Goal: Task Accomplishment & Management: Manage account settings

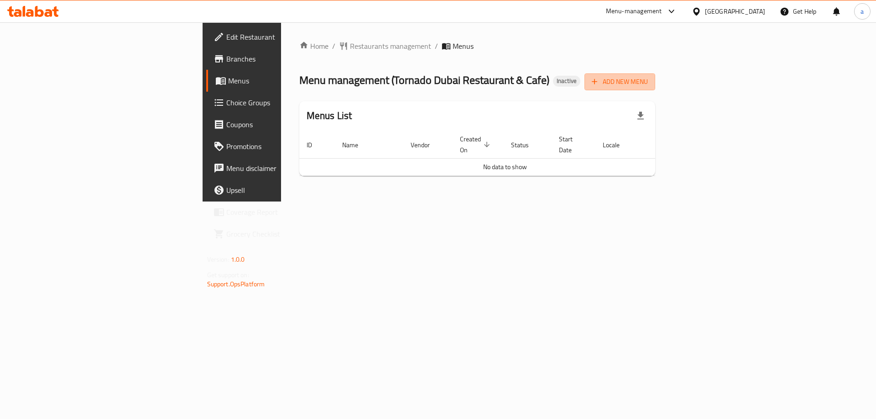
click at [648, 85] on span "Add New Menu" at bounding box center [620, 81] width 56 height 11
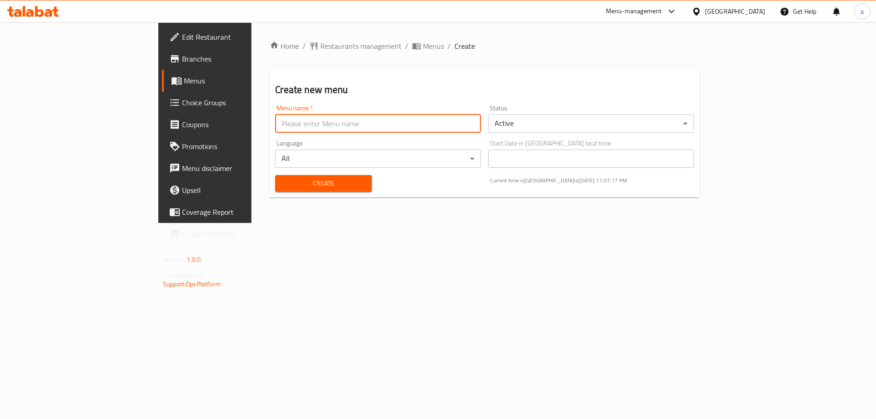
click at [425, 129] on input "text" at bounding box center [378, 124] width 206 height 18
type input "13/9/2025"
click at [334, 184] on div "Create" at bounding box center [323, 184] width 107 height 28
click at [326, 186] on button "Create" at bounding box center [323, 183] width 96 height 17
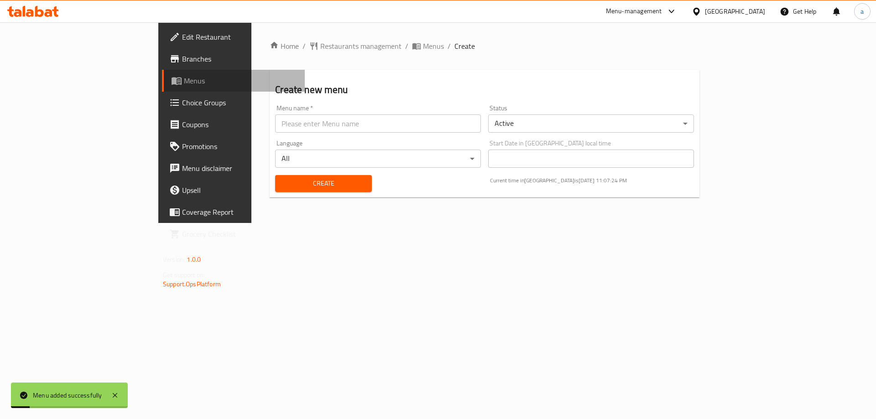
click at [184, 83] on span "Menus" at bounding box center [241, 80] width 114 height 11
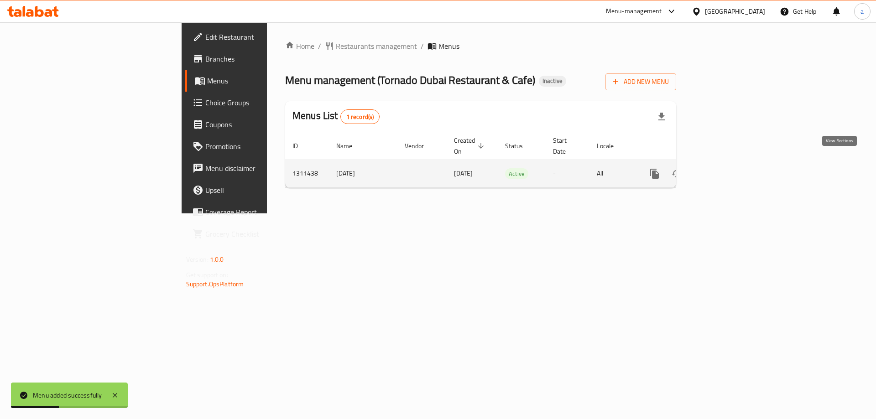
click at [726, 168] on icon "enhanced table" at bounding box center [720, 173] width 11 height 11
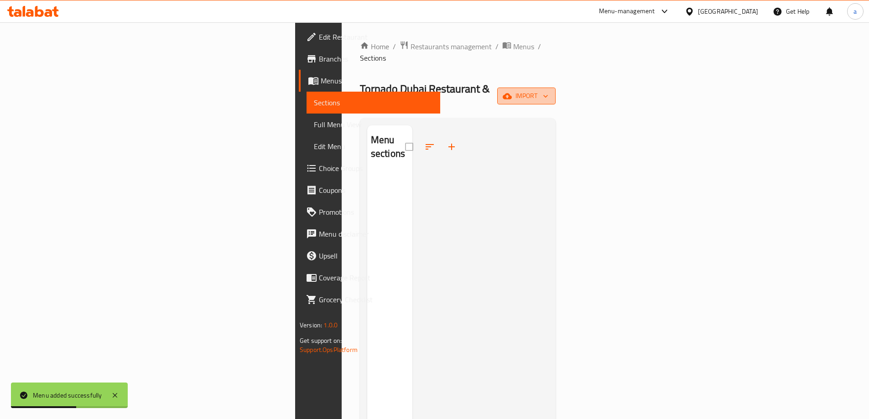
click at [556, 88] on button "import" at bounding box center [526, 96] width 58 height 17
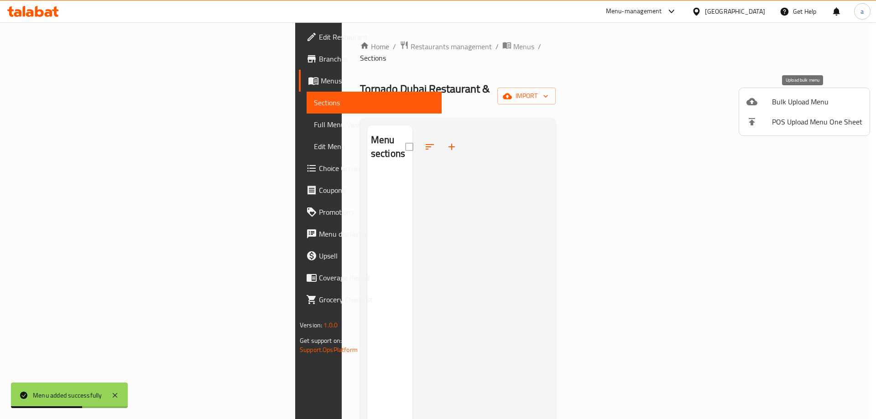
click at [813, 107] on span "Bulk Upload Menu" at bounding box center [817, 101] width 90 height 11
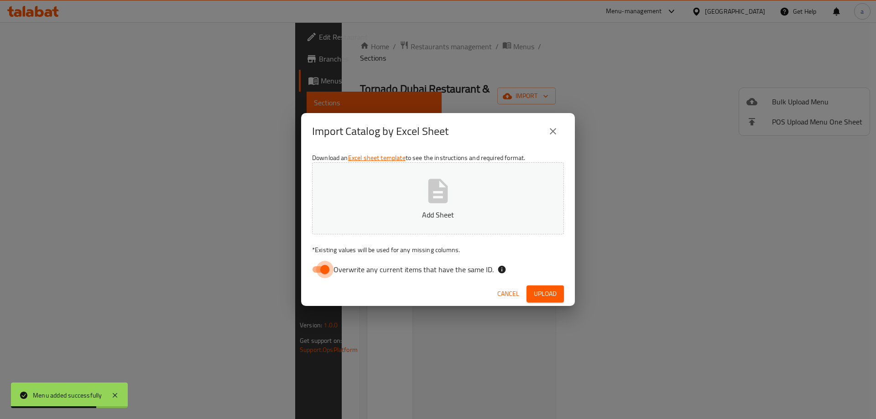
click at [331, 266] on input "Overwrite any current items that have the same ID." at bounding box center [325, 269] width 52 height 17
checkbox input "false"
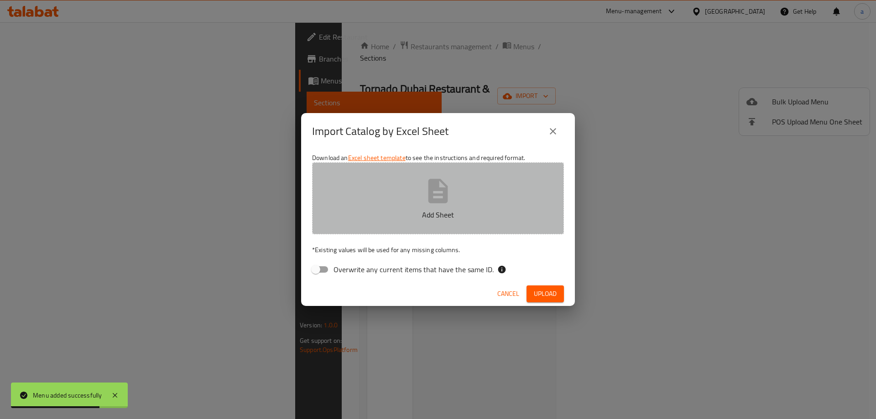
click at [429, 193] on icon "button" at bounding box center [438, 191] width 20 height 24
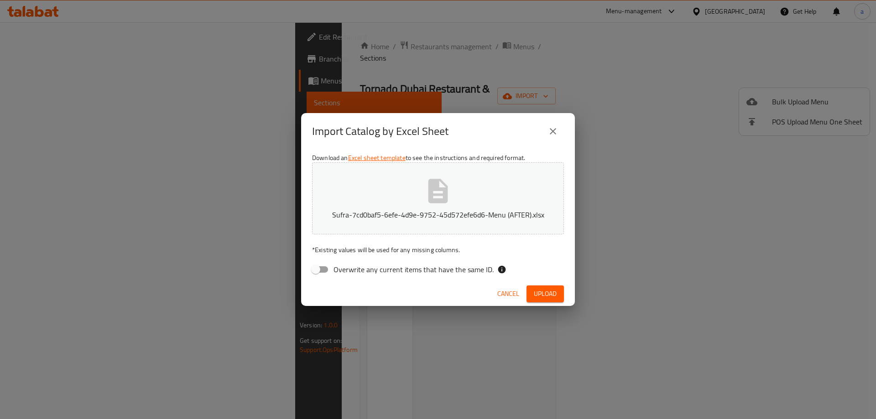
click at [535, 289] on span "Upload" at bounding box center [545, 293] width 23 height 11
click at [412, 181] on button "Sufra-7cd0baf5-6efe-4d9e-9752-45d572efe6d6-Menu (AFTER).xlsx" at bounding box center [438, 198] width 252 height 72
click at [544, 293] on span "Upload" at bounding box center [545, 293] width 23 height 11
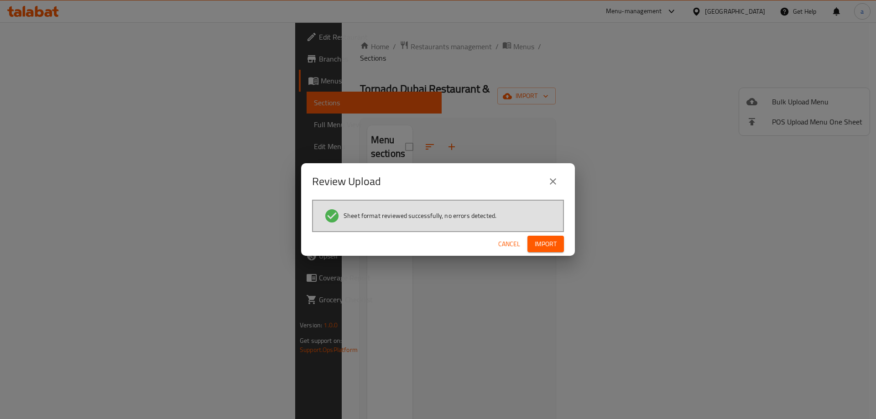
click at [549, 248] on span "Import" at bounding box center [546, 244] width 22 height 11
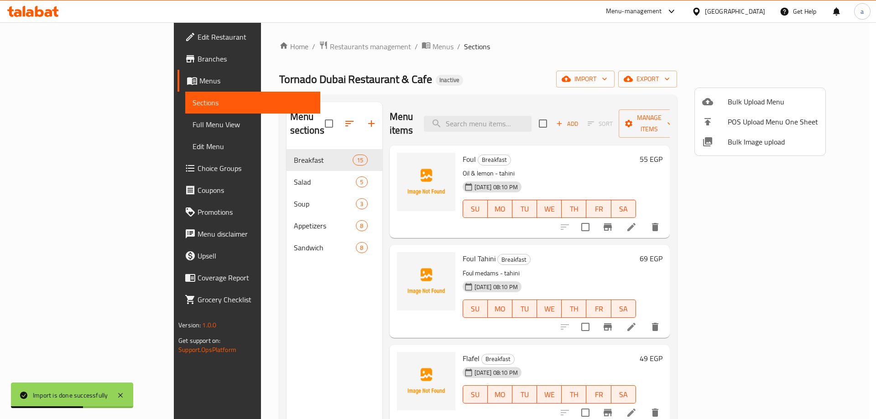
click at [673, 67] on div at bounding box center [438, 209] width 876 height 419
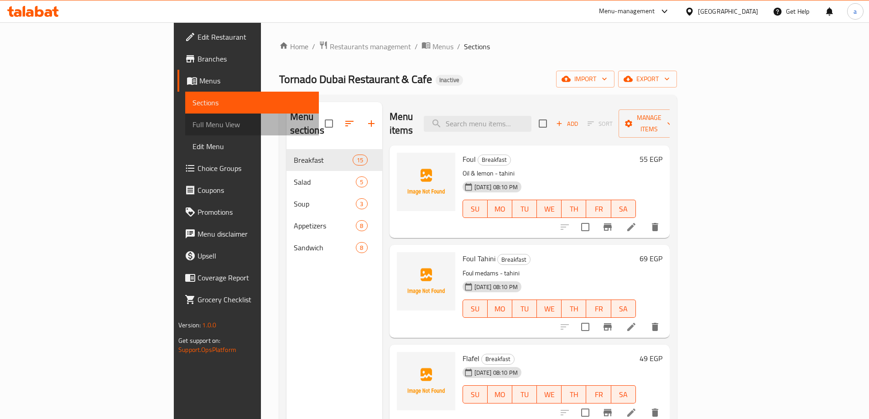
click at [193, 128] on span "Full Menu View" at bounding box center [252, 124] width 119 height 11
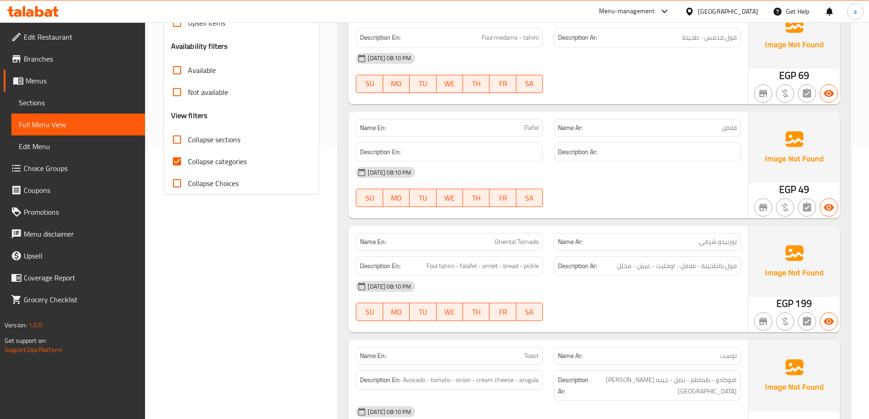
scroll to position [274, 0]
click at [175, 163] on input "Collapse categories" at bounding box center [177, 160] width 22 height 22
checkbox input "false"
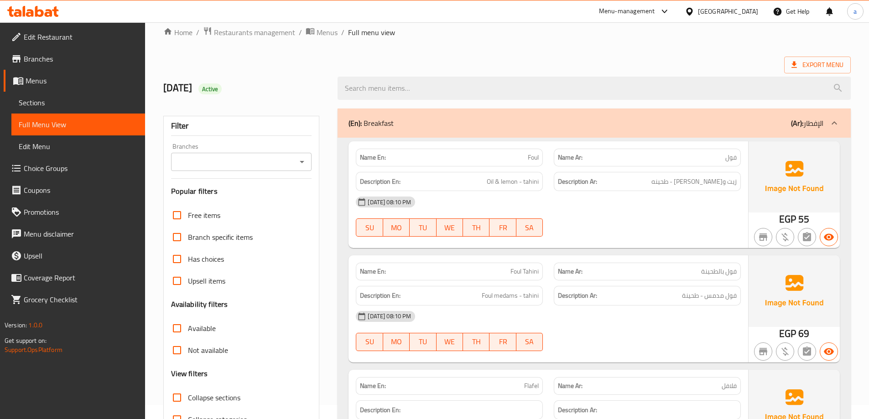
scroll to position [0, 0]
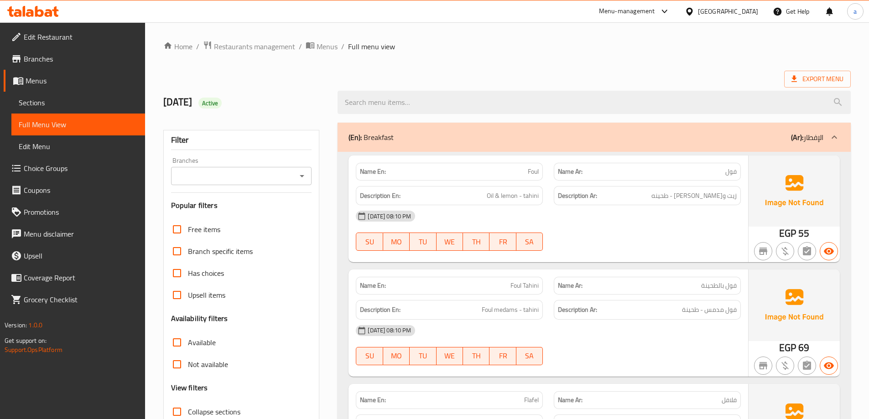
click at [536, 171] on span "Foul" at bounding box center [533, 172] width 11 height 10
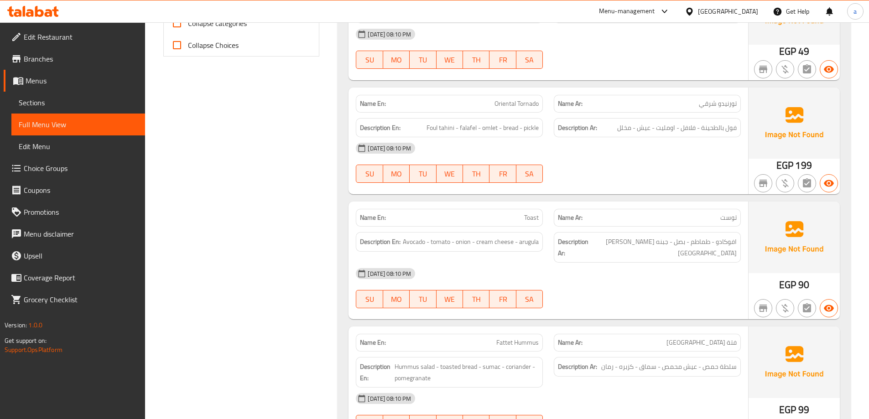
scroll to position [456, 0]
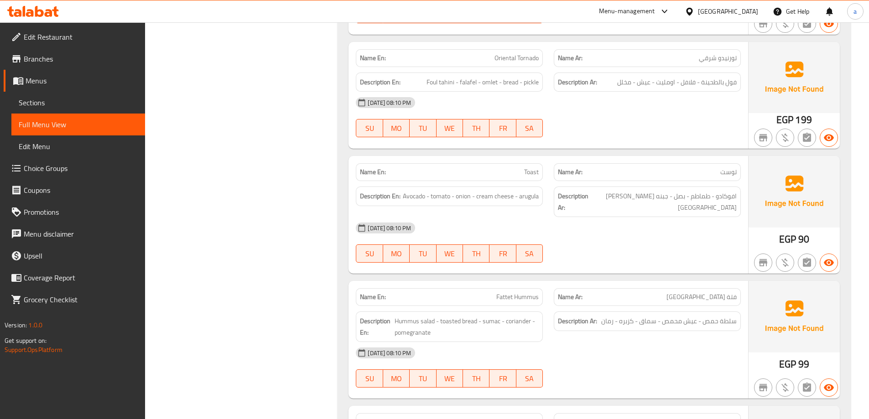
click at [536, 171] on span "Toast" at bounding box center [531, 172] width 15 height 10
click at [511, 59] on span "Oriental Tornado" at bounding box center [517, 58] width 44 height 10
copy span "Oriental Tornado"
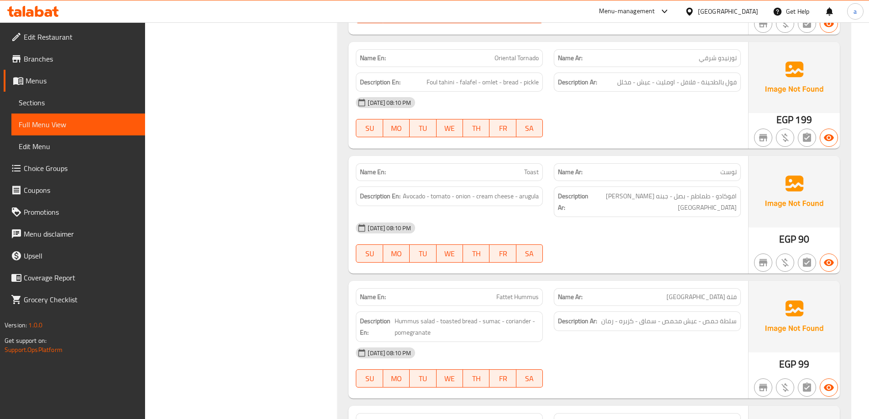
click at [610, 181] on div "Description Ar: افوكادو - طماطم - بصل - جبنه كريمي - جرجير" at bounding box center [647, 202] width 198 height 42
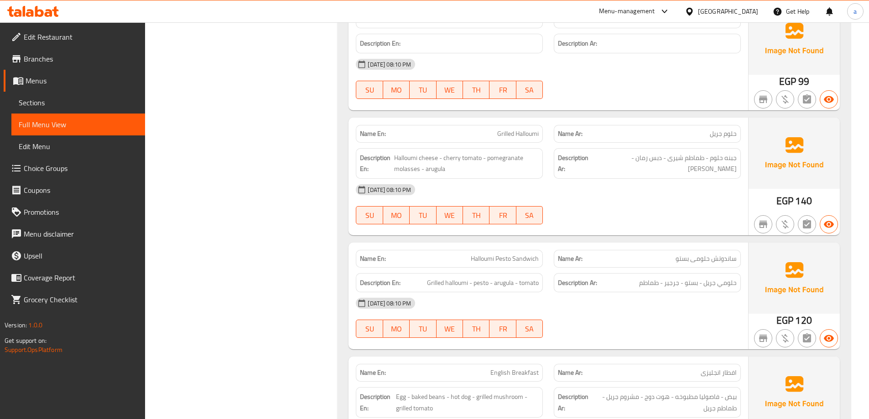
scroll to position [1369, 0]
click at [666, 124] on div "Name Ar: حلوم جريل" at bounding box center [647, 133] width 187 height 18
click at [646, 194] on div "[DATE] 08:10 PM" at bounding box center [548, 189] width 396 height 22
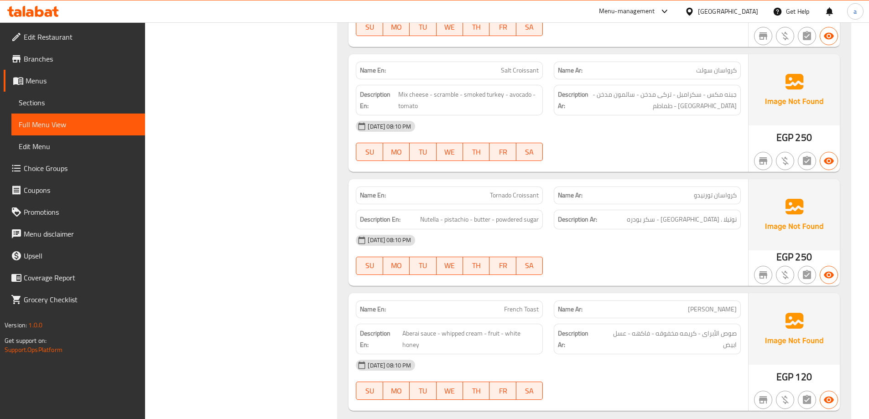
scroll to position [1779, 0]
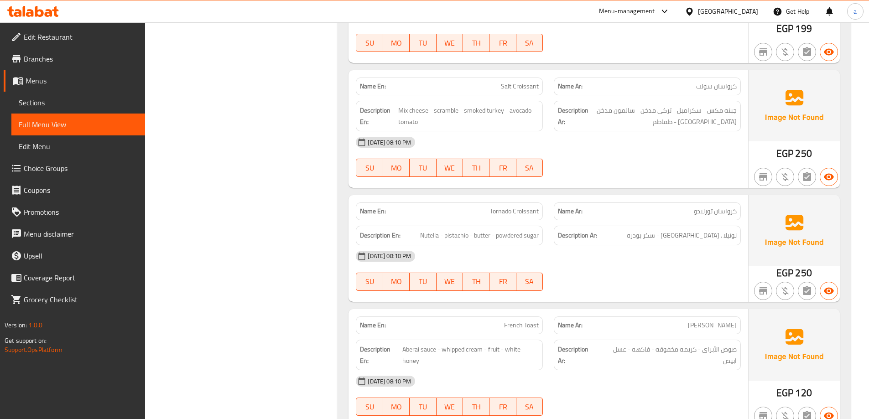
click at [512, 84] on span "Salt Croissant" at bounding box center [520, 87] width 38 height 10
copy span "Salt Croissant"
click at [476, 209] on p "Name En: Tornado Croissant" at bounding box center [449, 212] width 179 height 10
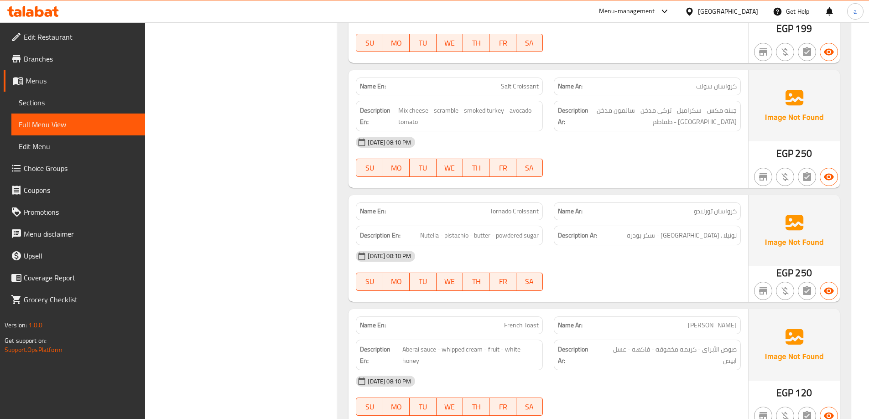
click at [513, 220] on div "Name En: Tornado Croissant" at bounding box center [449, 212] width 187 height 18
click at [511, 215] on span "Tornado Croissant" at bounding box center [514, 212] width 49 height 10
copy span "Tornado Croissant"
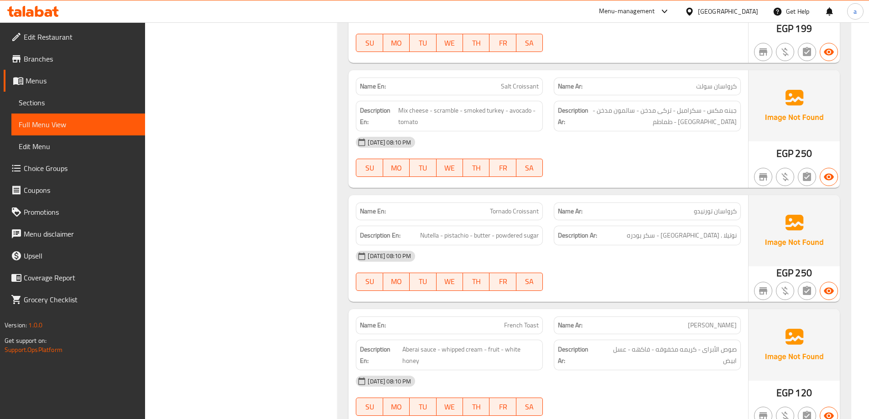
click at [529, 267] on div "SU MO TU WE TH FR SA" at bounding box center [449, 281] width 198 height 29
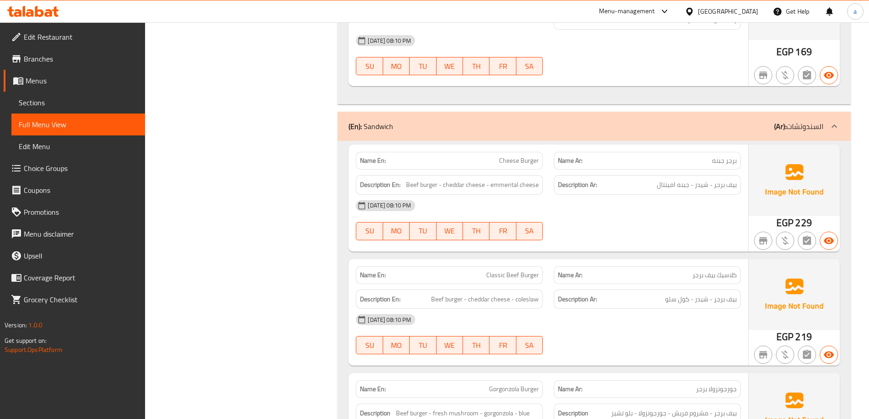
scroll to position [4171, 0]
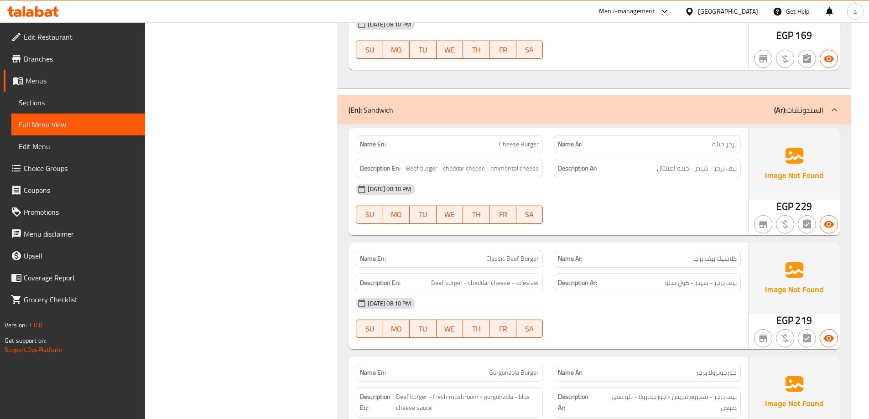
click at [518, 140] on span "Cheese Burger" at bounding box center [519, 145] width 40 height 10
copy span "Cheese Burger"
click at [600, 178] on div "[DATE] 08:10 PM" at bounding box center [548, 189] width 396 height 22
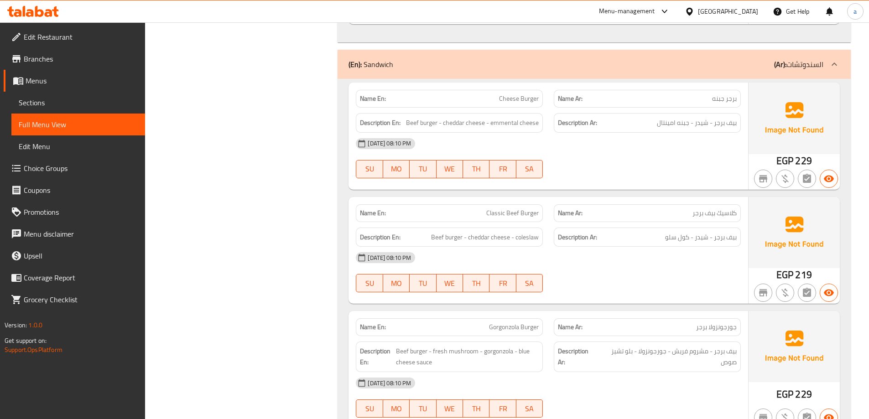
scroll to position [4263, 0]
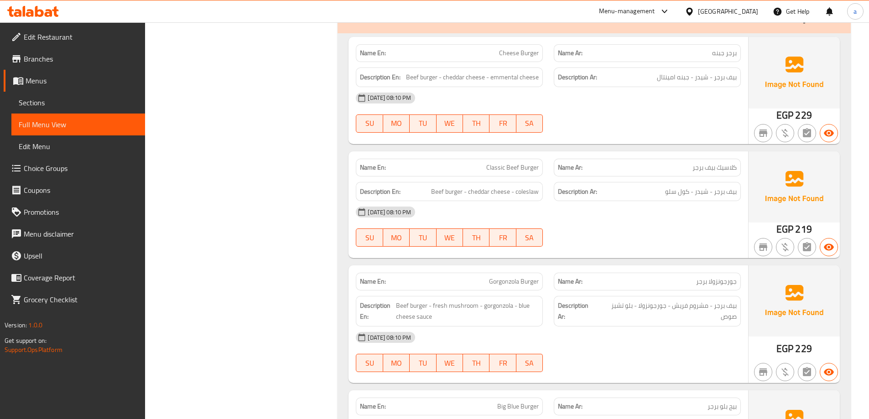
click at [500, 163] on span "Classic Beef Burger" at bounding box center [512, 168] width 52 height 10
copy span "Classic Beef Burger"
click at [580, 216] on div "13-09-2025 08:10 PM SU MO TU WE TH FR SA" at bounding box center [548, 226] width 396 height 51
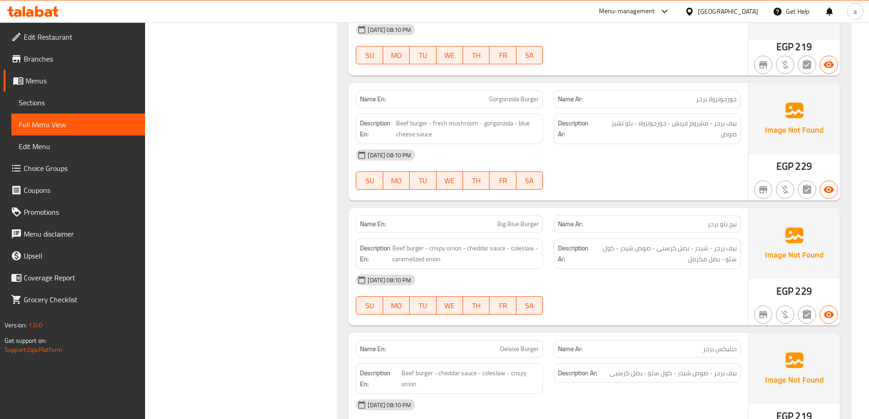
scroll to position [4491, 0]
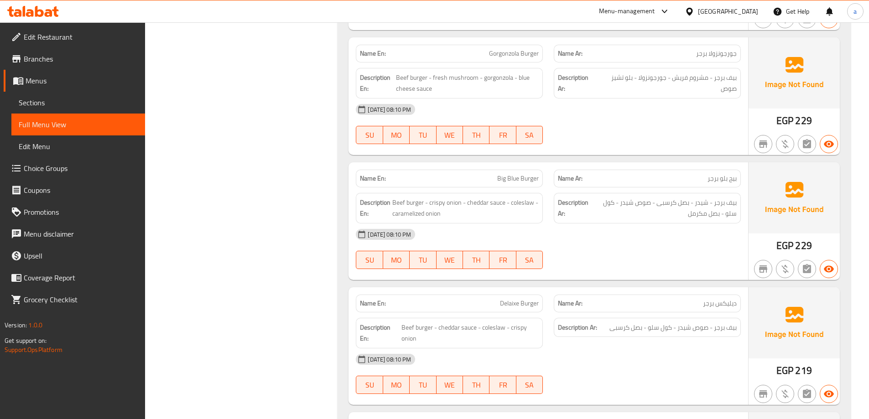
click at [488, 174] on p "Name En: Big Blue Burger" at bounding box center [449, 179] width 179 height 10
click at [504, 174] on span "Big Blue Burger" at bounding box center [518, 179] width 42 height 10
copy span "Big Blue Burger"
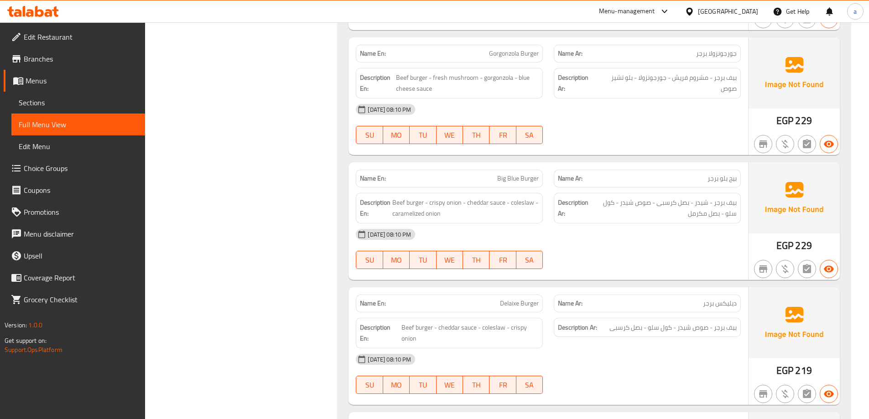
click at [580, 250] on div "13-09-2025 08:10 PM SU MO TU WE TH FR SA" at bounding box center [548, 249] width 396 height 51
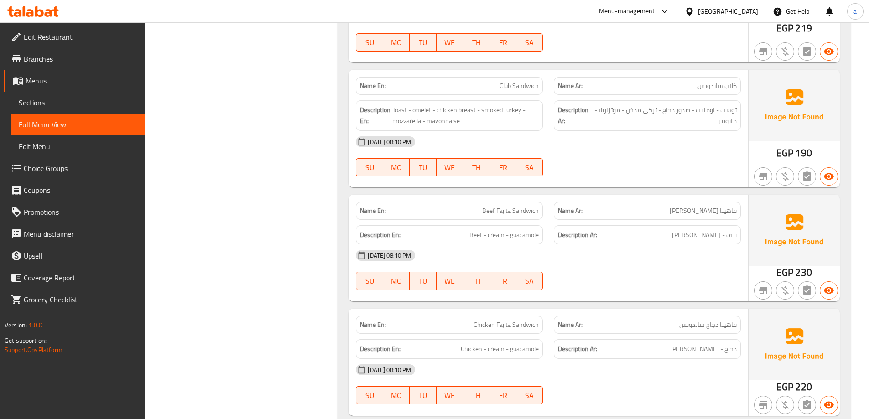
scroll to position [4856, 0]
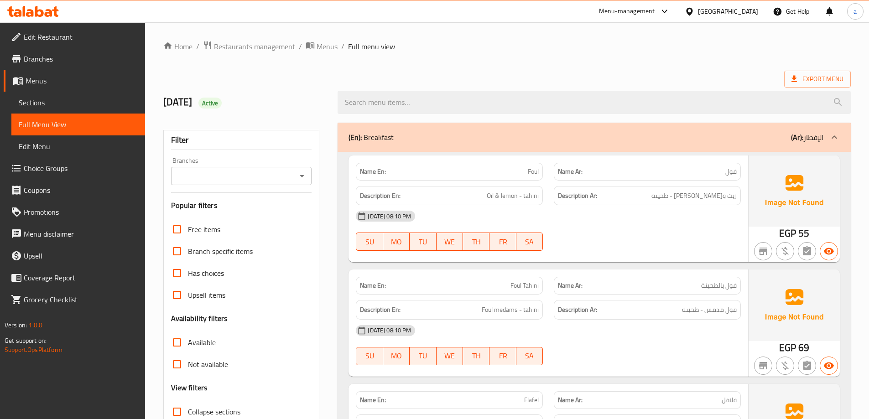
click at [59, 97] on span "Sections" at bounding box center [78, 102] width 119 height 11
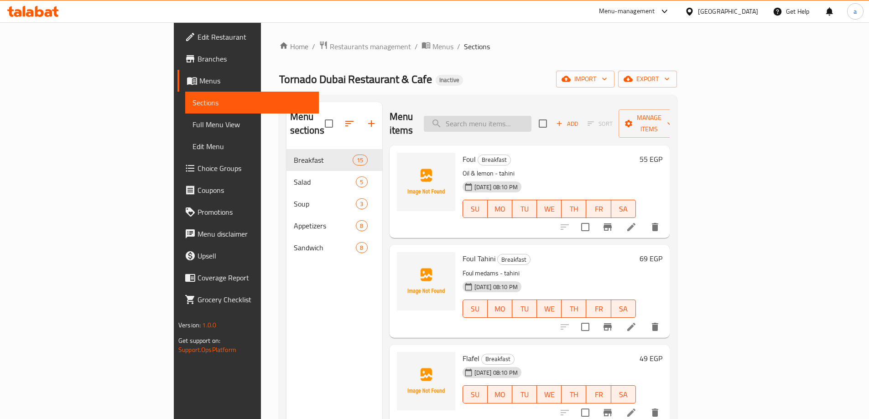
click at [510, 122] on input "search" at bounding box center [478, 124] width 108 height 16
paste input "Foul"
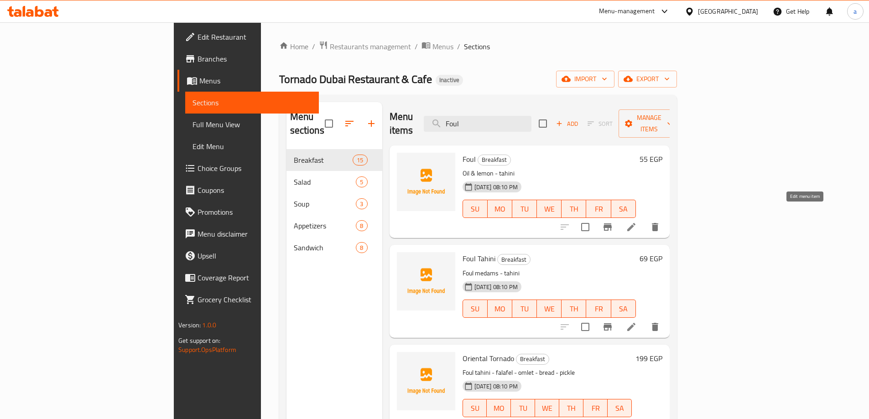
type input "Foul"
click at [636, 223] on icon at bounding box center [631, 227] width 8 height 8
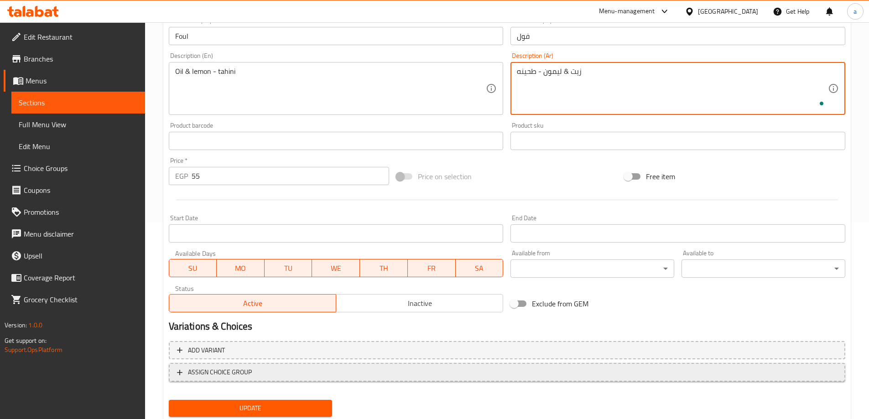
scroll to position [225, 0]
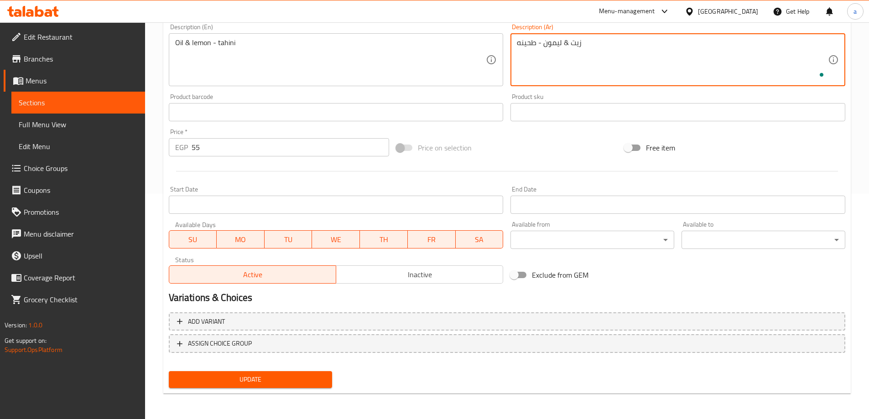
type textarea "زيت & ليمون - طحينه"
click at [277, 383] on span "Update" at bounding box center [250, 379] width 149 height 11
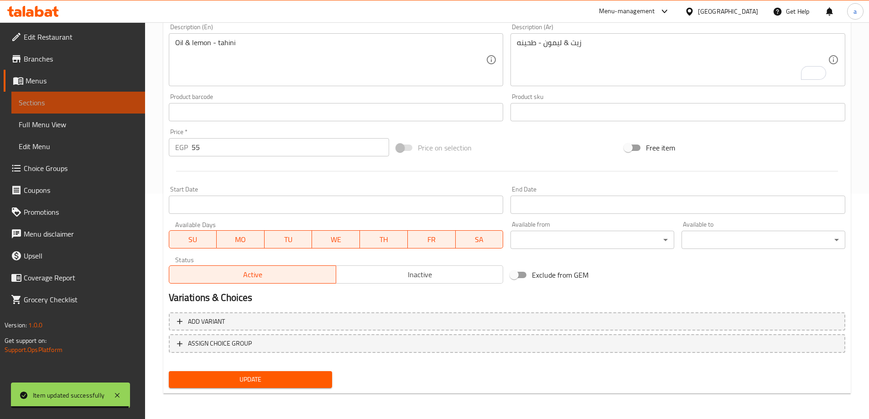
click at [57, 95] on link "Sections" at bounding box center [78, 103] width 134 height 22
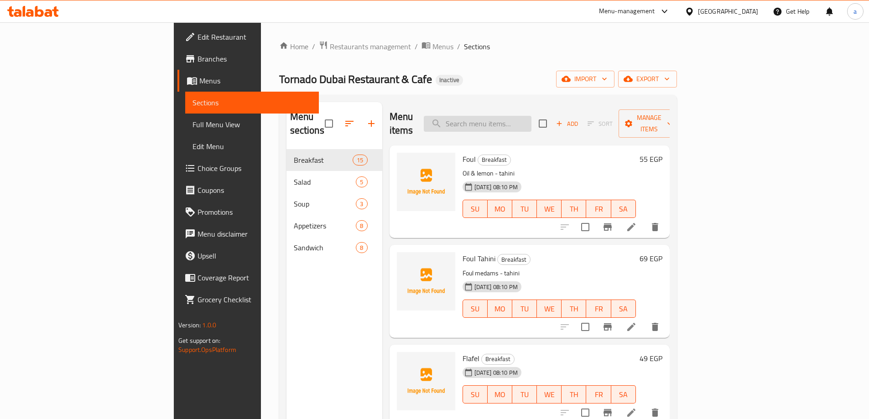
click at [516, 116] on input "search" at bounding box center [478, 124] width 108 height 16
paste input "Oriental Tornado"
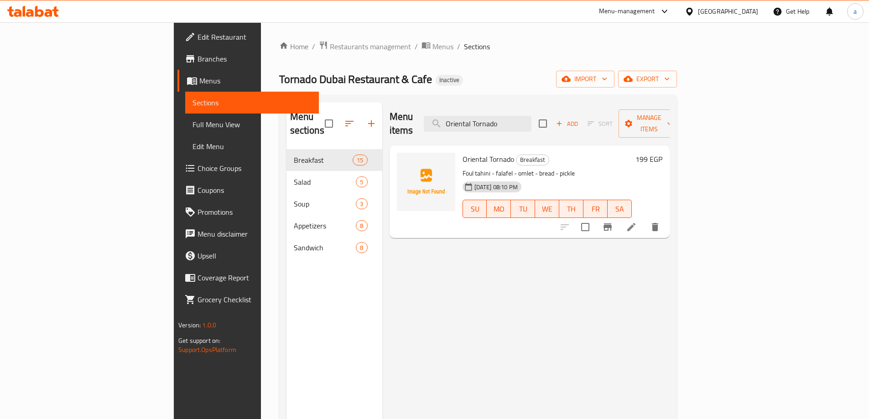
type input "Oriental Tornado"
click at [636, 223] on icon at bounding box center [631, 227] width 8 height 8
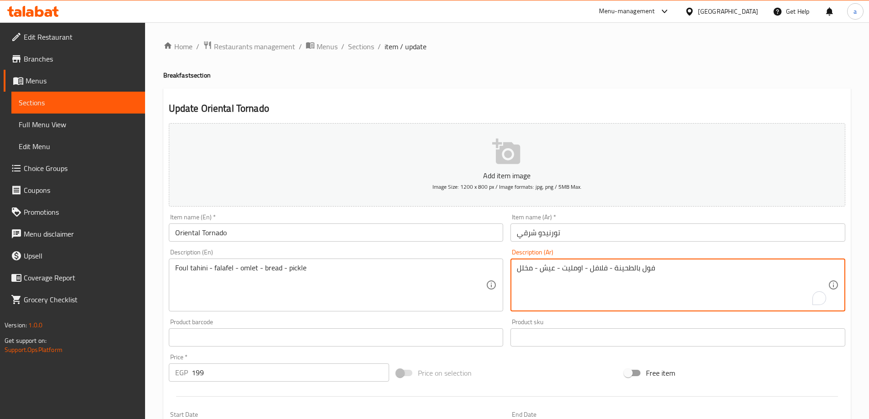
click at [527, 268] on textarea "فول بالطحينة - فلافل - اومليت - عيش - مخلل" at bounding box center [672, 285] width 311 height 43
type textarea "فول بالطحينة - فلافل - اومليت - عيش"
click at [304, 269] on textarea "Foul tahini - falafel - omlet - bread - pickle" at bounding box center [330, 285] width 311 height 43
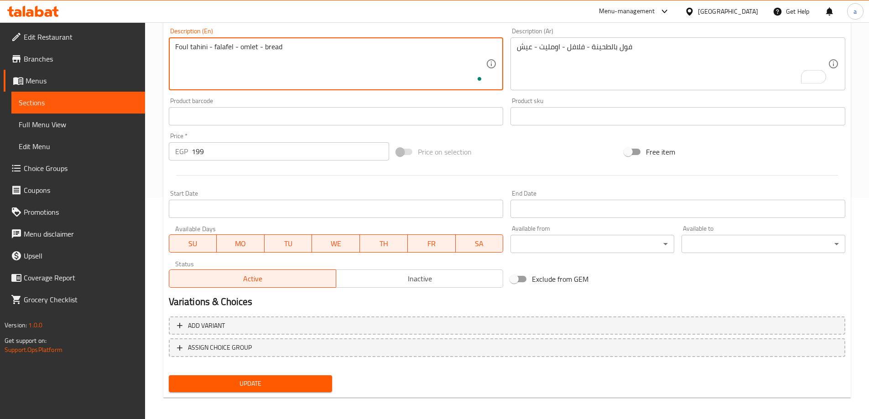
scroll to position [225, 0]
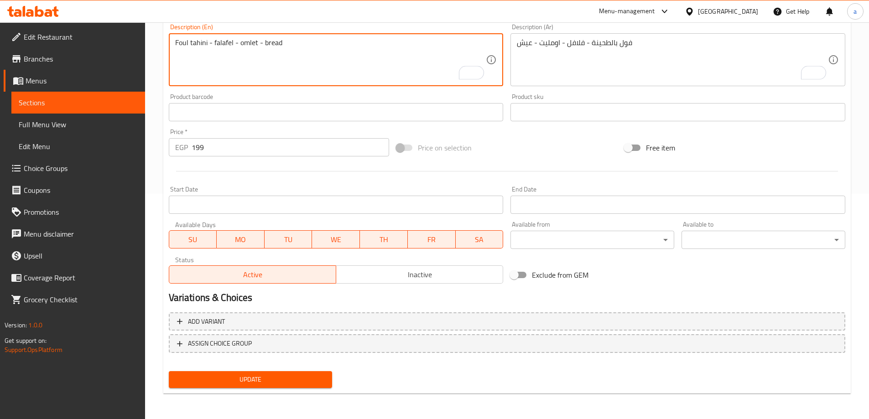
type textarea "Foul tahini - falafel - omlet - bread"
click at [275, 371] on button "Update" at bounding box center [251, 379] width 164 height 17
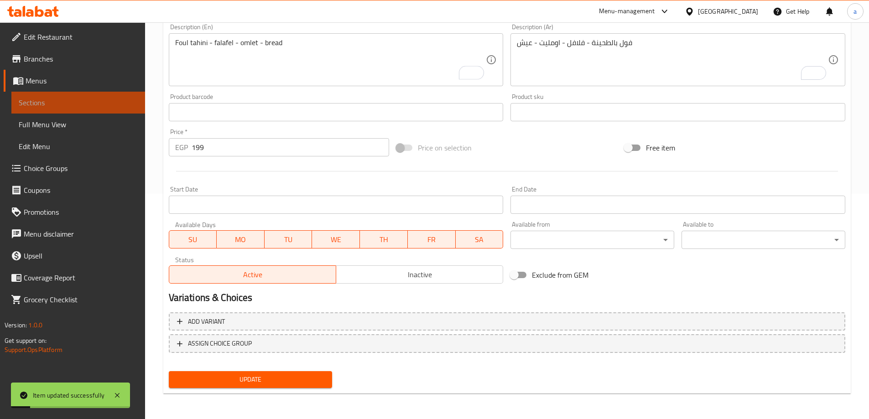
click at [56, 95] on link "Sections" at bounding box center [78, 103] width 134 height 22
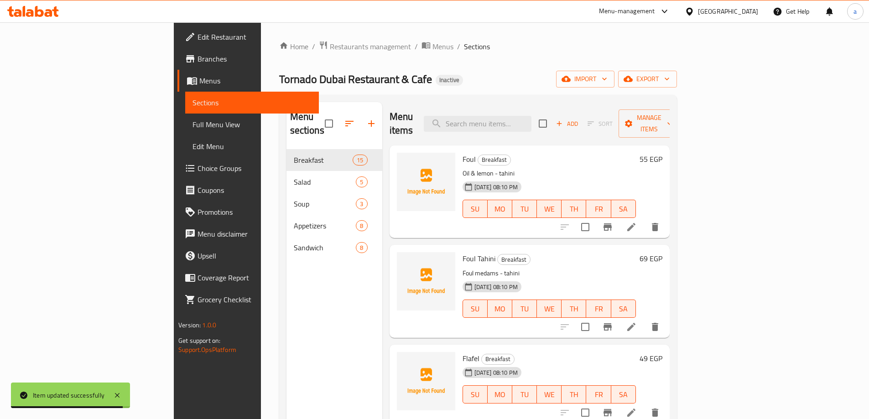
click at [478, 116] on div "Menu items Add Sort Manage items" at bounding box center [530, 123] width 280 height 43
click at [507, 116] on input "search" at bounding box center [478, 124] width 108 height 16
paste input "Salt Croissant"
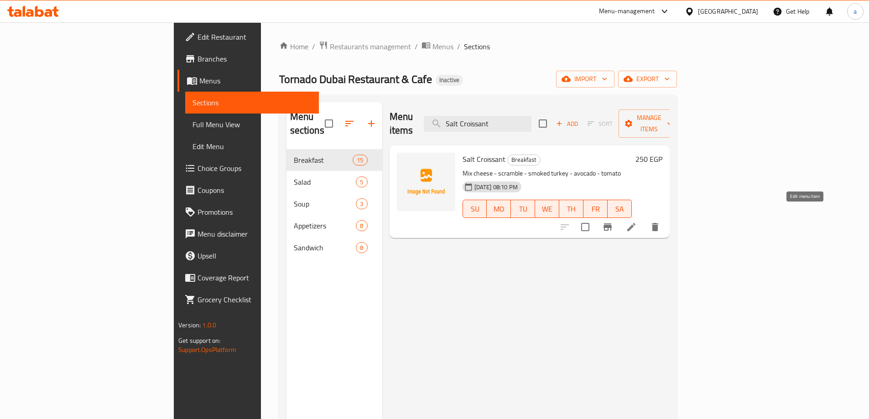
type input "Salt Croissant"
click at [637, 222] on icon at bounding box center [631, 227] width 11 height 11
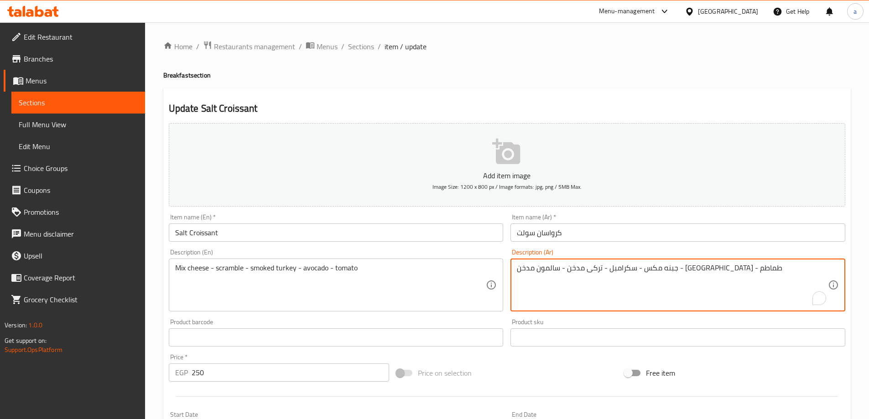
drag, startPoint x: 576, startPoint y: 267, endPoint x: 627, endPoint y: 271, distance: 51.2
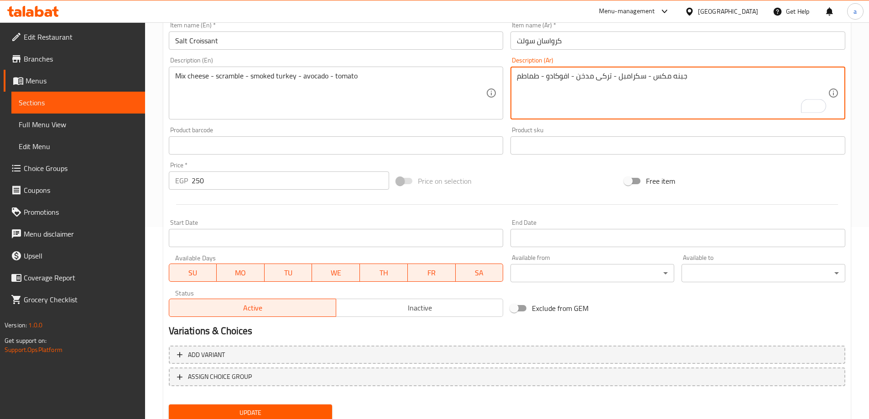
scroll to position [225, 0]
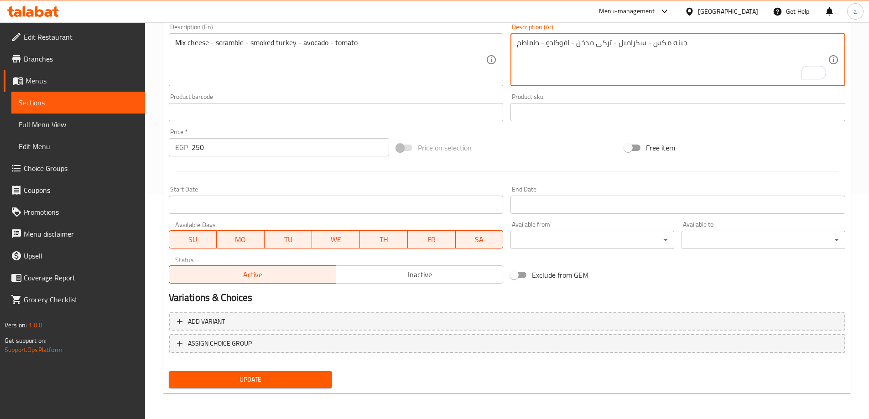
type textarea "جبنه مكس - سكرامبل - تركى مدخن - افوكادو - طماطم"
click at [302, 379] on span "Update" at bounding box center [250, 379] width 149 height 11
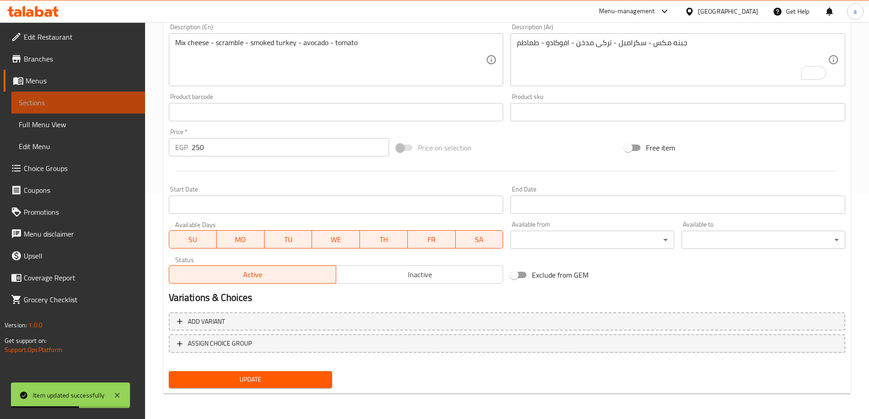
click at [68, 106] on span "Sections" at bounding box center [78, 102] width 119 height 11
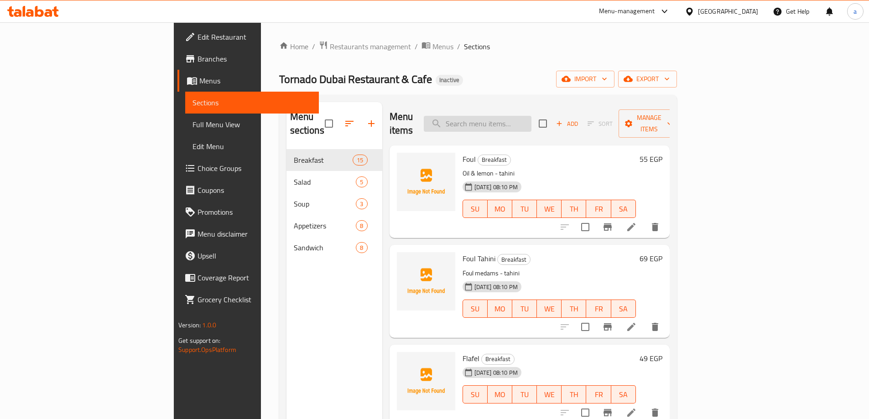
click at [502, 121] on input "search" at bounding box center [478, 124] width 108 height 16
paste input "Tornado Croissant"
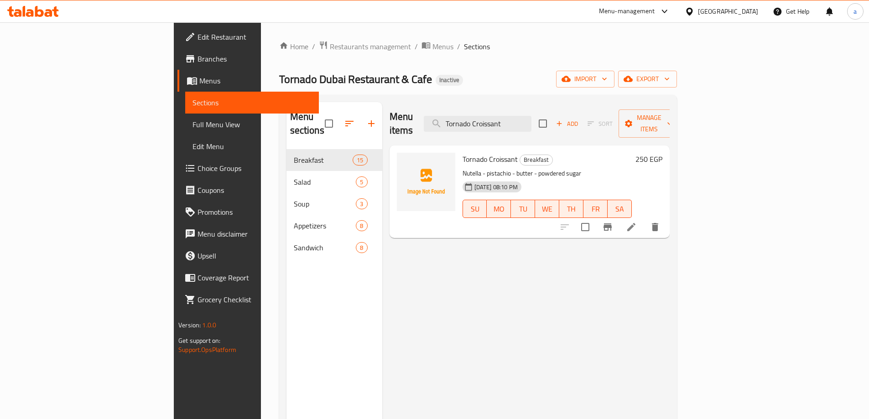
type input "Tornado Croissant"
click at [644, 219] on li at bounding box center [632, 227] width 26 height 16
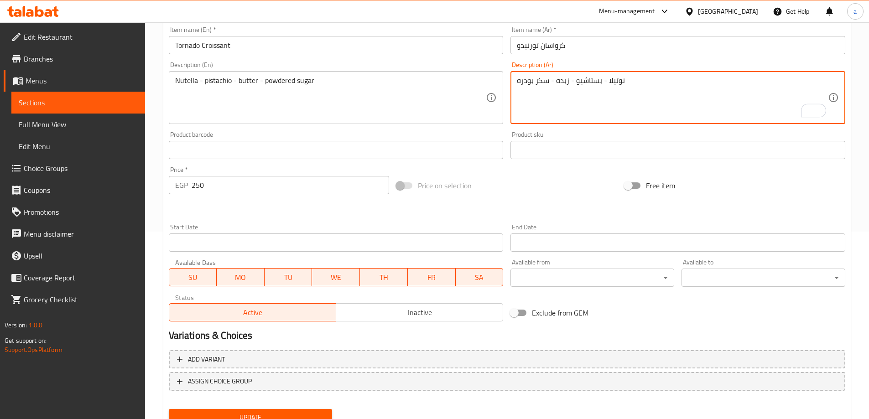
scroll to position [225, 0]
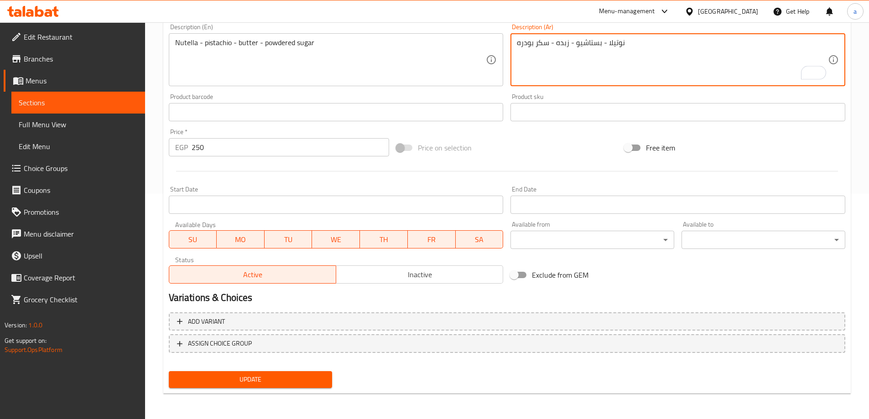
type textarea "نوتيلا - بستاشيو - زبده - سكر بودره"
click at [290, 381] on span "Update" at bounding box center [250, 379] width 149 height 11
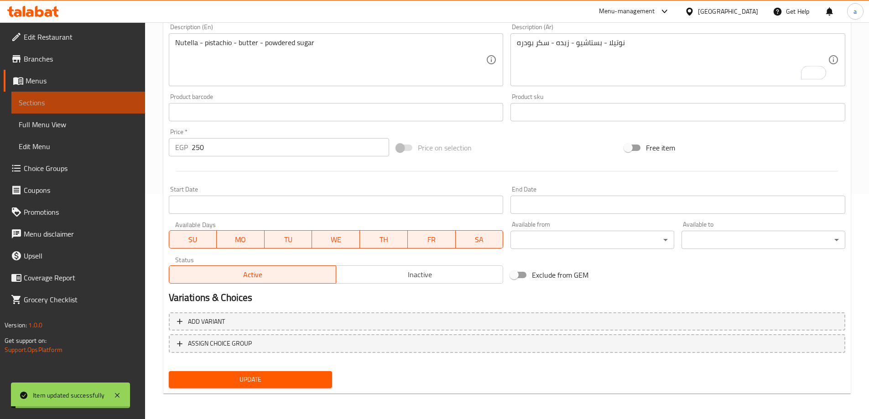
click at [65, 98] on span "Sections" at bounding box center [78, 102] width 119 height 11
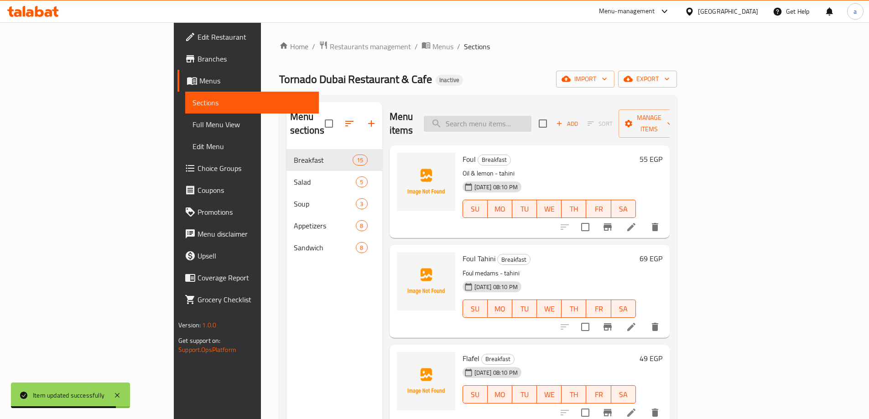
click at [532, 118] on input "search" at bounding box center [478, 124] width 108 height 16
paste input "Cheese Burger"
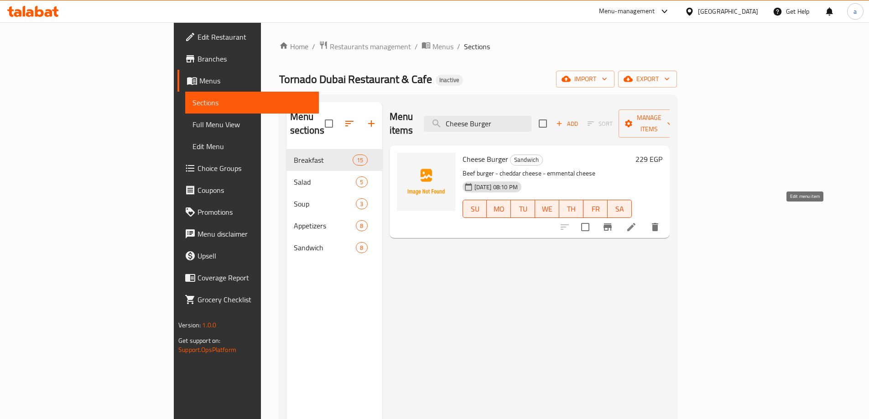
type input "Cheese Burger"
click at [637, 222] on icon at bounding box center [631, 227] width 11 height 11
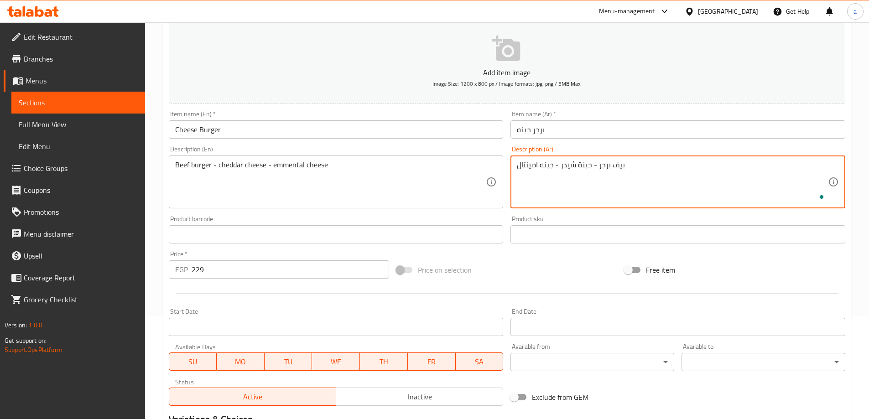
scroll to position [225, 0]
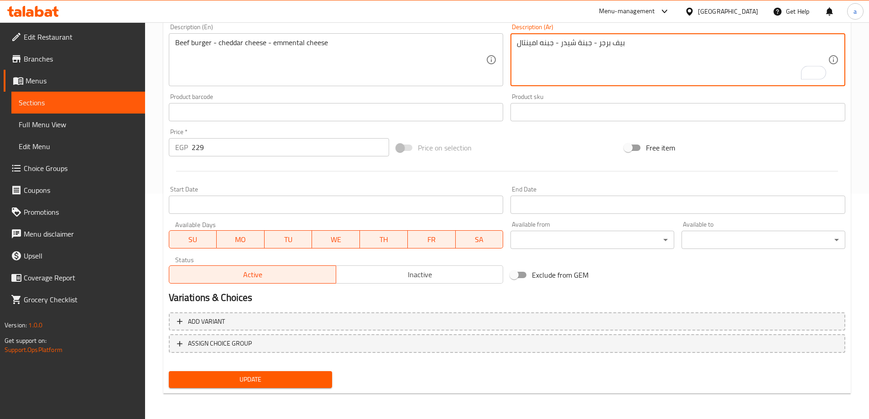
type textarea "بيف برجر - جبنة شيدر - جبنه امينتال"
click at [283, 369] on div "Update" at bounding box center [250, 380] width 171 height 24
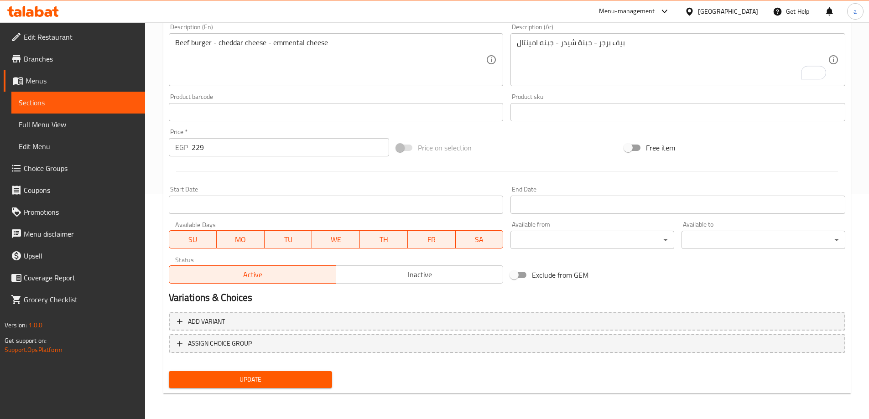
click at [279, 376] on span "Update" at bounding box center [250, 379] width 149 height 11
click at [83, 107] on span "Sections" at bounding box center [78, 102] width 119 height 11
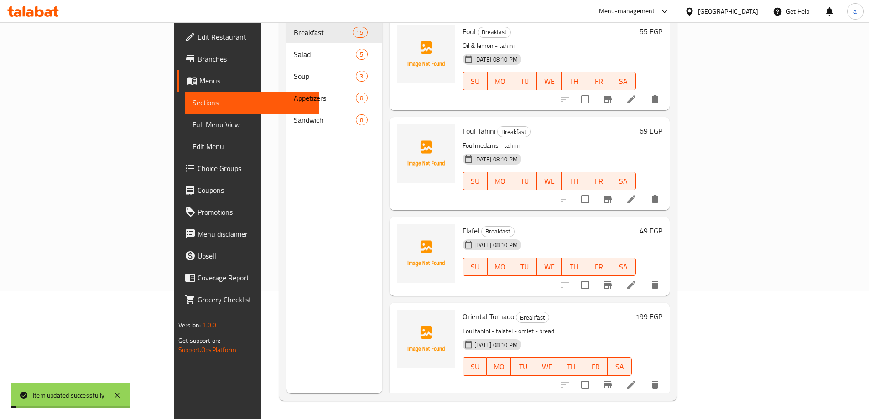
scroll to position [128, 0]
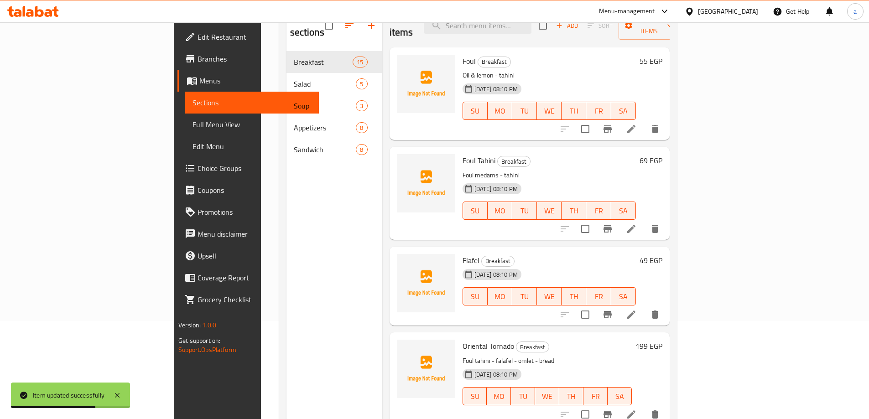
scroll to position [82, 0]
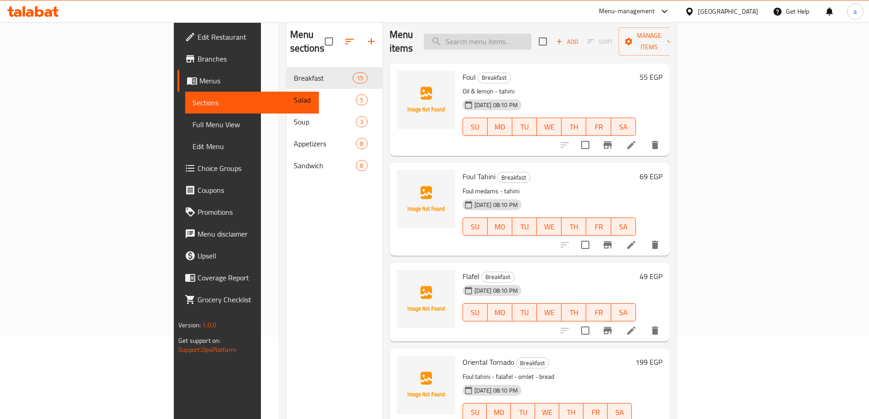
click at [530, 41] on input "search" at bounding box center [478, 42] width 108 height 16
paste input "Classic Beef Burger"
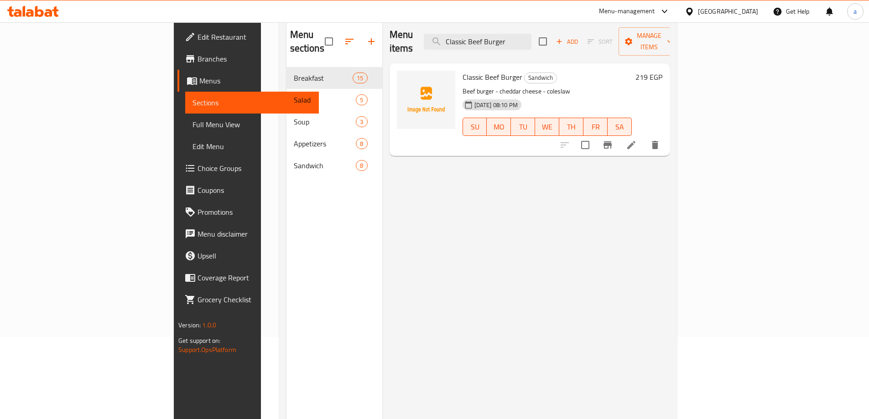
type input "Classic Beef Burger"
click at [637, 140] on icon at bounding box center [631, 145] width 11 height 11
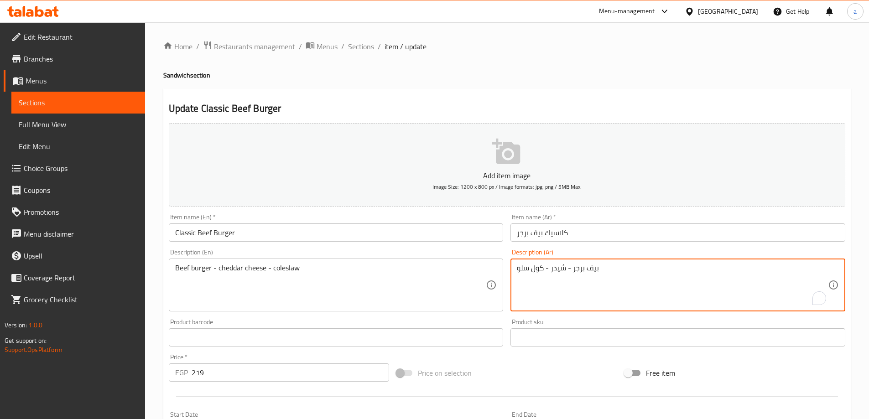
click at [565, 268] on textarea "بيف برجر - شيدر - كول سلو" at bounding box center [672, 285] width 311 height 43
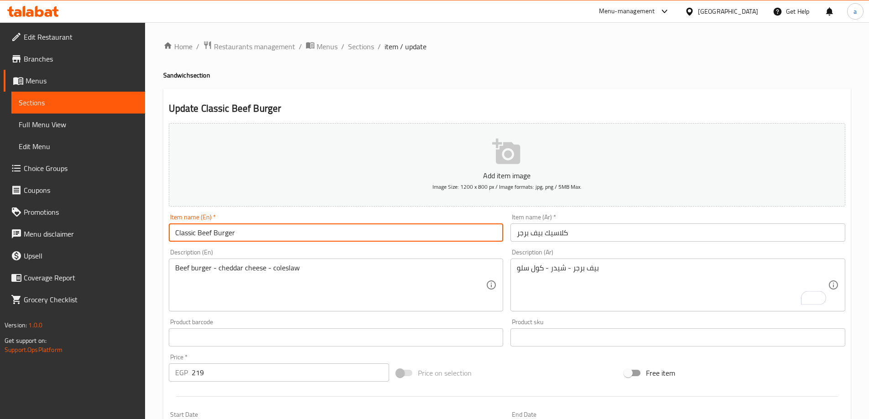
click at [302, 226] on input "Classic Beef Burger" at bounding box center [336, 233] width 335 height 18
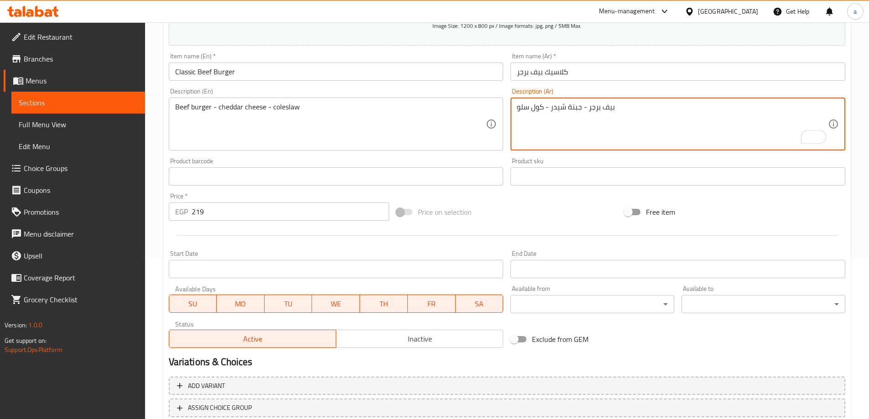
scroll to position [225, 0]
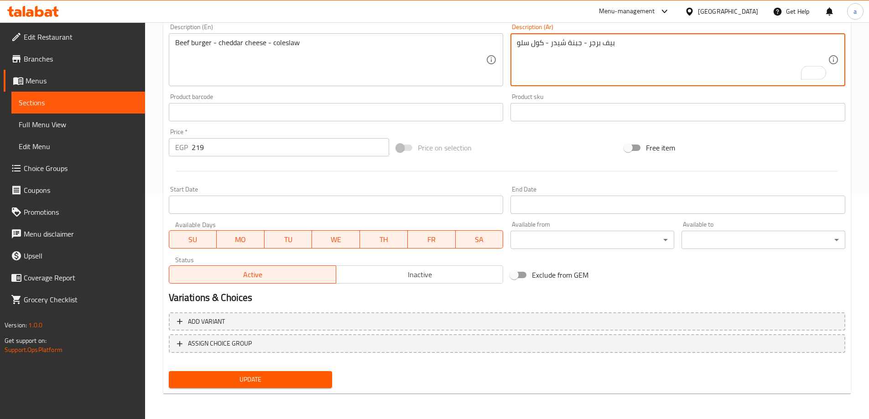
type textarea "بيف برجر - جبنة شيدر - كول سلو"
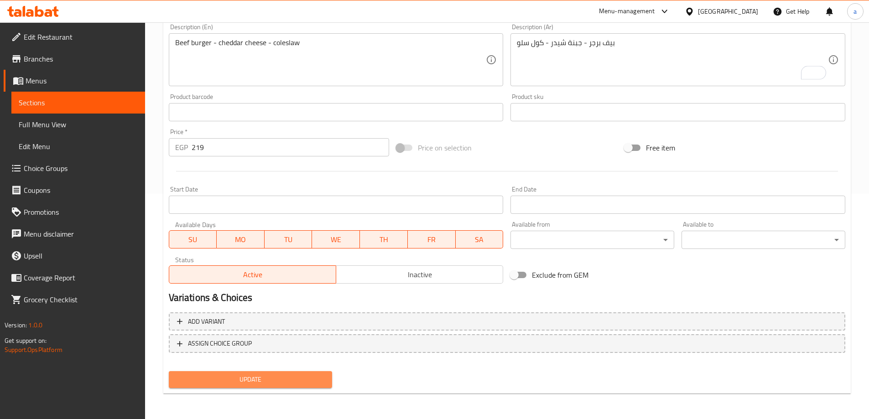
click at [254, 372] on button "Update" at bounding box center [251, 379] width 164 height 17
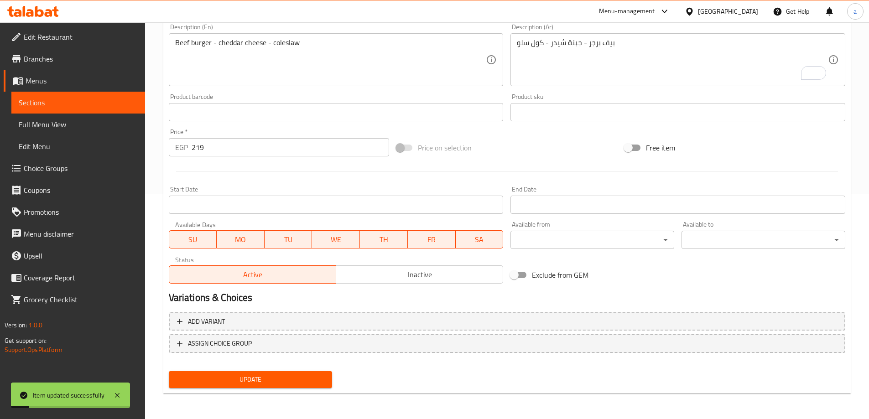
click at [93, 106] on span "Sections" at bounding box center [78, 102] width 119 height 11
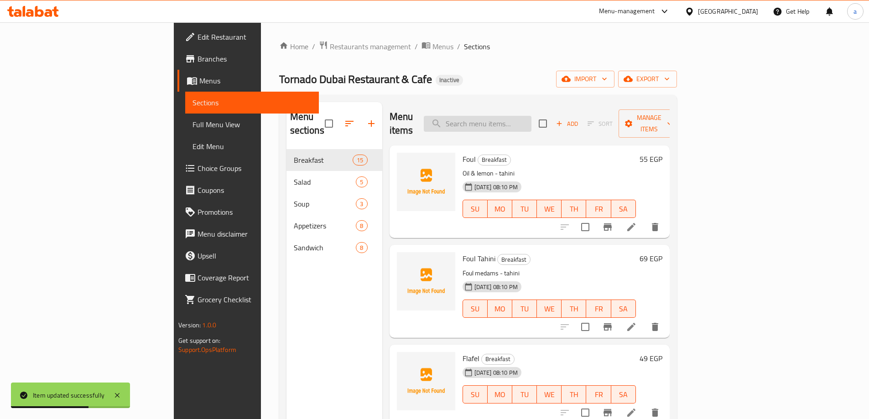
click at [532, 121] on input "search" at bounding box center [478, 124] width 108 height 16
paste input "Big Blue Burger"
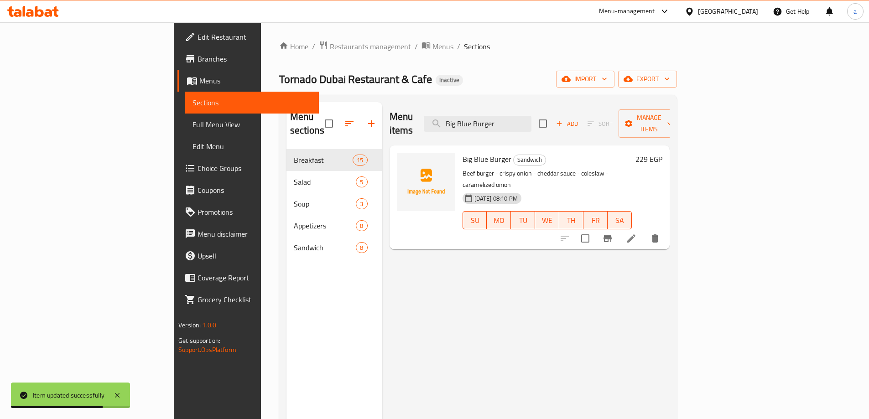
type input "Big Blue Burger"
click at [644, 230] on li at bounding box center [632, 238] width 26 height 16
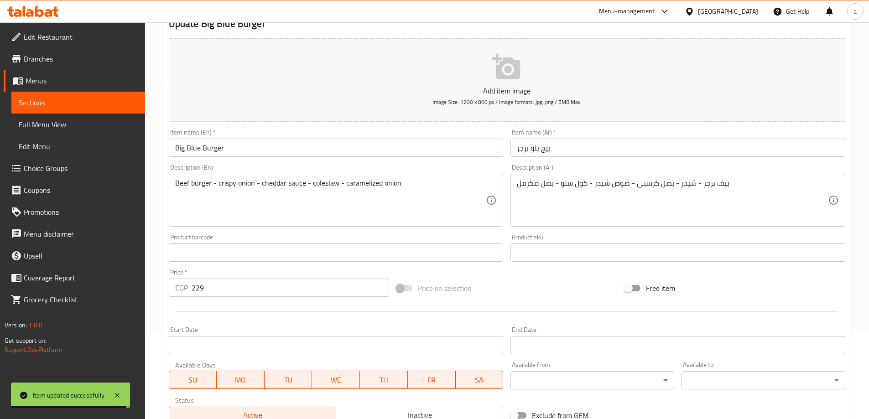
scroll to position [91, 0]
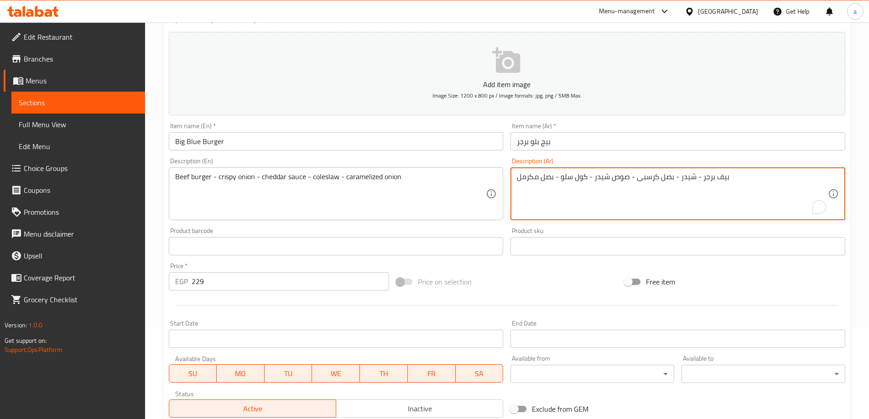
click at [685, 177] on textarea "بيف برجر - شيدر - بصل كرسبى - صوص شيدر - كول سلو - بصل مكرمل" at bounding box center [672, 193] width 311 height 43
type textarea "بيف برجر - بصل كرسبى - صوص شيدر - كول سلو - بصل مكرمل"
click at [261, 142] on input "Big Blue Burger" at bounding box center [336, 141] width 335 height 18
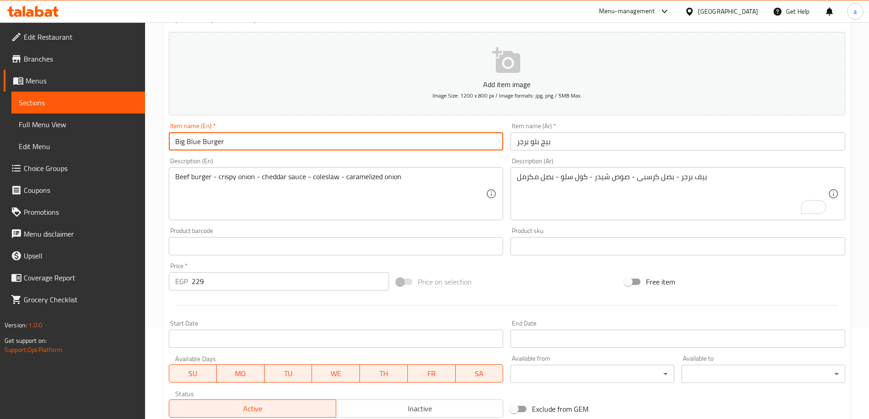
click at [261, 142] on input "Big Blue Burger" at bounding box center [336, 141] width 335 height 18
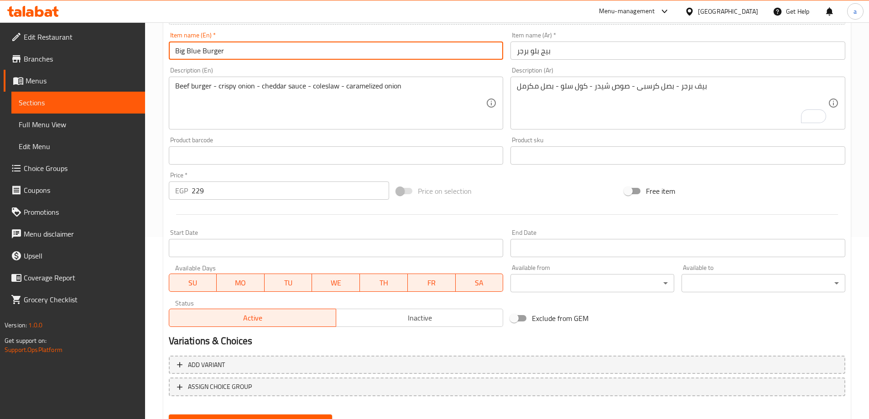
scroll to position [225, 0]
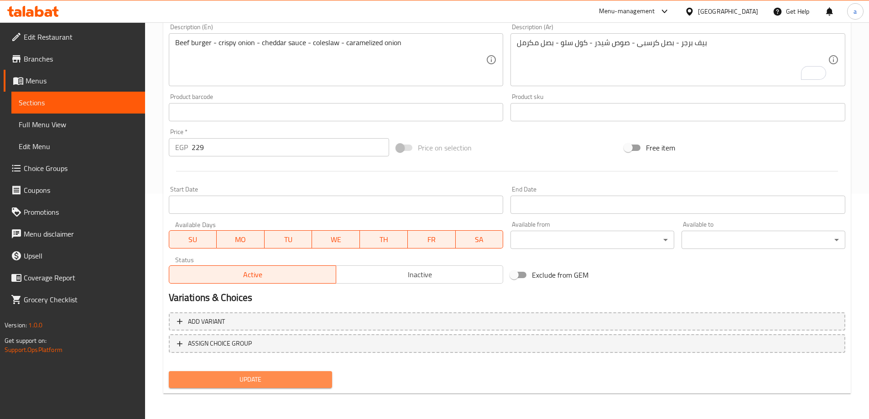
click at [251, 374] on span "Update" at bounding box center [250, 379] width 149 height 11
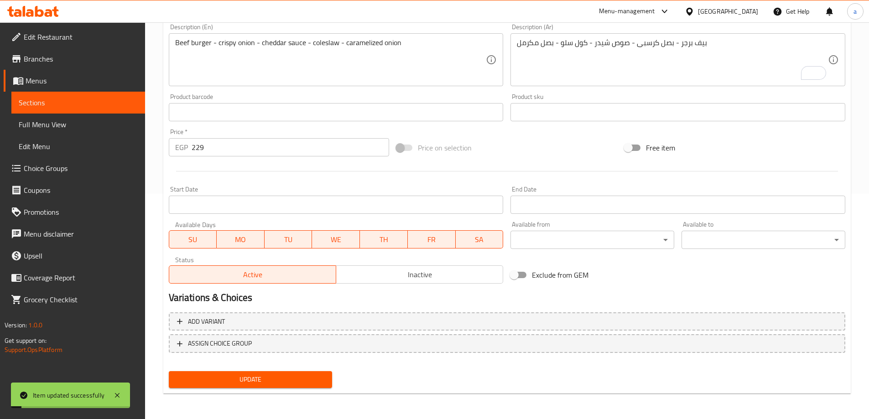
click at [55, 97] on span "Sections" at bounding box center [78, 102] width 119 height 11
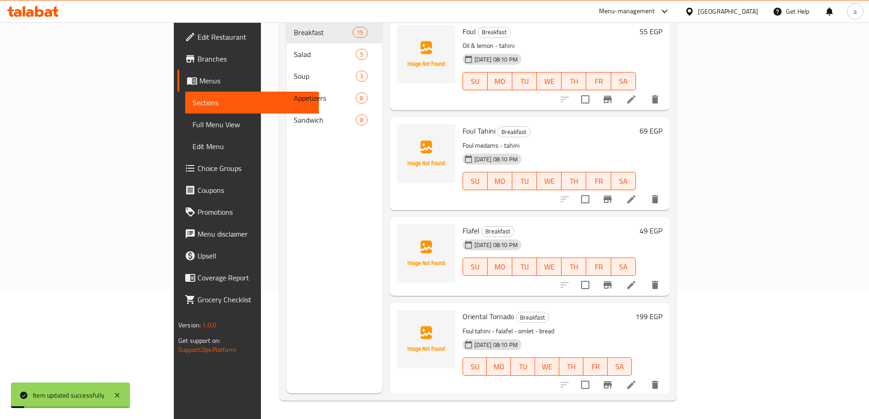
scroll to position [128, 0]
click at [198, 56] on span "Branches" at bounding box center [255, 58] width 114 height 11
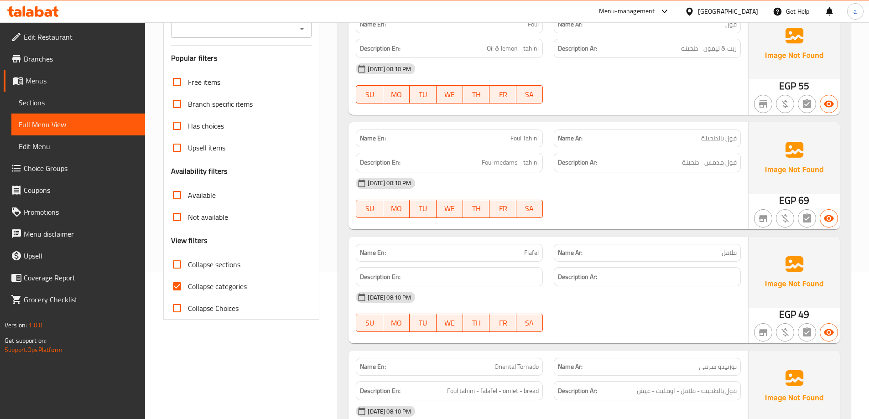
scroll to position [157, 0]
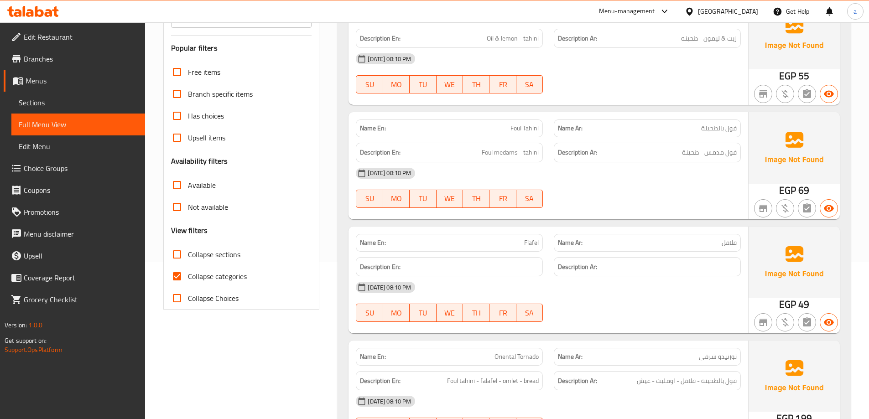
click at [216, 278] on span "Collapse categories" at bounding box center [217, 276] width 59 height 11
click at [188, 278] on input "Collapse categories" at bounding box center [177, 277] width 22 height 22
checkbox input "false"
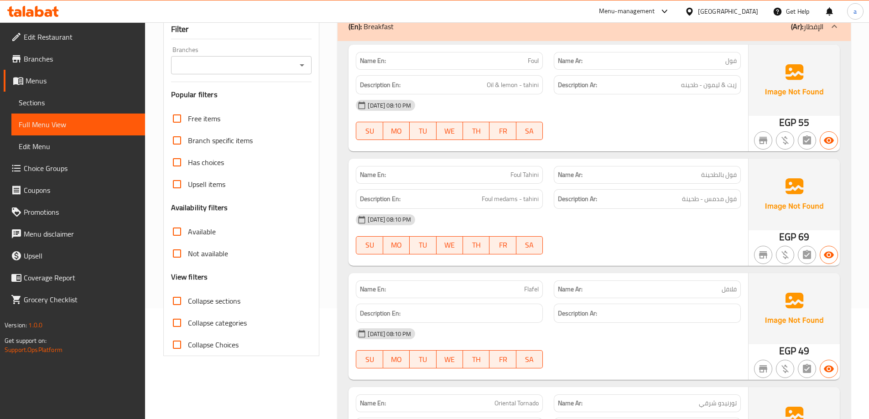
scroll to position [66, 0]
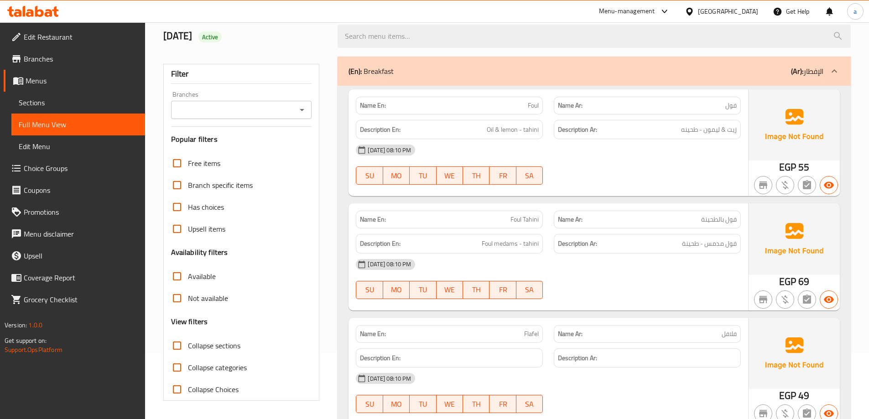
click at [229, 344] on span "Collapse sections" at bounding box center [214, 345] width 52 height 11
click at [188, 344] on input "Collapse sections" at bounding box center [177, 346] width 22 height 22
checkbox input "true"
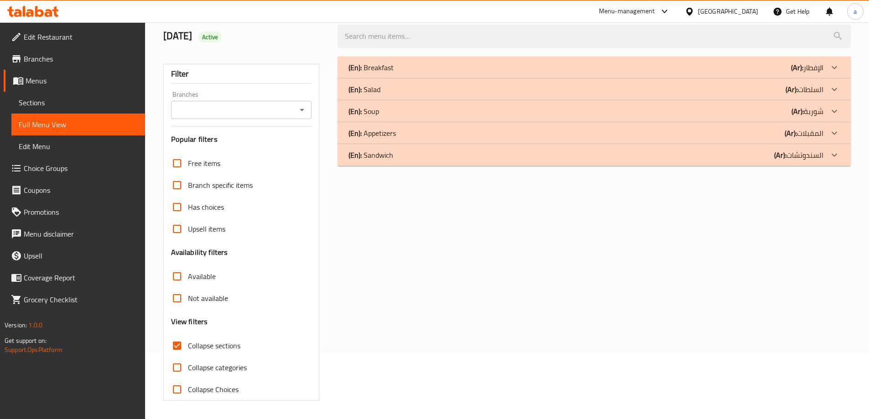
click at [450, 72] on div "(En): Breakfast (Ar): الإفطار" at bounding box center [586, 67] width 475 height 11
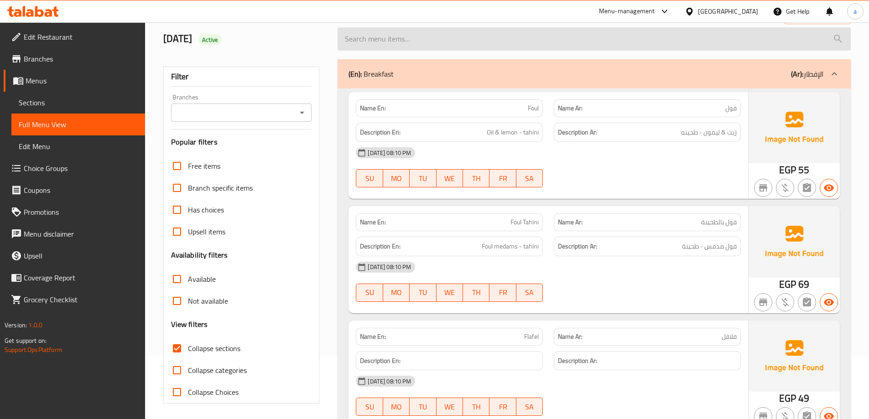
scroll to position [0, 0]
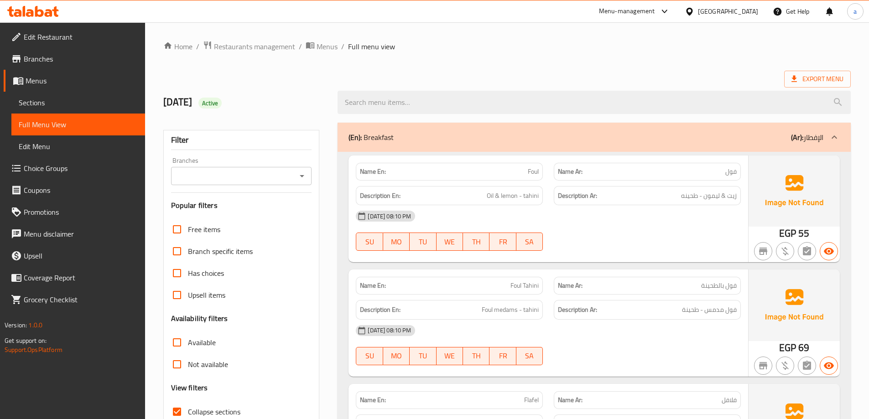
click at [485, 133] on div "(En): Breakfast (Ar): الإفطار" at bounding box center [586, 137] width 475 height 11
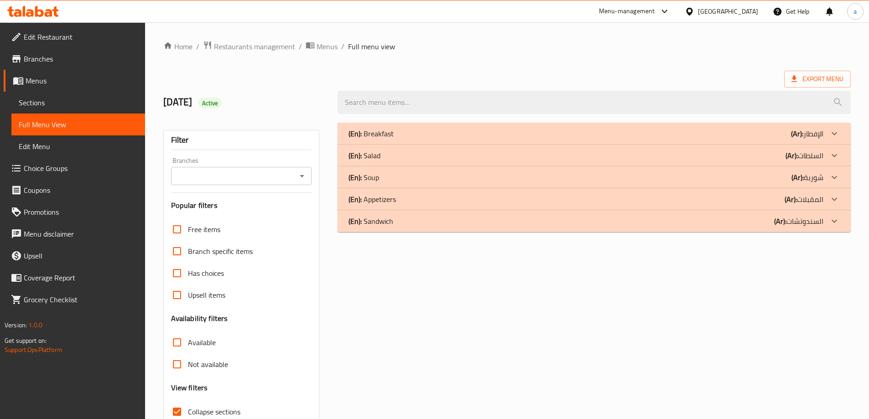
click at [457, 229] on div "(En): Sandwich (Ar): السندوتشات" at bounding box center [594, 221] width 513 height 22
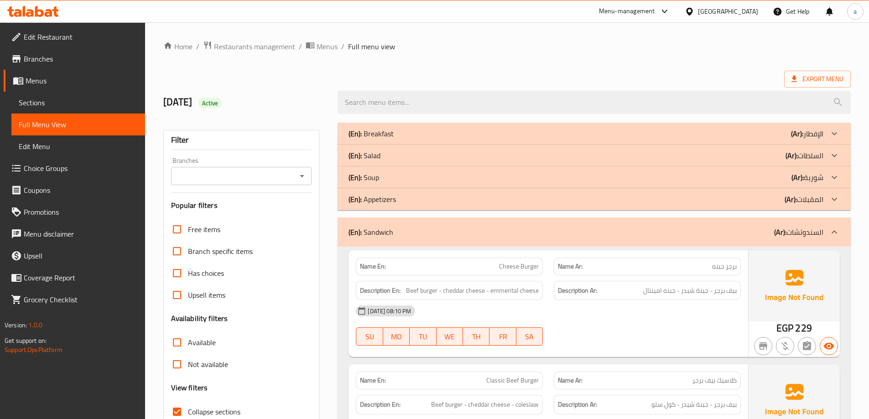
click at [459, 203] on div "(En): Appetizers (Ar): المقبلات" at bounding box center [586, 199] width 475 height 11
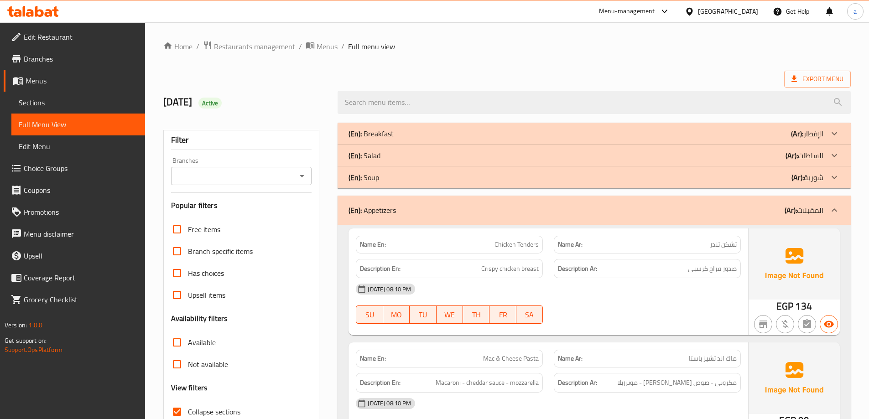
click at [454, 180] on div "(En): Soup (Ar): شوربة" at bounding box center [586, 177] width 475 height 11
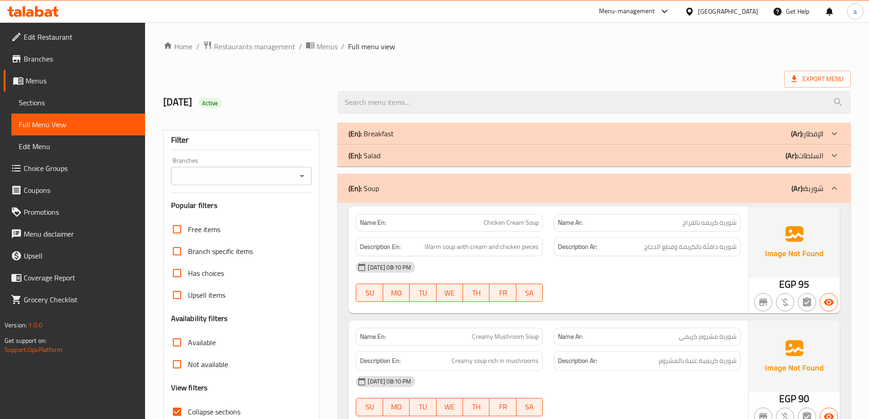
click at [450, 158] on div "(En): Salad (Ar): السلطات" at bounding box center [586, 155] width 475 height 11
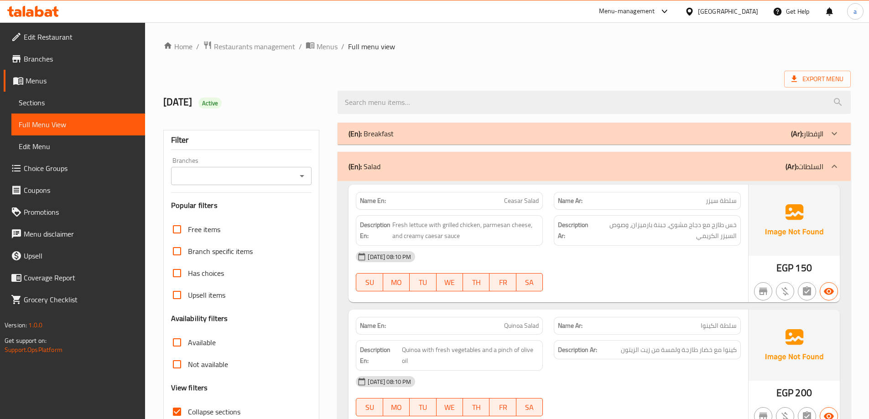
click at [471, 132] on div "(En): Breakfast (Ar): الإفطار" at bounding box center [586, 133] width 475 height 11
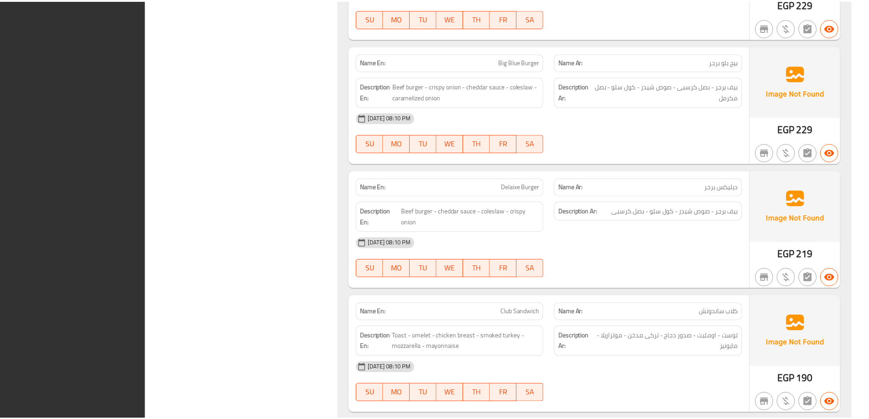
scroll to position [4823, 0]
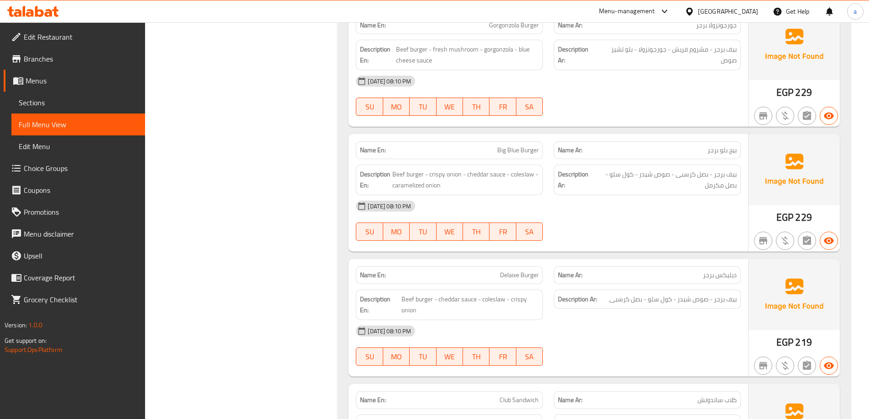
scroll to position [4504, 0]
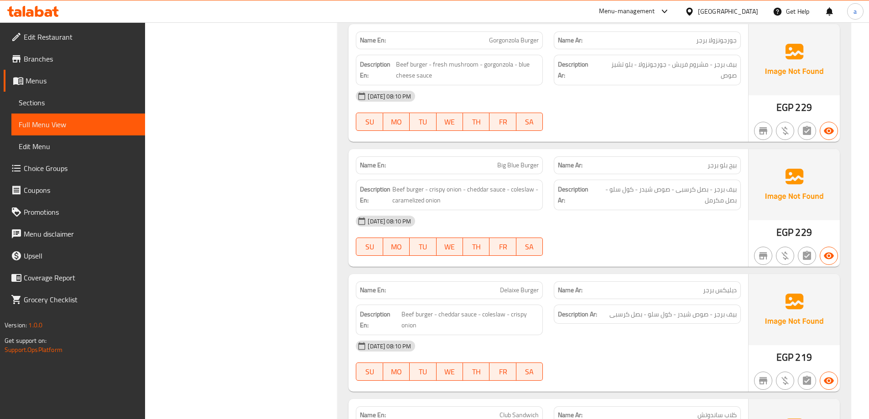
click at [65, 42] on span "Edit Restaurant" at bounding box center [81, 36] width 114 height 11
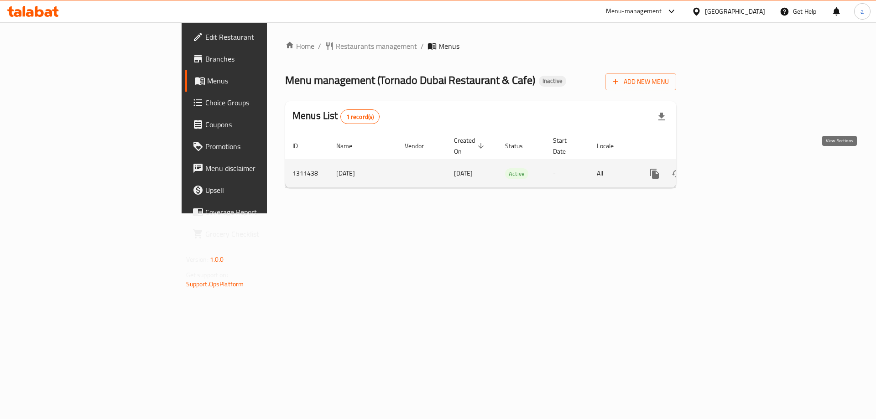
click at [726, 168] on icon "enhanced table" at bounding box center [720, 173] width 11 height 11
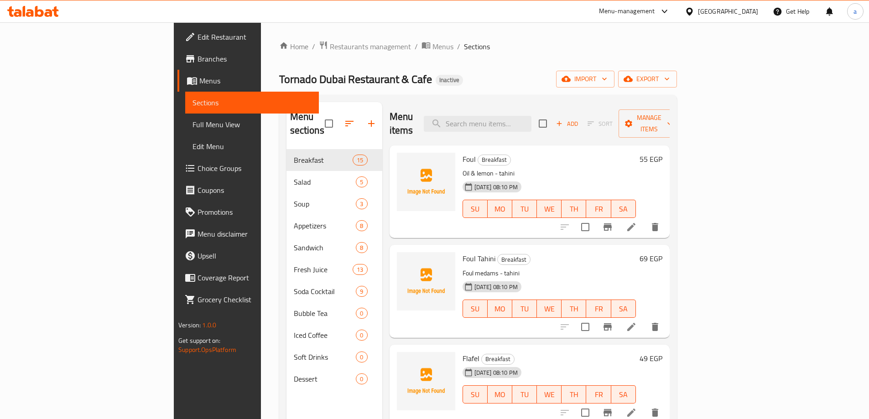
click at [677, 89] on div "Home / Restaurants management / Menus / Sections Tornado Dubai Restaurant & Caf…" at bounding box center [478, 285] width 398 height 488
click at [670, 79] on span "export" at bounding box center [648, 78] width 44 height 11
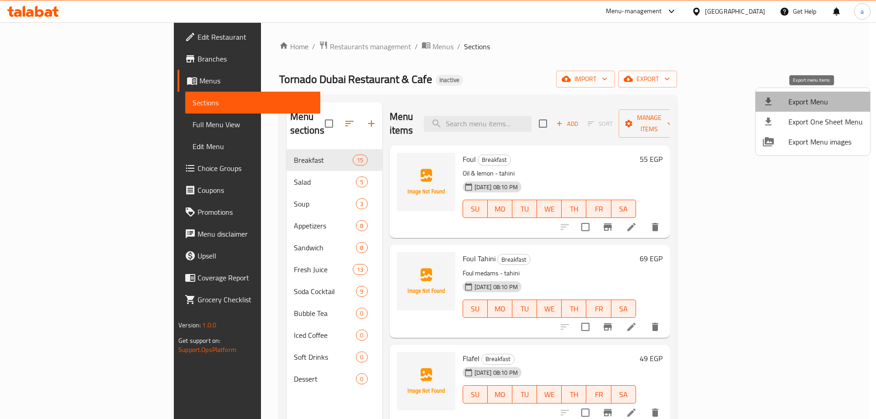
click at [818, 94] on li "Export Menu" at bounding box center [813, 102] width 115 height 20
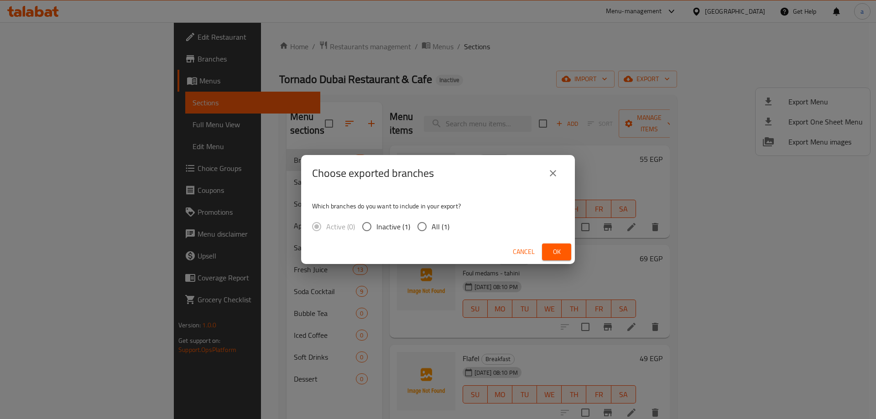
click at [439, 230] on span "All (1)" at bounding box center [441, 226] width 18 height 11
click at [432, 230] on input "All (1)" at bounding box center [421, 226] width 19 height 19
radio input "true"
click at [560, 250] on span "Ok" at bounding box center [556, 251] width 15 height 11
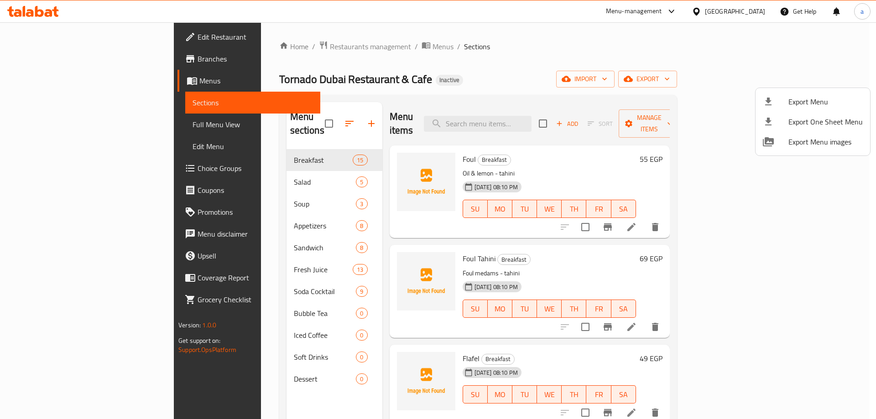
click at [94, 67] on div at bounding box center [438, 209] width 876 height 419
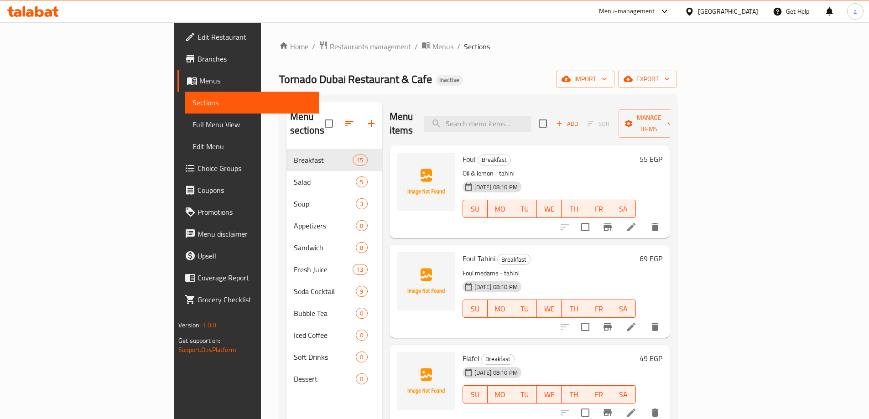
click at [198, 62] on span "Branches" at bounding box center [255, 58] width 114 height 11
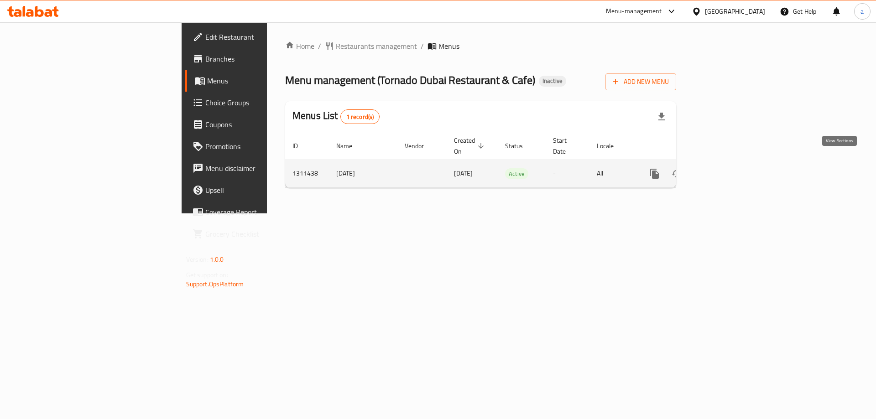
click at [726, 168] on icon "enhanced table" at bounding box center [720, 173] width 11 height 11
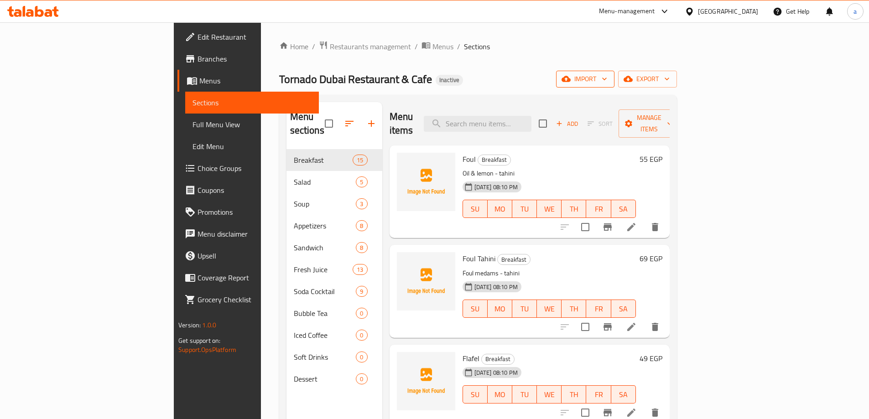
click at [615, 81] on button "import" at bounding box center [585, 79] width 58 height 17
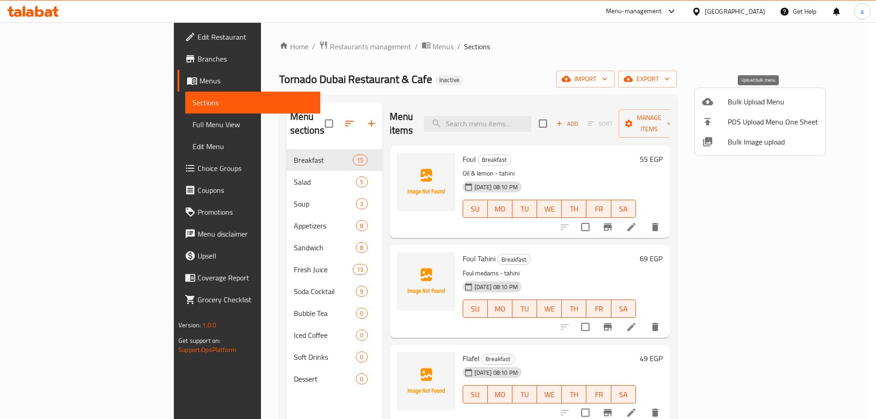
click at [735, 105] on span "Bulk Upload Menu" at bounding box center [773, 101] width 90 height 11
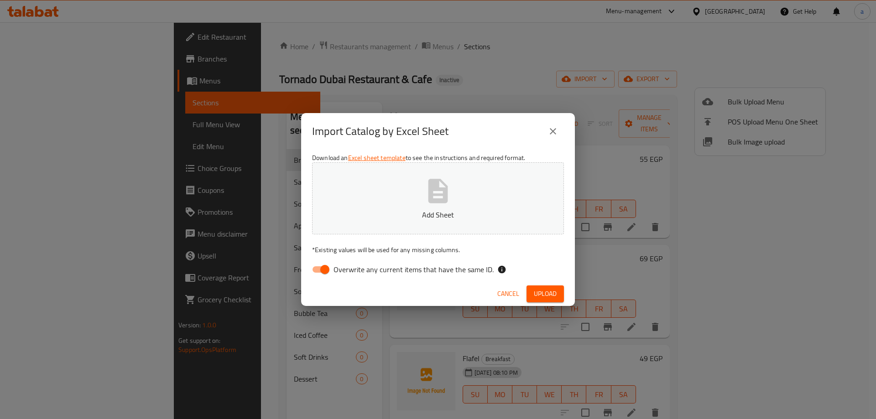
click at [330, 264] on input "Overwrite any current items that have the same ID." at bounding box center [325, 269] width 52 height 17
checkbox input "false"
click at [427, 191] on icon "button" at bounding box center [437, 191] width 29 height 29
click at [529, 287] on button "Upload" at bounding box center [544, 294] width 37 height 17
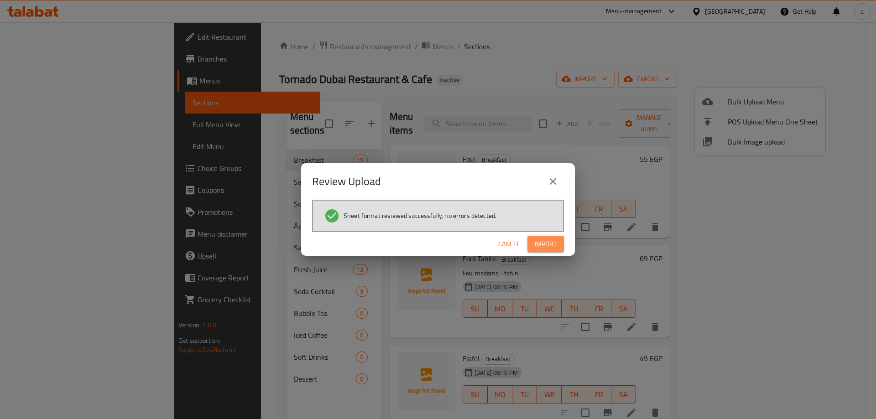
click at [547, 248] on span "Import" at bounding box center [546, 244] width 22 height 11
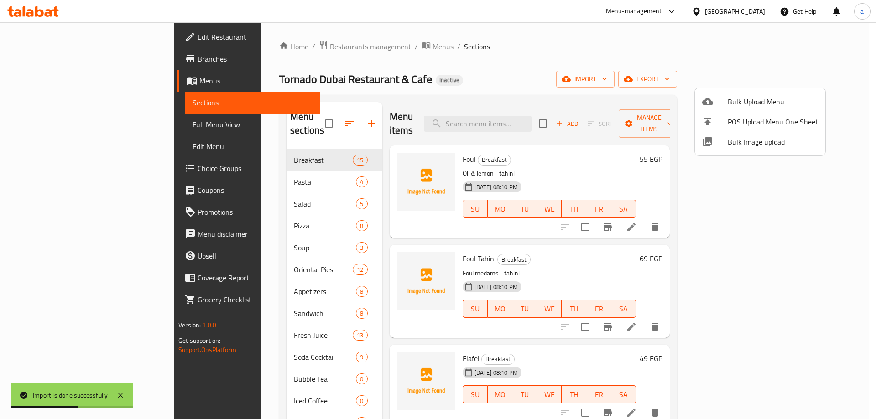
click at [67, 119] on div at bounding box center [438, 209] width 876 height 419
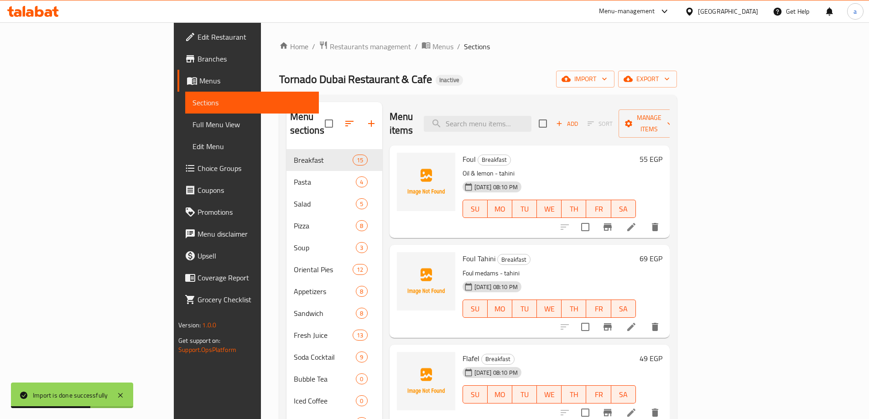
click at [193, 120] on span "Full Menu View" at bounding box center [252, 124] width 119 height 11
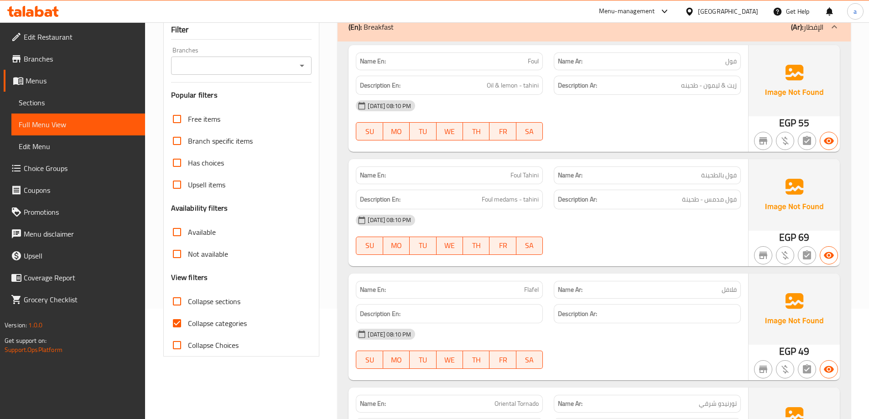
scroll to position [182, 0]
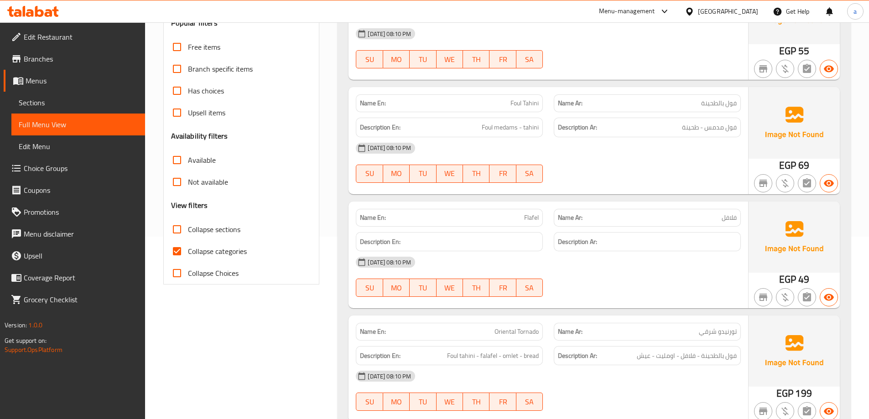
click at [204, 255] on span "Collapse categories" at bounding box center [217, 251] width 59 height 11
click at [188, 255] on input "Collapse categories" at bounding box center [177, 251] width 22 height 22
checkbox input "false"
click at [215, 226] on span "Collapse sections" at bounding box center [214, 229] width 52 height 11
click at [188, 226] on input "Collapse sections" at bounding box center [177, 230] width 22 height 22
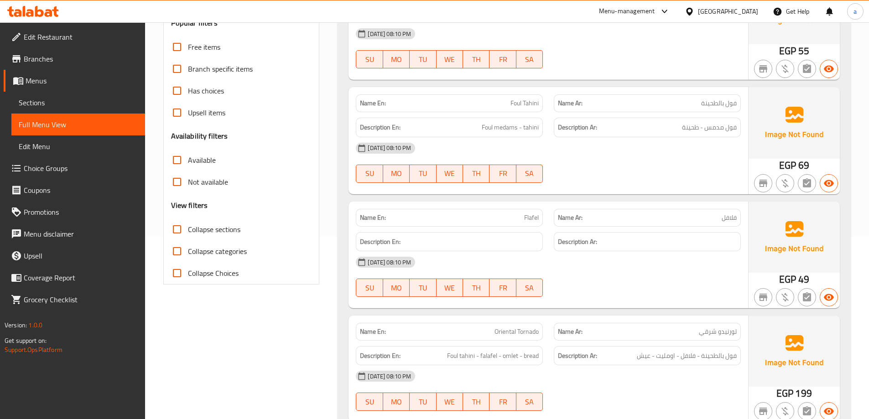
checkbox input "true"
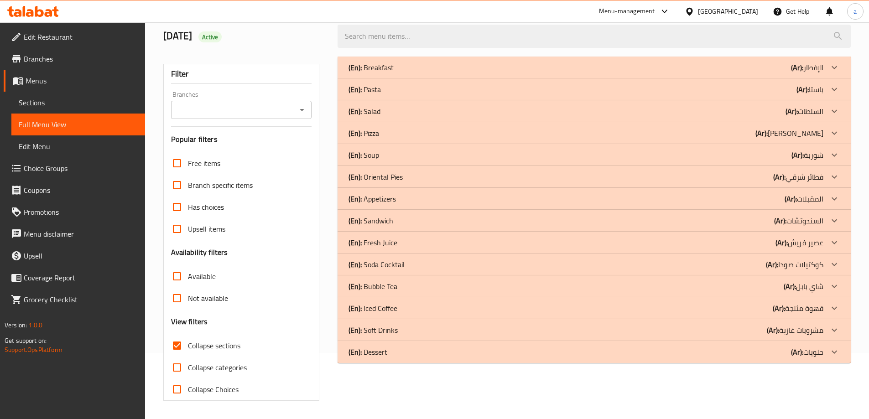
scroll to position [66, 0]
click at [408, 131] on div "(En): Pizza (Ar): بيتزا" at bounding box center [586, 133] width 475 height 11
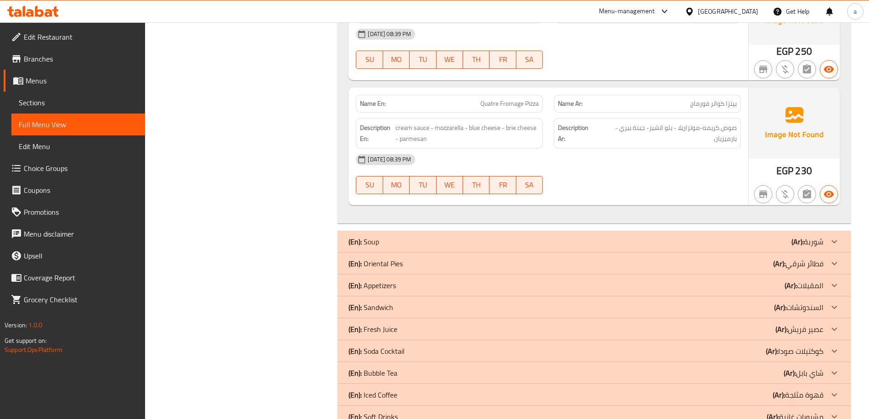
scroll to position [979, 0]
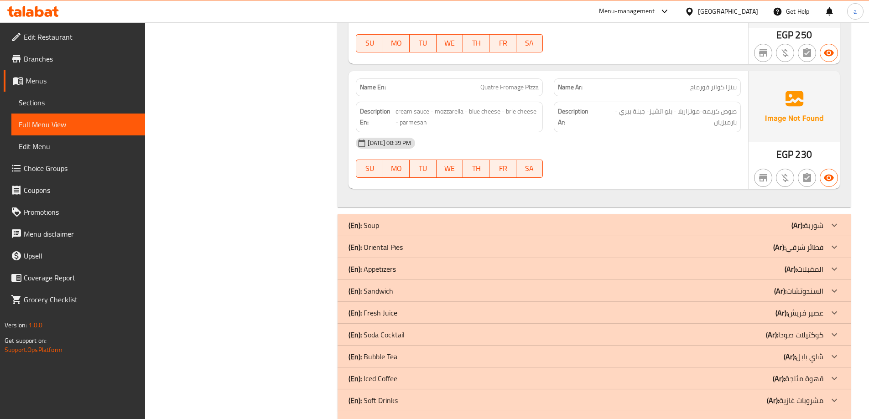
click at [422, 245] on div "(En): Oriental Pies (Ar): فطائر شرقي" at bounding box center [586, 247] width 475 height 11
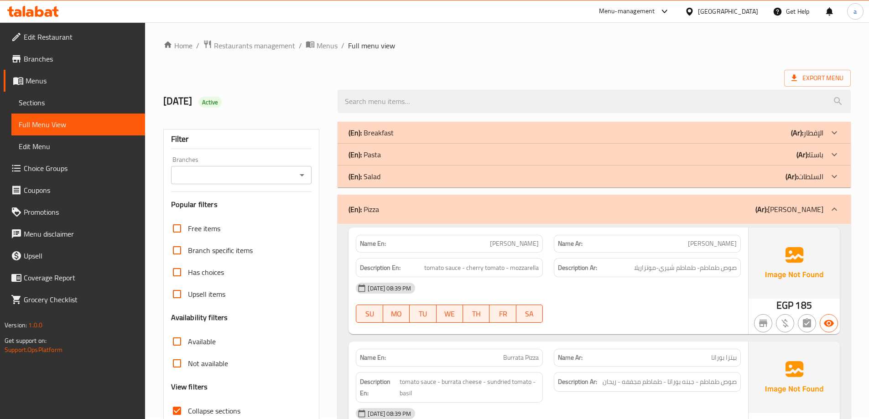
scroll to position [0, 0]
click at [403, 156] on div "(En): Pasta (Ar): باستا" at bounding box center [586, 155] width 475 height 11
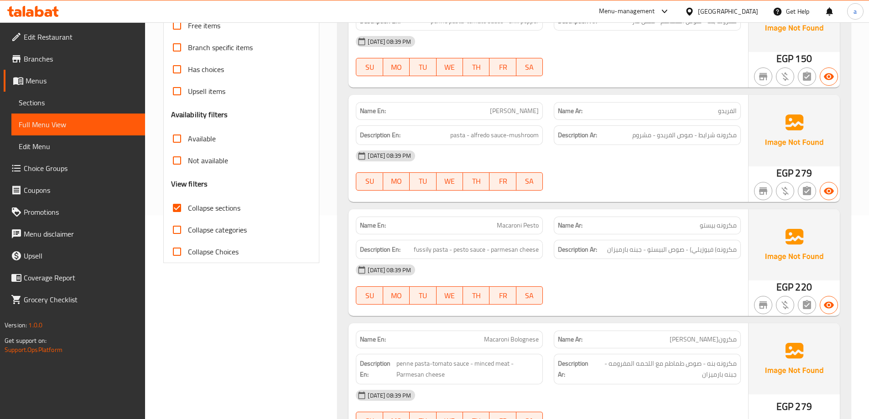
scroll to position [35, 0]
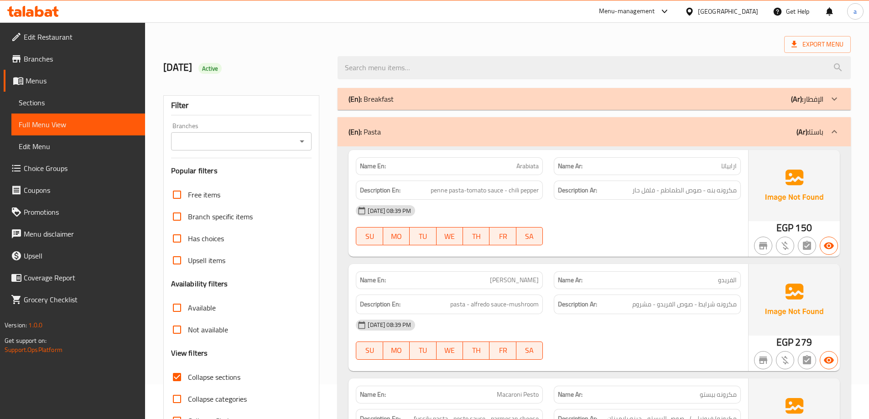
click at [64, 96] on link "Sections" at bounding box center [78, 103] width 134 height 22
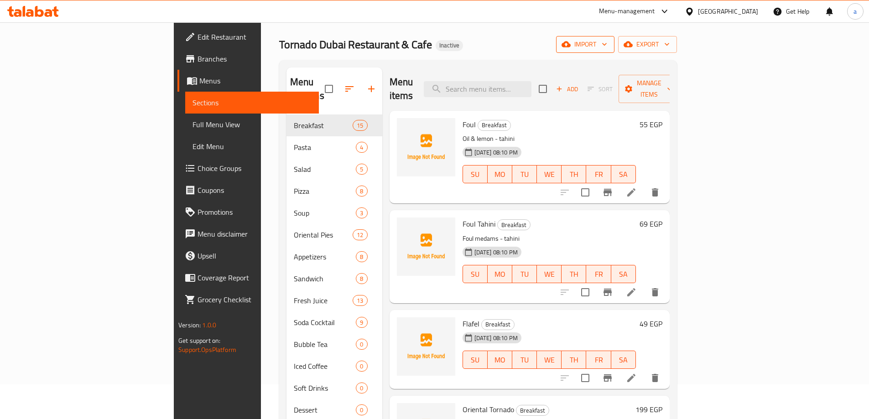
click at [615, 50] on button "import" at bounding box center [585, 44] width 58 height 17
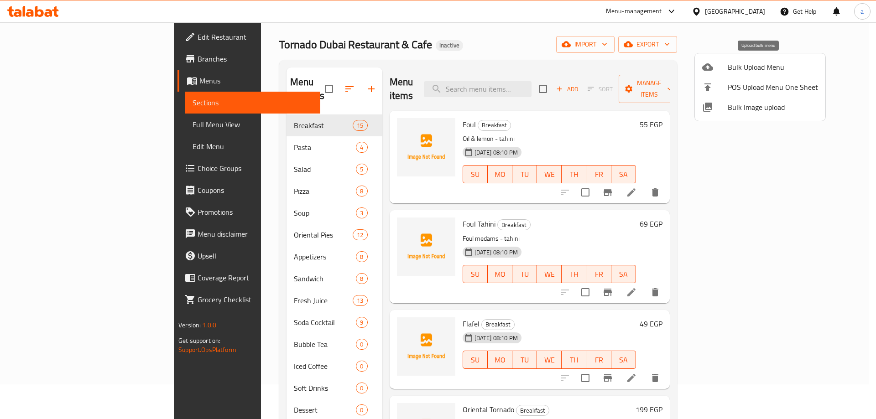
click at [762, 75] on li "Bulk Upload Menu" at bounding box center [760, 67] width 130 height 20
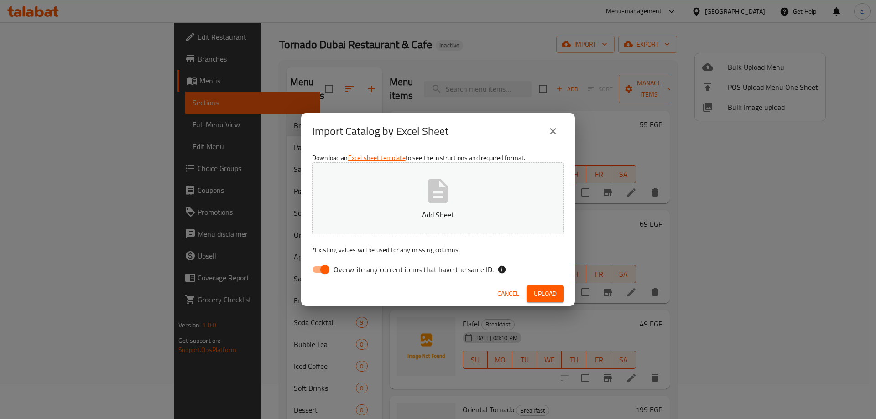
click at [329, 268] on input "Overwrite any current items that have the same ID." at bounding box center [325, 269] width 52 height 17
checkbox input "false"
click at [461, 194] on button "Add Sheet" at bounding box center [438, 198] width 252 height 72
click at [553, 129] on icon "close" at bounding box center [552, 131] width 11 height 11
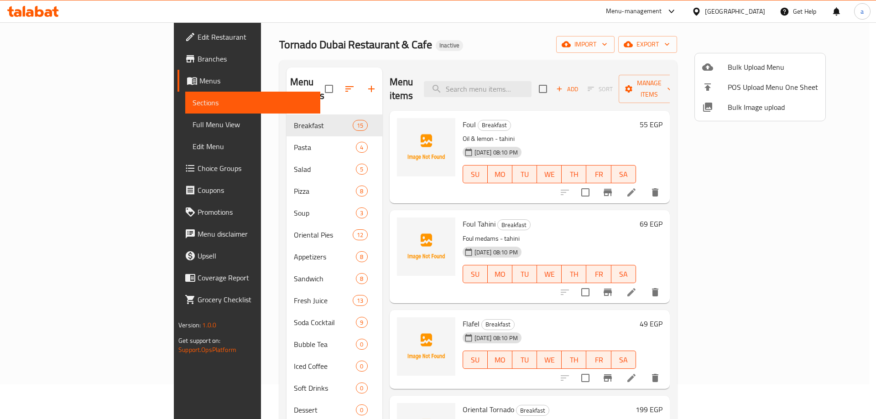
click at [553, 129] on div at bounding box center [438, 209] width 876 height 419
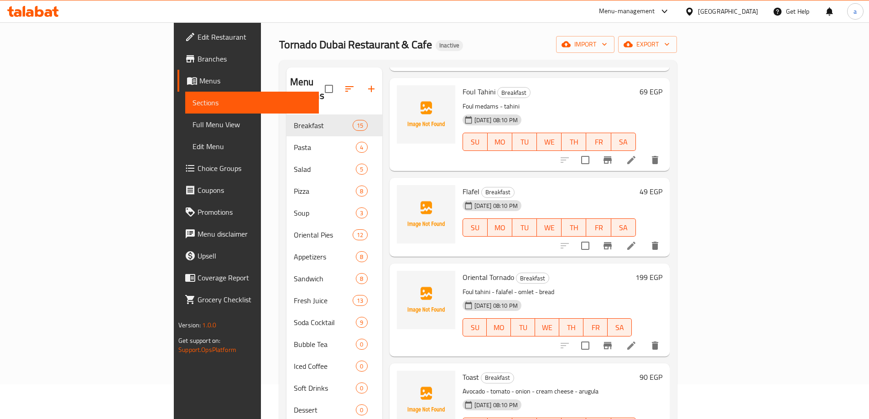
scroll to position [228, 0]
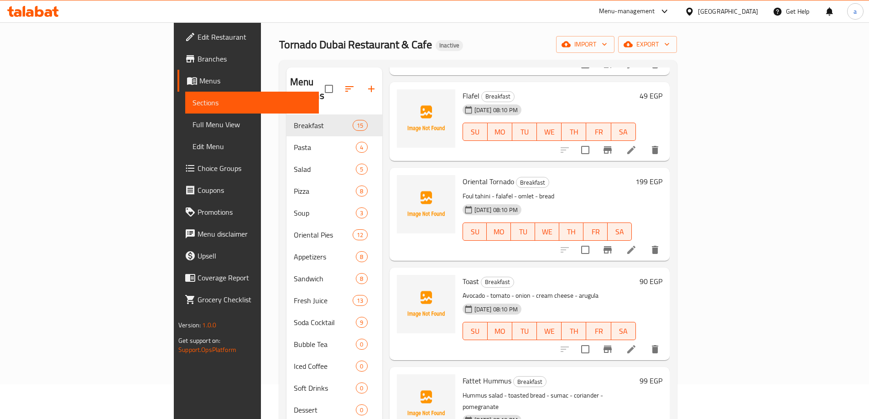
click at [198, 174] on span "Choice Groups" at bounding box center [255, 168] width 114 height 11
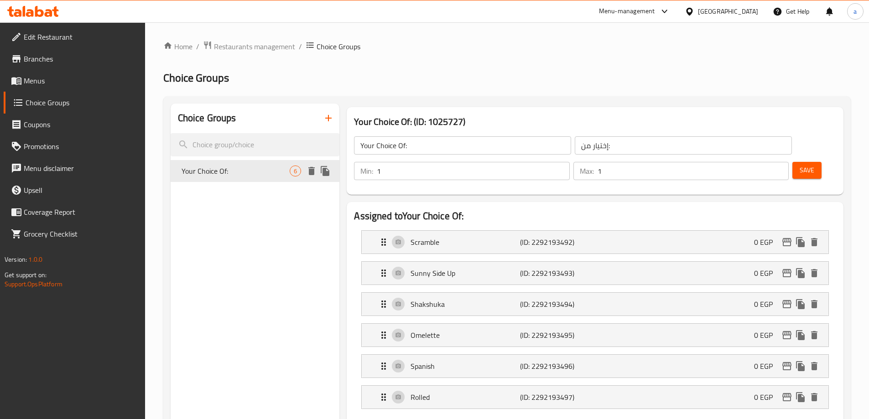
click at [331, 169] on icon "duplicate" at bounding box center [325, 171] width 11 height 11
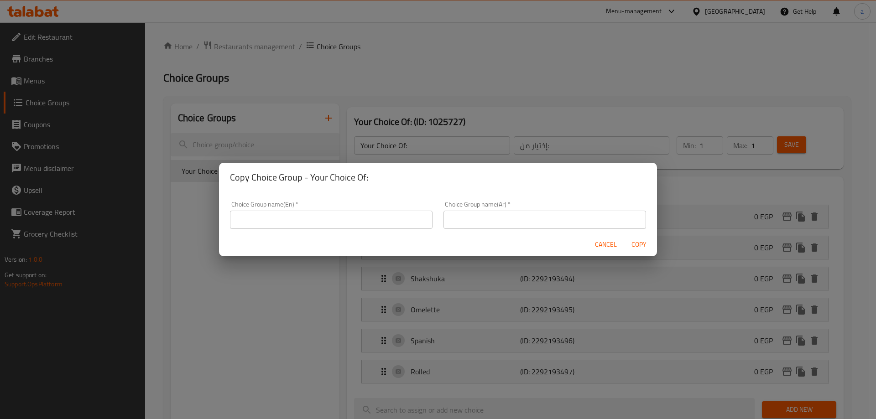
click at [389, 214] on input "text" at bounding box center [331, 220] width 203 height 18
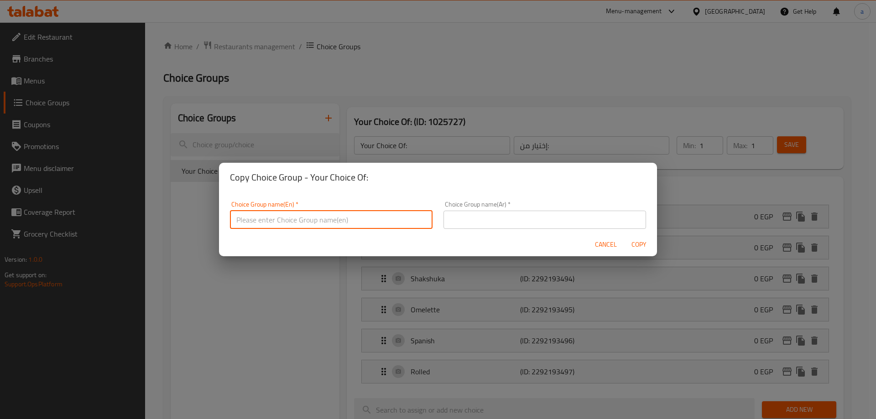
click at [344, 226] on input "text" at bounding box center [331, 220] width 203 height 18
click at [595, 240] on div "Cancel Copy" at bounding box center [438, 245] width 438 height 24
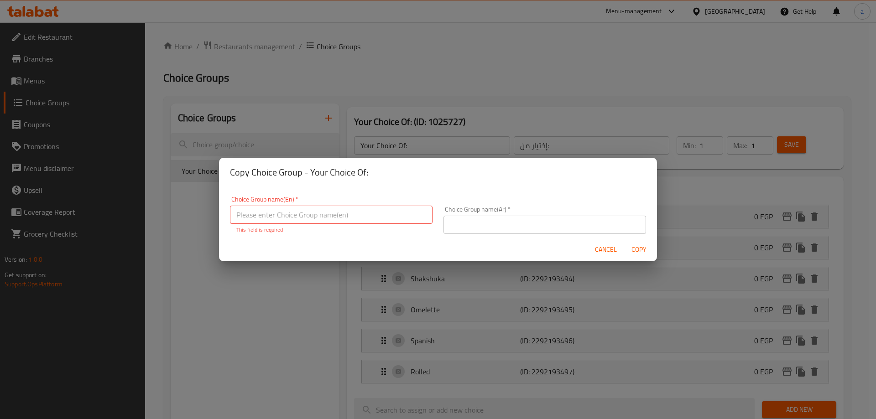
click at [323, 212] on input "text" at bounding box center [331, 215] width 203 height 18
click at [600, 252] on span "Cancel" at bounding box center [606, 249] width 22 height 11
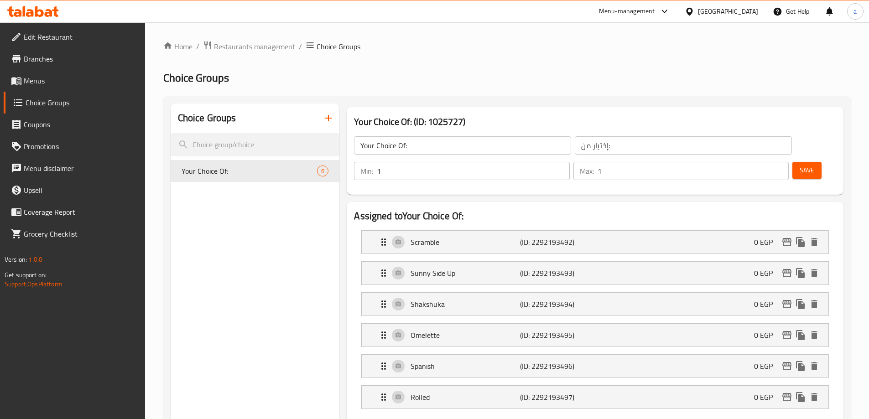
click at [331, 113] on icon "button" at bounding box center [328, 118] width 11 height 11
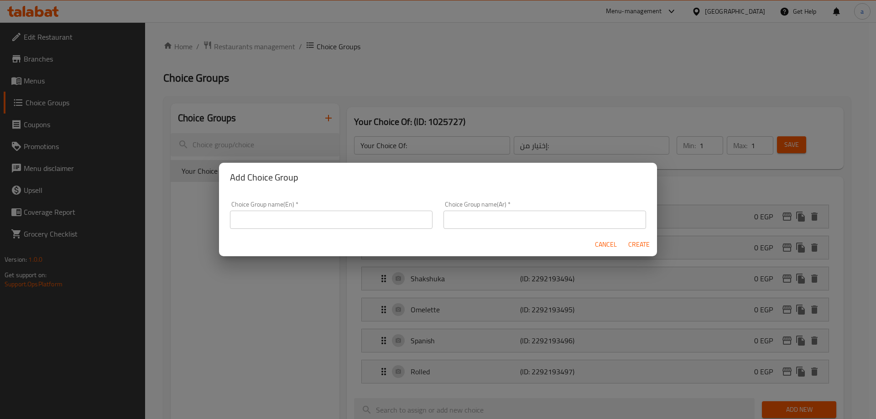
click at [297, 218] on input "text" at bounding box center [331, 220] width 203 height 18
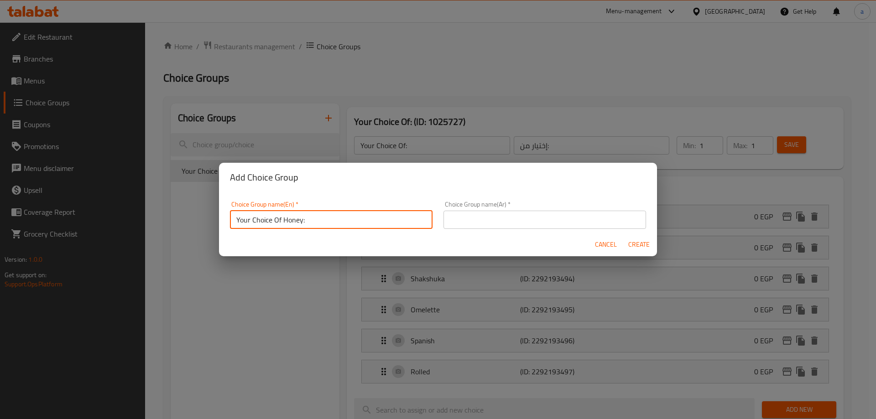
type input "Your Choice Of Honey:"
click at [433, 214] on div "Choice Group name(En)   * Your Choice Of Honey: Choice Group name(En) *" at bounding box center [331, 215] width 214 height 39
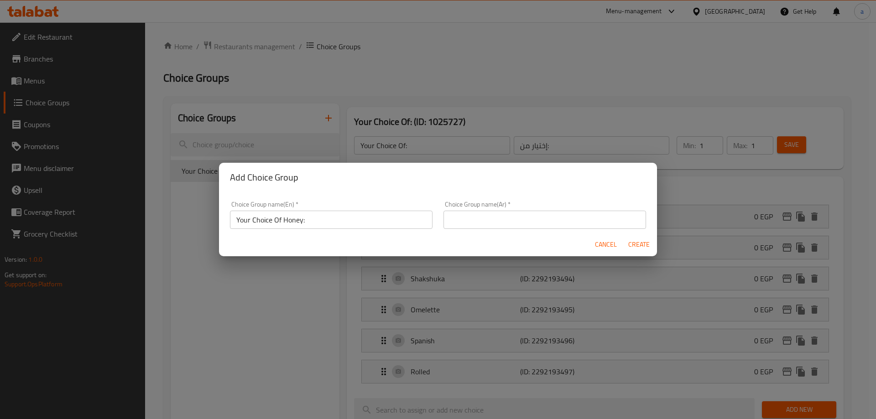
click at [456, 216] on input "text" at bounding box center [544, 220] width 203 height 18
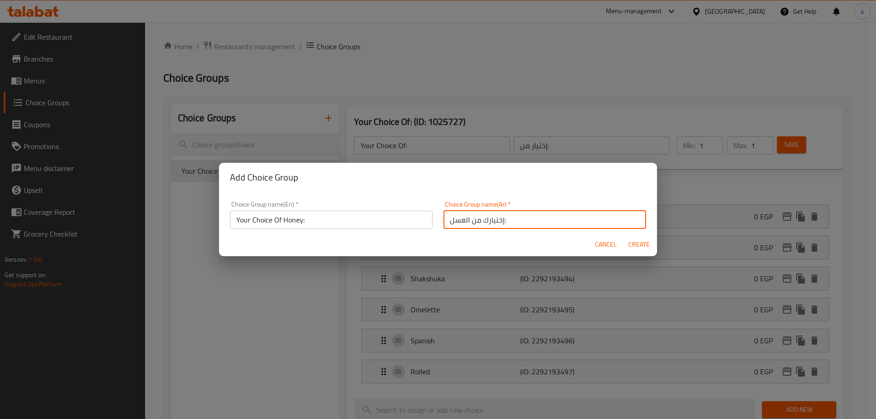
type input "إختيارك من العسل:"
click at [638, 242] on span "Create" at bounding box center [639, 244] width 22 height 11
type input "Your Choice Of Honey:"
type input "إختيارك من العسل:"
type input "0"
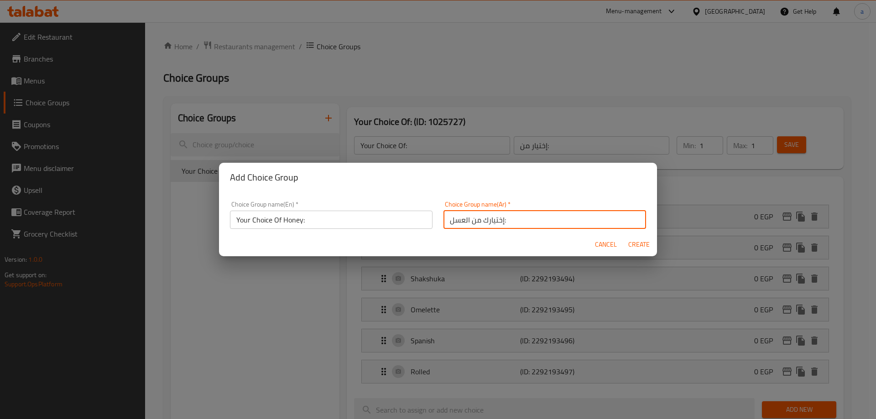
type input "0"
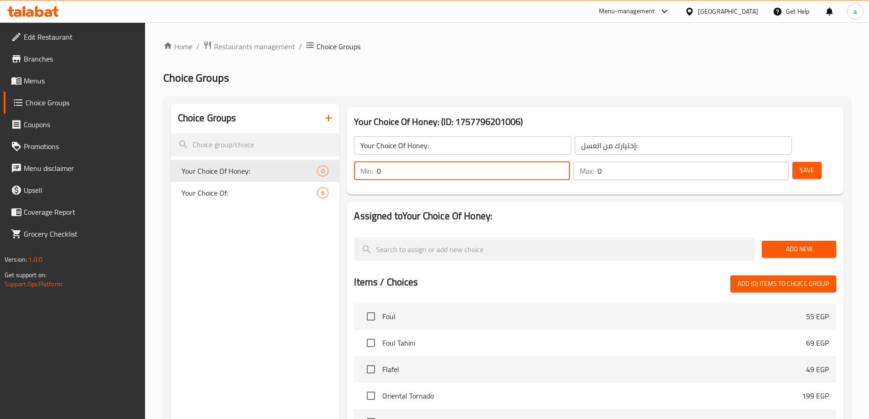
drag, startPoint x: 702, startPoint y: 152, endPoint x: 710, endPoint y: 150, distance: 8.9
click at [569, 162] on input "0" at bounding box center [473, 171] width 193 height 18
type input "1"
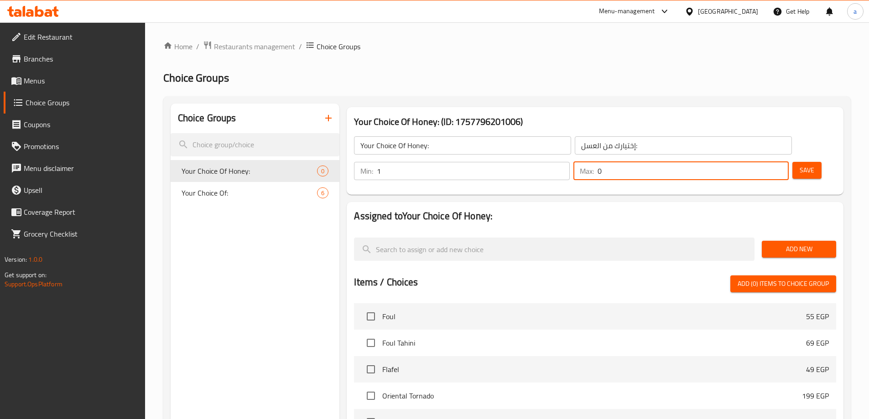
drag, startPoint x: 752, startPoint y: 143, endPoint x: 767, endPoint y: 148, distance: 15.7
click at [767, 162] on input "0" at bounding box center [693, 171] width 191 height 18
type input "1"
click at [800, 165] on span "Save" at bounding box center [807, 170] width 15 height 11
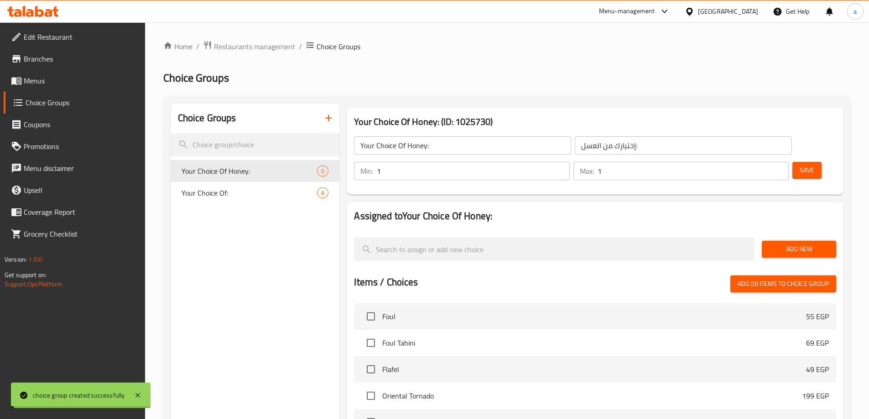
click at [787, 244] on span "Add New" at bounding box center [799, 249] width 60 height 11
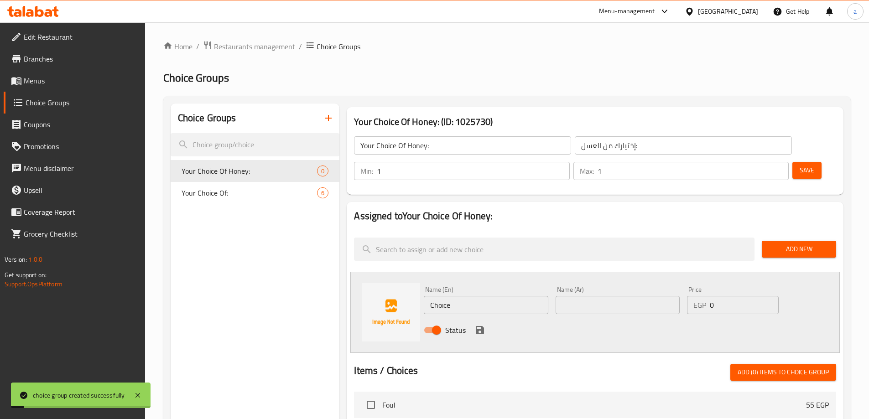
click at [479, 296] on input "Choice" at bounding box center [486, 305] width 124 height 18
type input "White Honey"
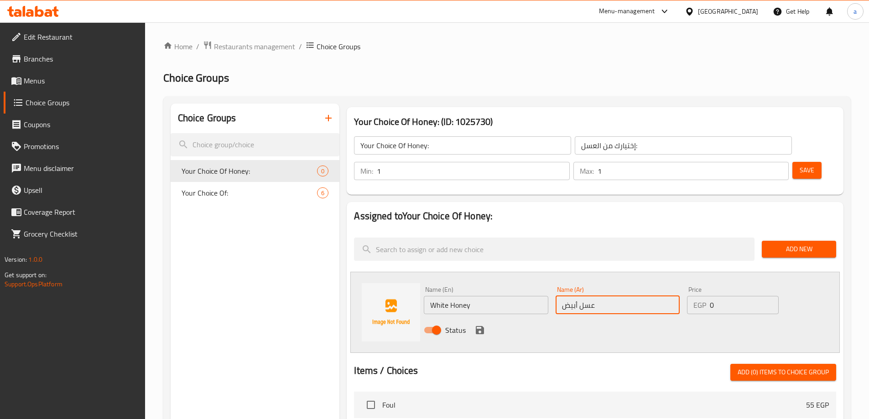
type input "عسل أبيض"
click at [483, 326] on icon "save" at bounding box center [480, 330] width 8 height 8
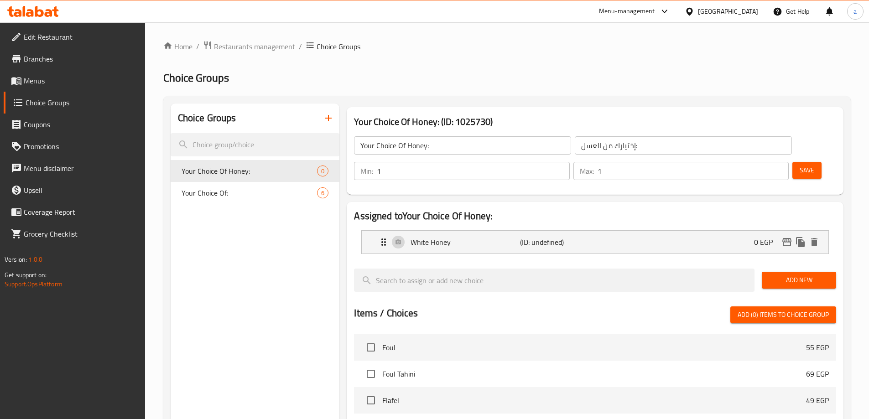
click at [785, 272] on button "Add New" at bounding box center [799, 280] width 74 height 17
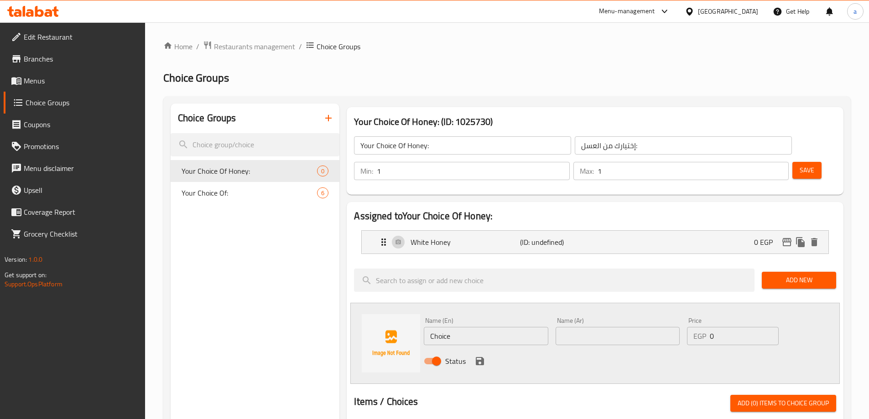
click at [487, 327] on input "Choice" at bounding box center [486, 336] width 124 height 18
type input "Black Honey"
click at [577, 327] on input "عسل إسود" at bounding box center [618, 336] width 124 height 18
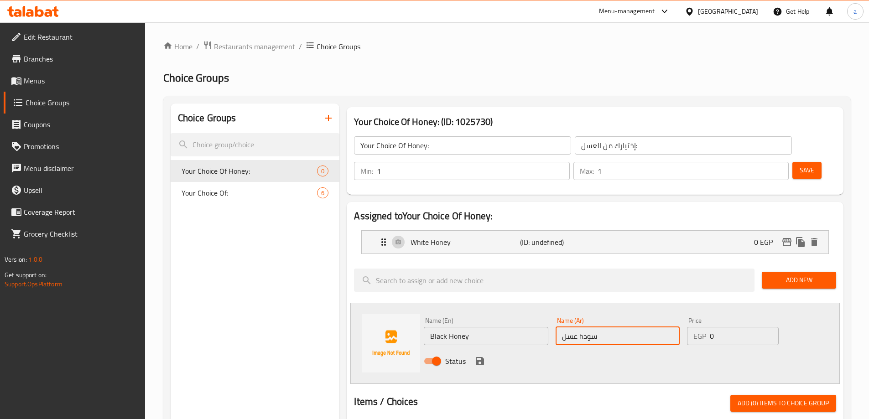
click at [575, 349] on div "Status" at bounding box center [617, 361] width 395 height 25
type input "عسل اسود"
click at [584, 349] on div "Status" at bounding box center [617, 361] width 395 height 25
click at [481, 356] on icon "save" at bounding box center [479, 361] width 11 height 11
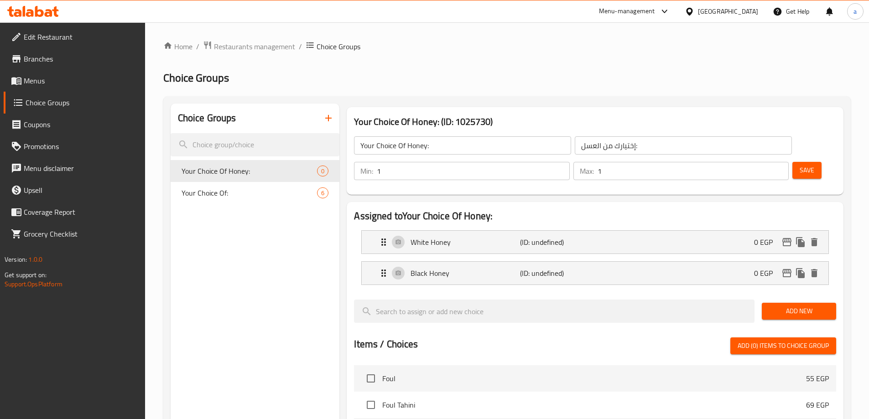
click at [800, 165] on span "Save" at bounding box center [807, 170] width 15 height 11
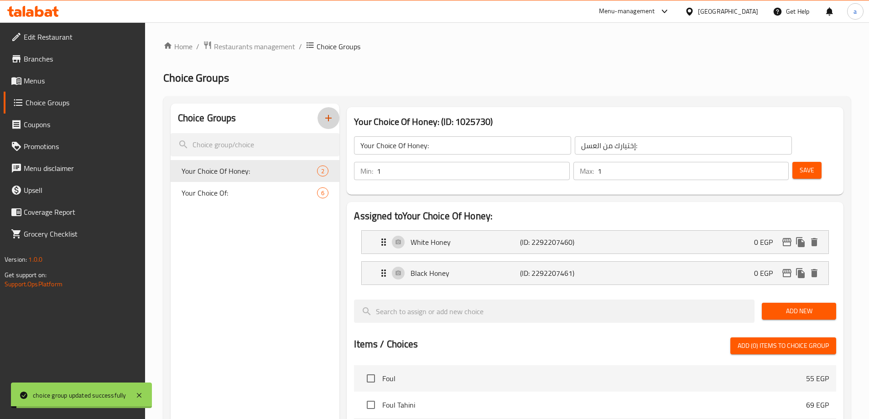
click at [330, 114] on icon "button" at bounding box center [328, 118] width 11 height 11
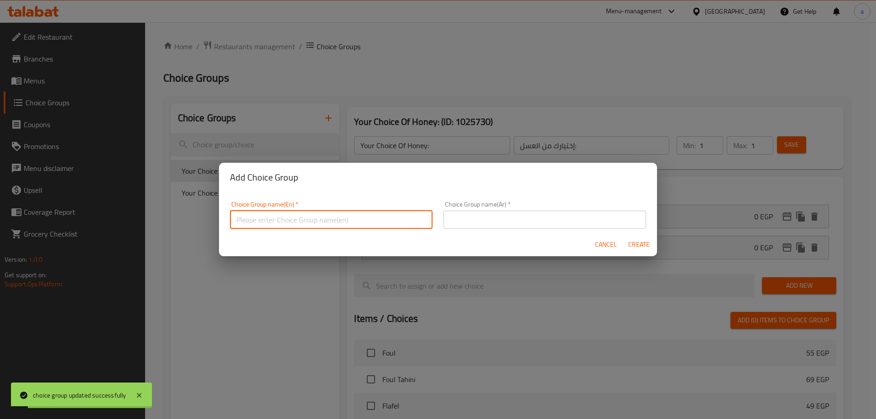
click at [294, 215] on input "text" at bounding box center [331, 220] width 203 height 18
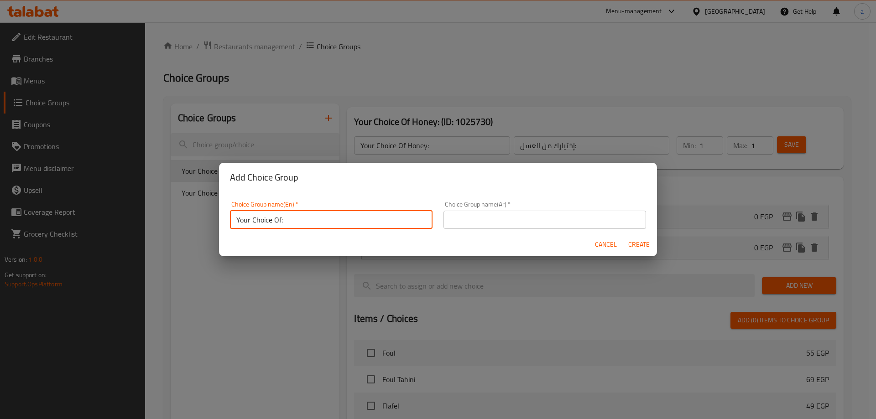
type input "Your Choice Of:"
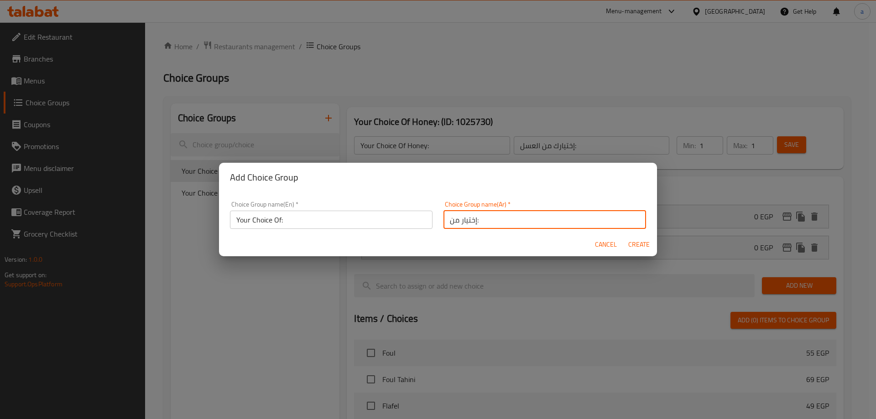
type input "إختيار من:"
click at [632, 240] on span "Create" at bounding box center [639, 244] width 22 height 11
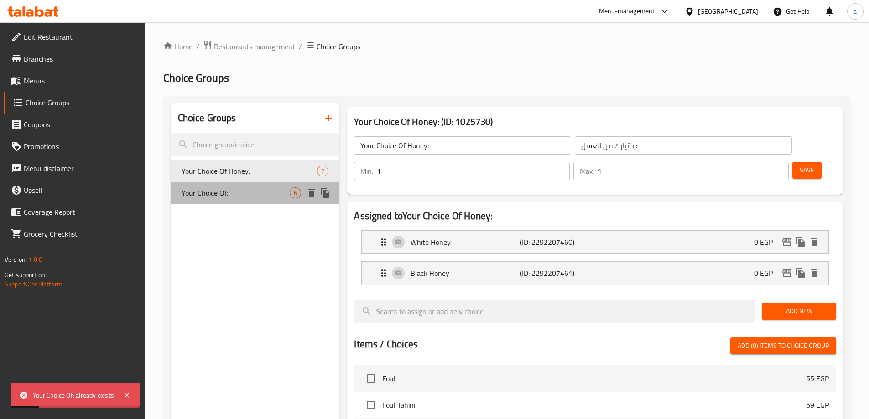
click at [255, 185] on div "Your Choice Of: 6" at bounding box center [255, 193] width 169 height 22
type input "Your Choice Of:"
type input "إختيار من:"
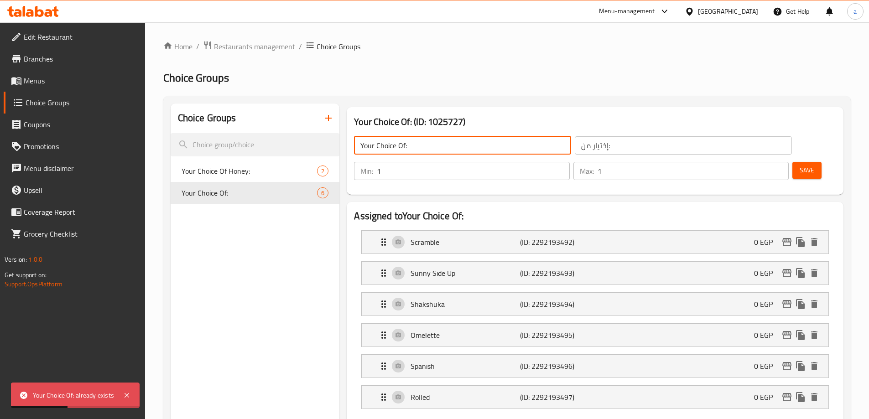
click at [480, 150] on input "Your Choice Of:" at bounding box center [462, 145] width 217 height 18
click at [404, 146] on input "Your Choice Of:" at bounding box center [462, 145] width 217 height 18
type input "Your Choice Of Egg:"
click at [575, 143] on input "إختيار من:" at bounding box center [683, 145] width 217 height 18
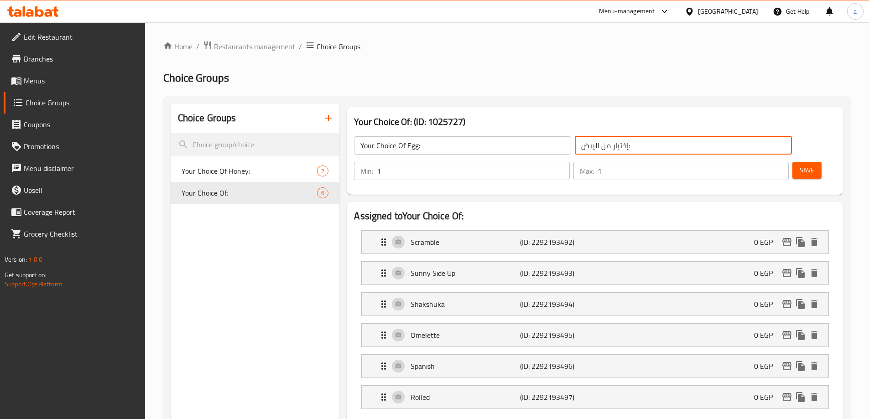
type input "إختيار من اليبض:"
click at [799, 162] on button "Save" at bounding box center [806, 170] width 29 height 17
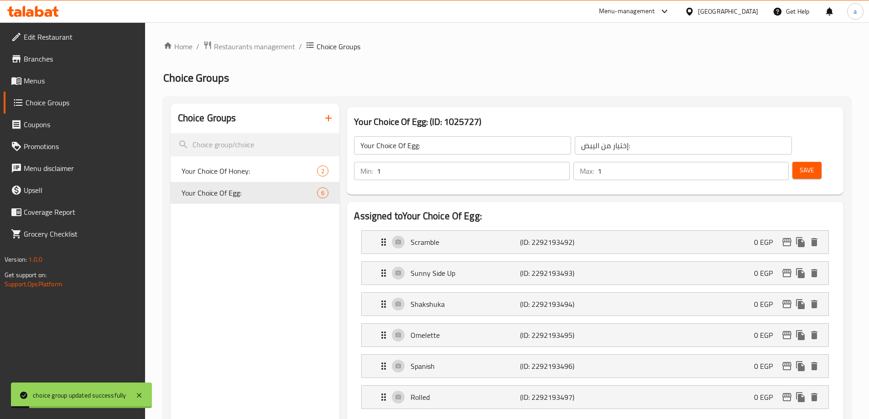
click at [324, 119] on icon "button" at bounding box center [328, 118] width 11 height 11
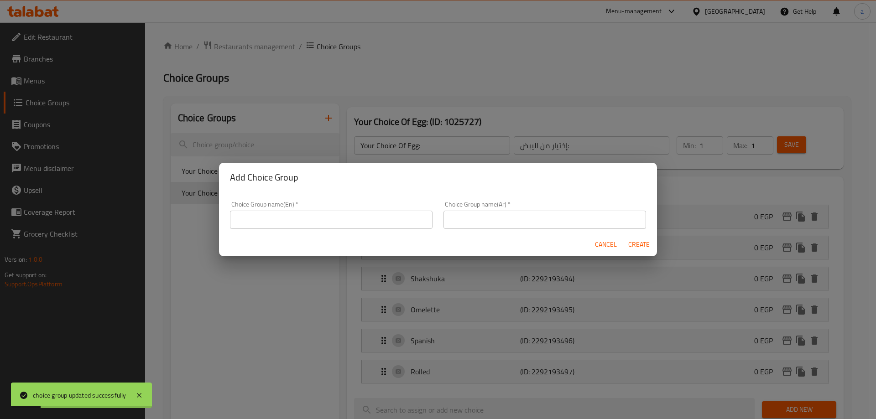
click at [291, 214] on input "text" at bounding box center [331, 220] width 203 height 18
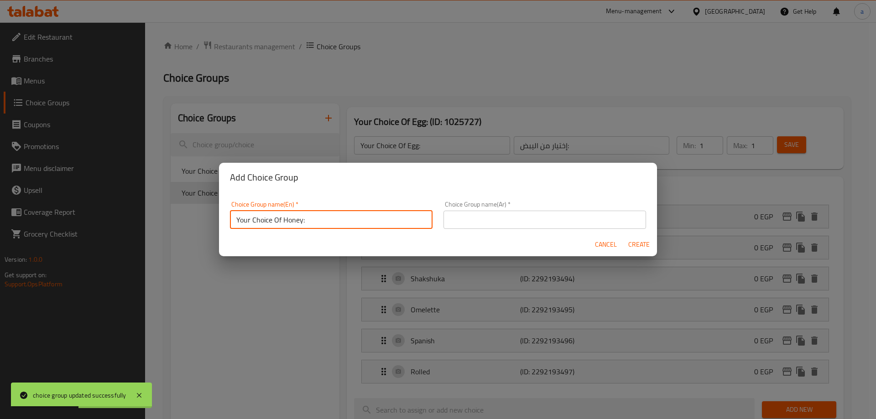
click at [289, 214] on input "Your Choice Of Honey:" at bounding box center [331, 220] width 203 height 18
type input "Your Choice Of:"
click at [443, 225] on input "text" at bounding box center [544, 220] width 203 height 18
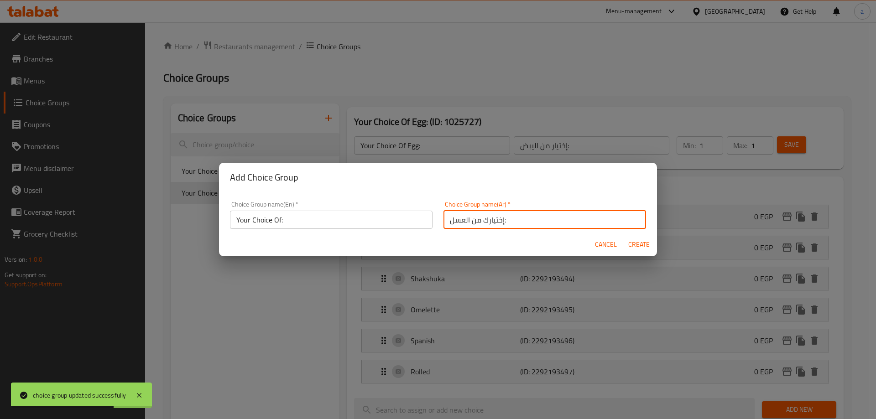
click at [453, 219] on input "إختيارك من العسل:" at bounding box center [544, 220] width 203 height 18
type input "إختيارك من:"
click at [634, 244] on span "Create" at bounding box center [639, 244] width 22 height 11
type input "Your Choice Of:"
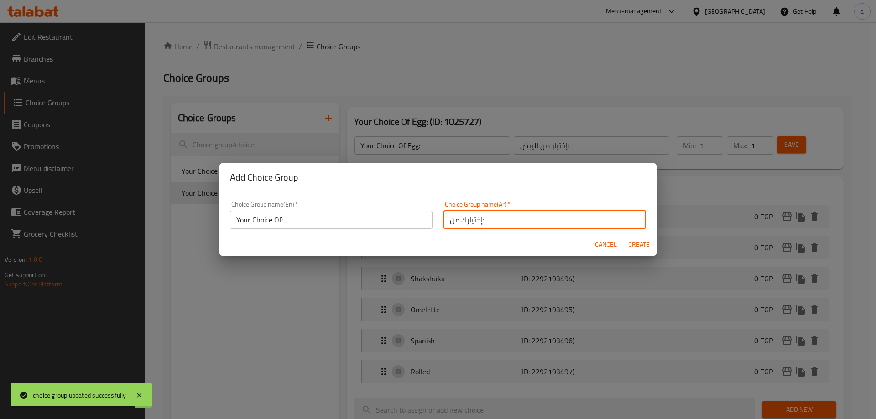
type input "إختيارك من:"
type input "0"
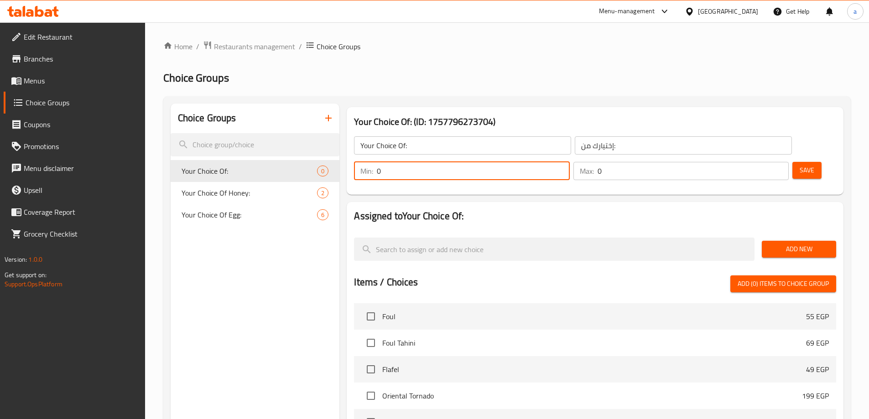
drag, startPoint x: 704, startPoint y: 148, endPoint x: 696, endPoint y: 150, distance: 8.4
click at [569, 162] on div "Min: 0 ​" at bounding box center [461, 171] width 215 height 18
type input "1"
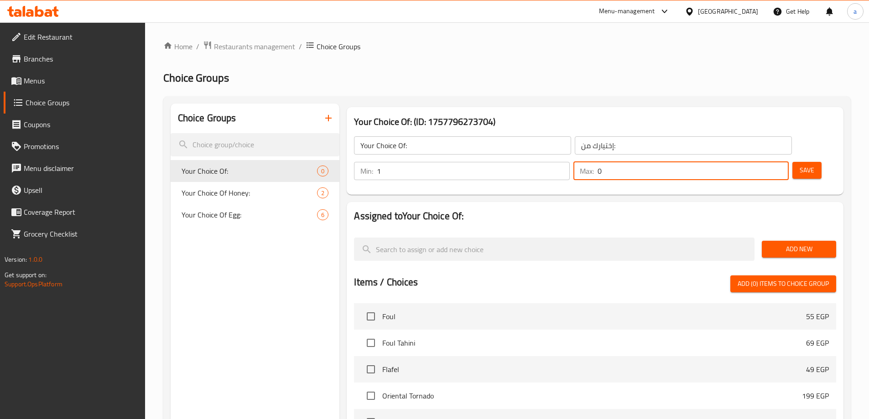
drag, startPoint x: 756, startPoint y: 144, endPoint x: 750, endPoint y: 148, distance: 7.2
click at [750, 162] on div "Max: 0 ​" at bounding box center [680, 171] width 215 height 18
type input "1"
click at [792, 162] on button "Save" at bounding box center [806, 170] width 29 height 17
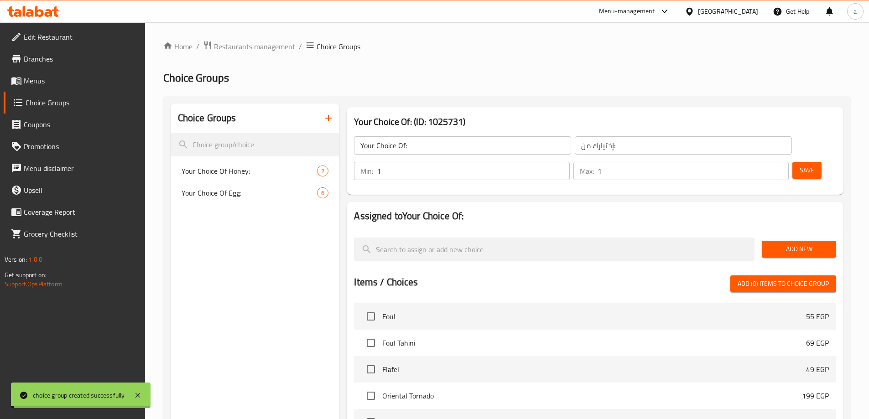
click at [779, 222] on div "Home / Restaurants management / Choice Groups Choice Groups Choice Groups Your …" at bounding box center [507, 337] width 688 height 593
click at [796, 244] on span "Add New" at bounding box center [799, 249] width 60 height 11
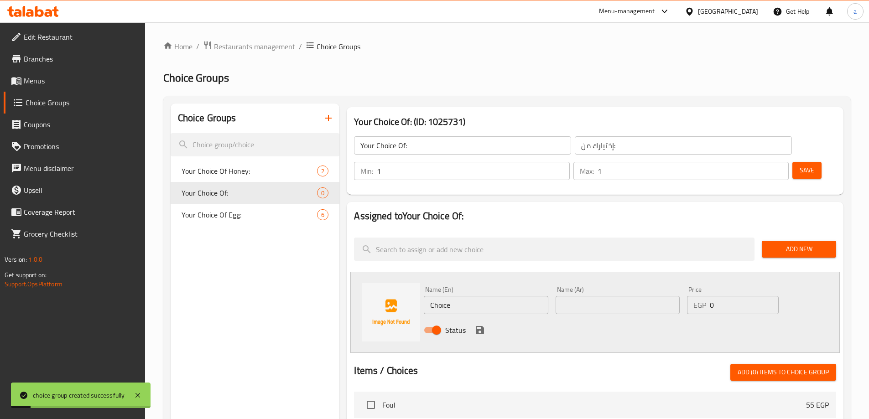
click at [468, 296] on input "Choice" at bounding box center [486, 305] width 124 height 18
type input "ل"
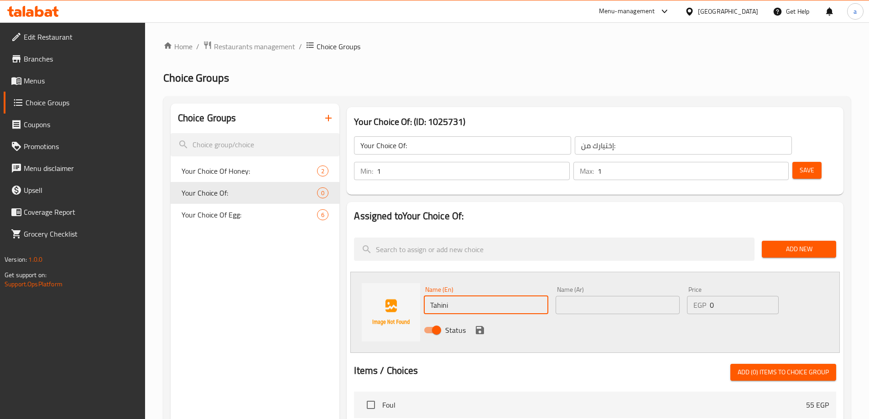
type input "Tahini"
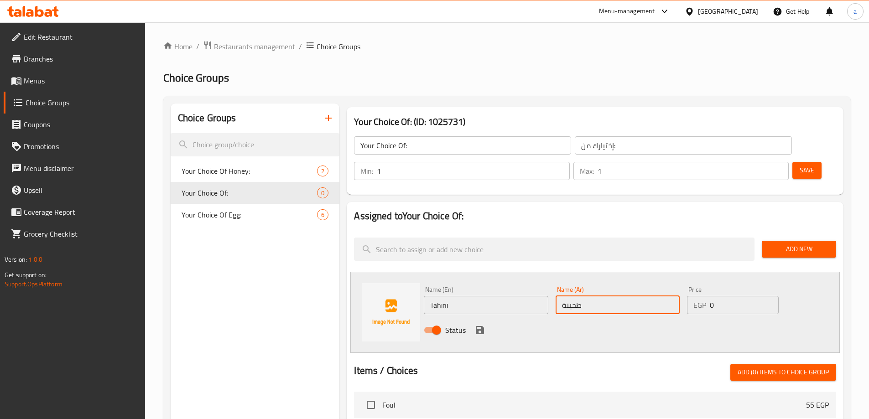
type input "طحينة"
drag, startPoint x: 478, startPoint y: 304, endPoint x: 584, endPoint y: 271, distance: 111.1
click at [478, 326] on icon "save" at bounding box center [480, 330] width 8 height 8
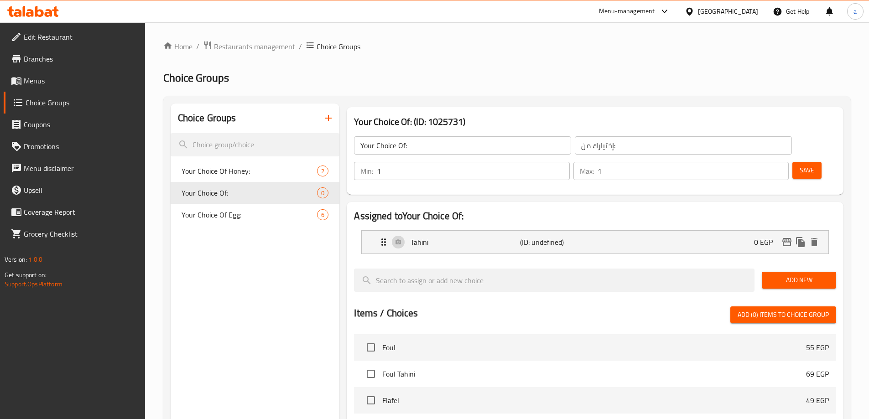
click at [781, 275] on span "Add New" at bounding box center [799, 280] width 60 height 11
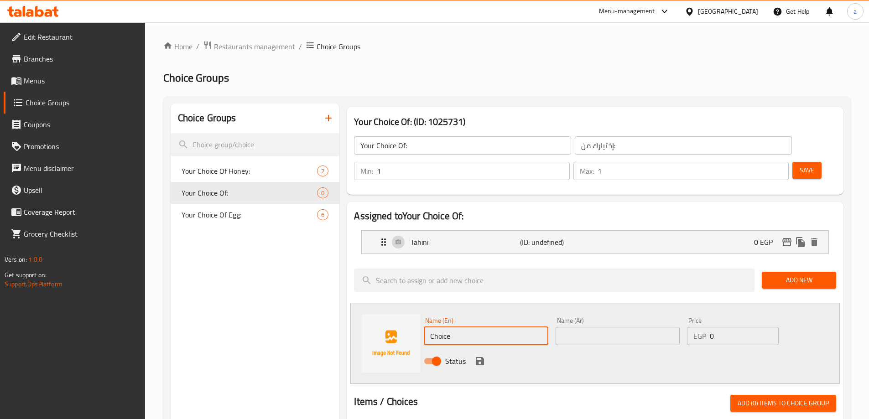
click at [454, 327] on input "Choice" at bounding box center [486, 336] width 124 height 18
type input "Cheese Tomato"
click at [625, 318] on div "Name (Ar) Name (Ar)" at bounding box center [618, 332] width 124 height 28
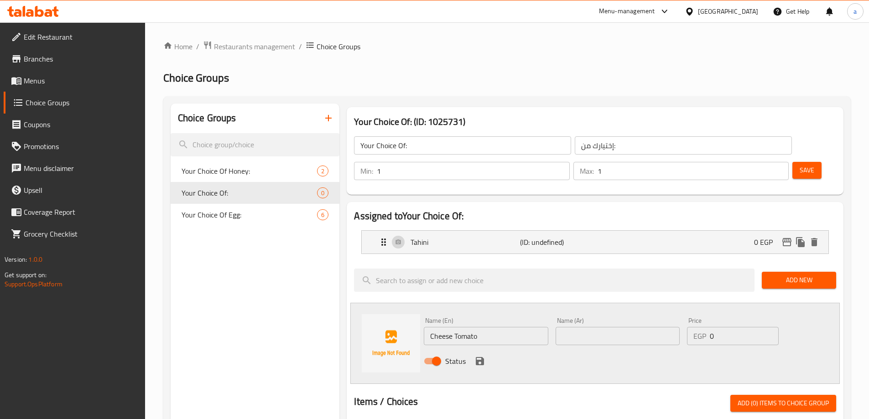
click at [626, 327] on input "text" at bounding box center [618, 336] width 124 height 18
type input "جبنة طماطم"
click at [479, 356] on icon "save" at bounding box center [479, 361] width 11 height 11
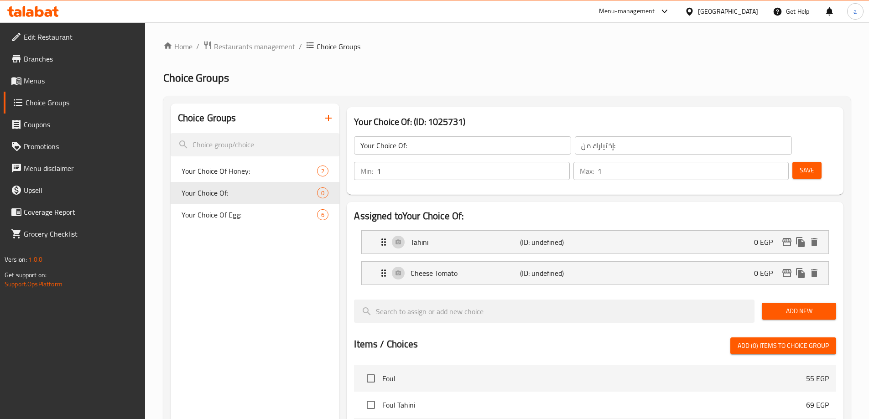
click at [800, 165] on span "Save" at bounding box center [807, 170] width 15 height 11
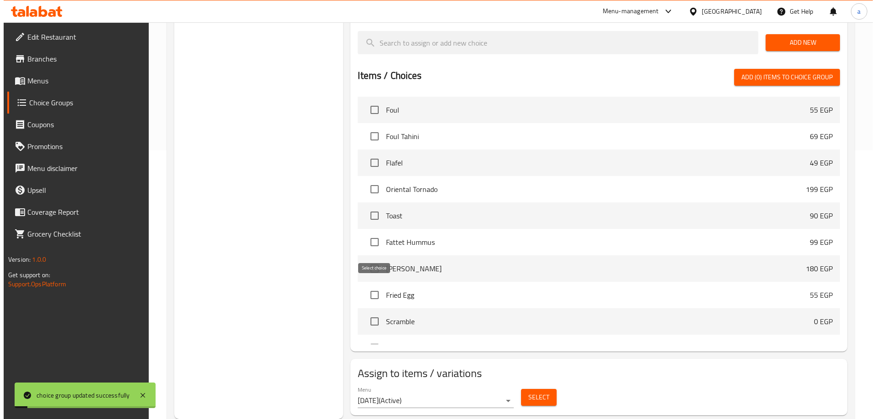
scroll to position [91, 0]
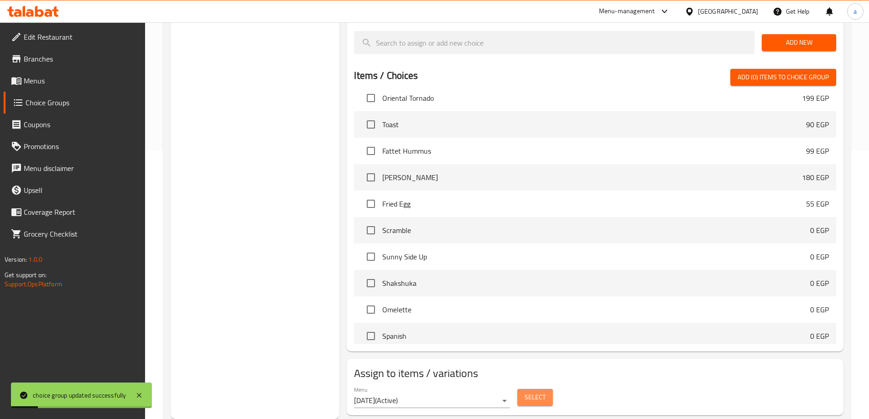
click at [520, 389] on button "Select" at bounding box center [535, 397] width 36 height 17
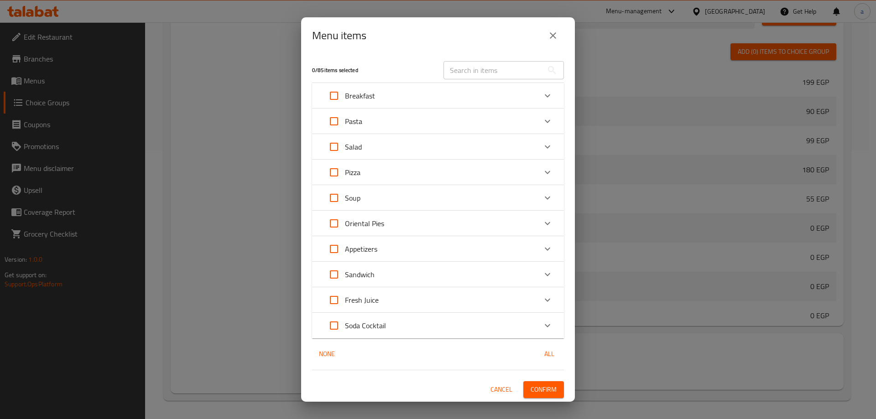
click at [417, 230] on div "Oriental Pies" at bounding box center [430, 224] width 214 height 22
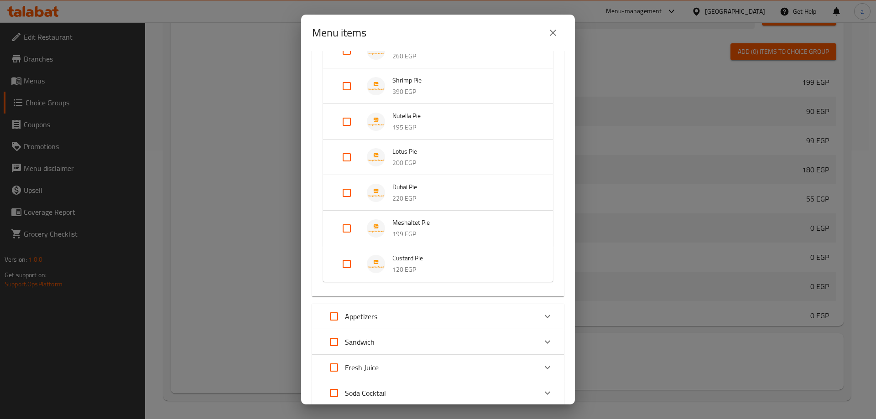
scroll to position [411, 0]
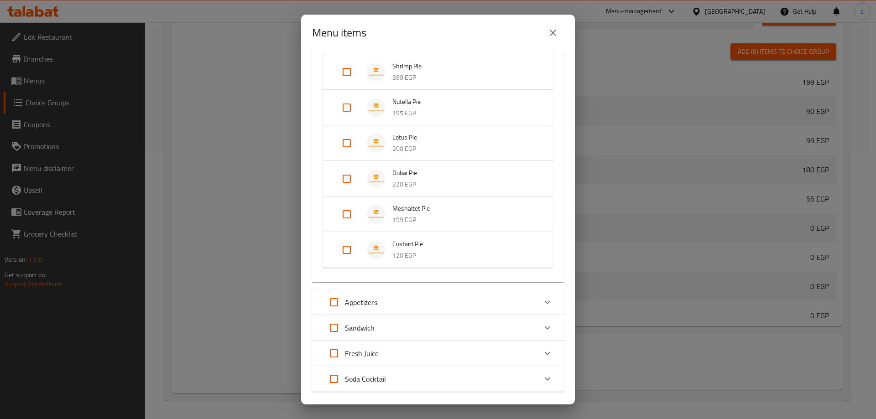
click at [350, 188] on input "Expand" at bounding box center [347, 179] width 22 height 22
checkbox input "true"
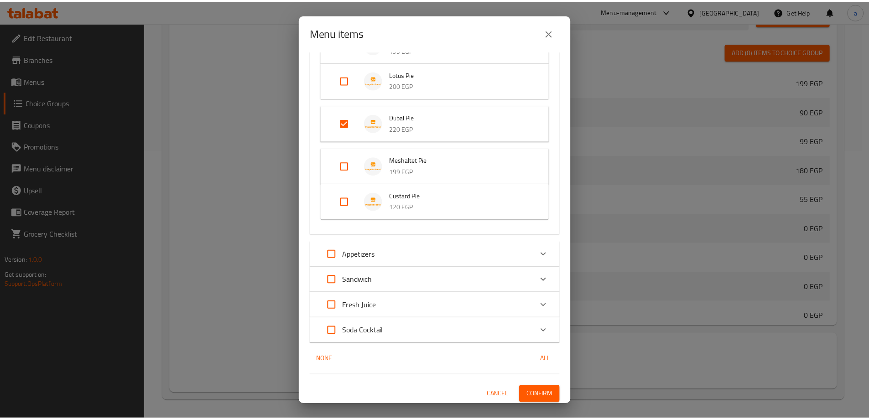
scroll to position [476, 0]
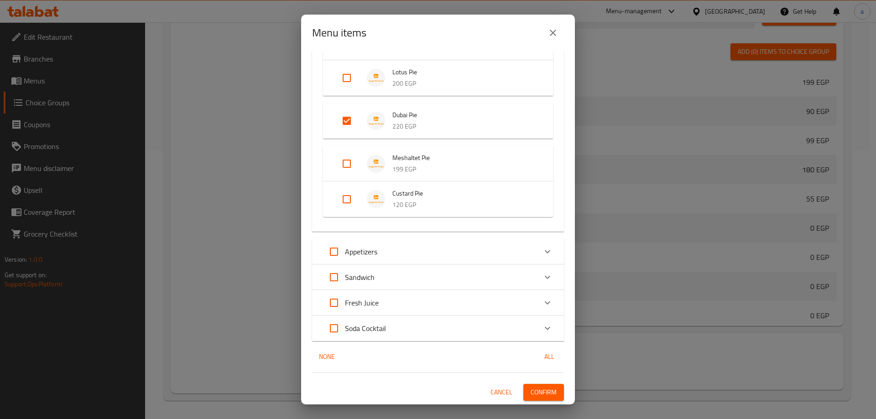
click at [551, 394] on button "Confirm" at bounding box center [543, 392] width 41 height 17
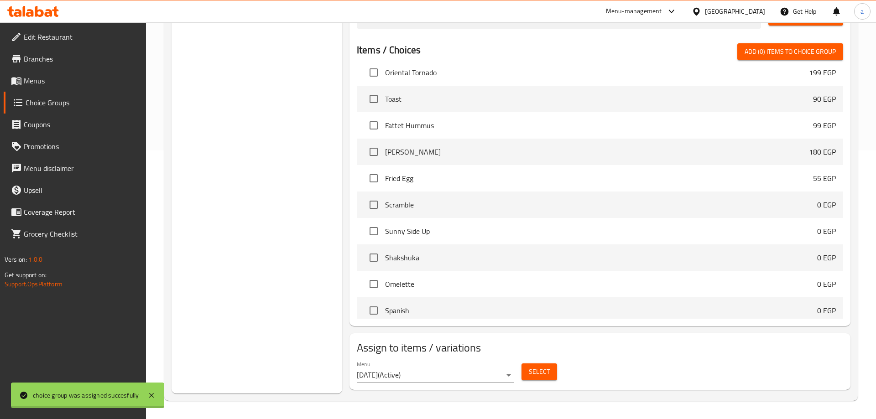
scroll to position [83, 0]
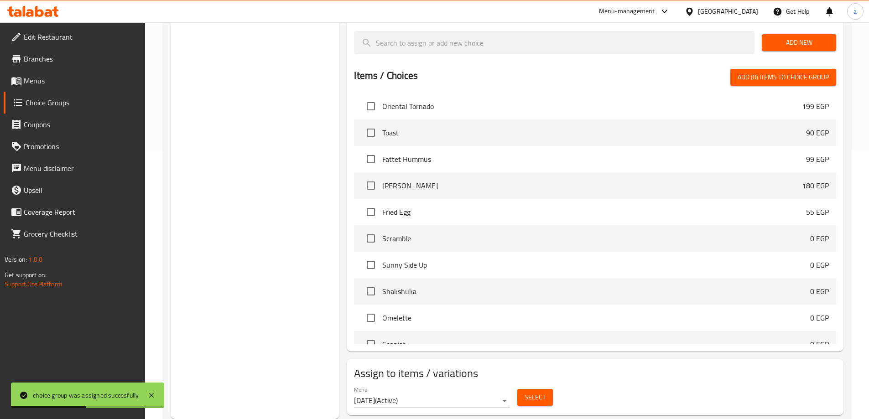
click at [529, 392] on span "Select" at bounding box center [535, 397] width 21 height 11
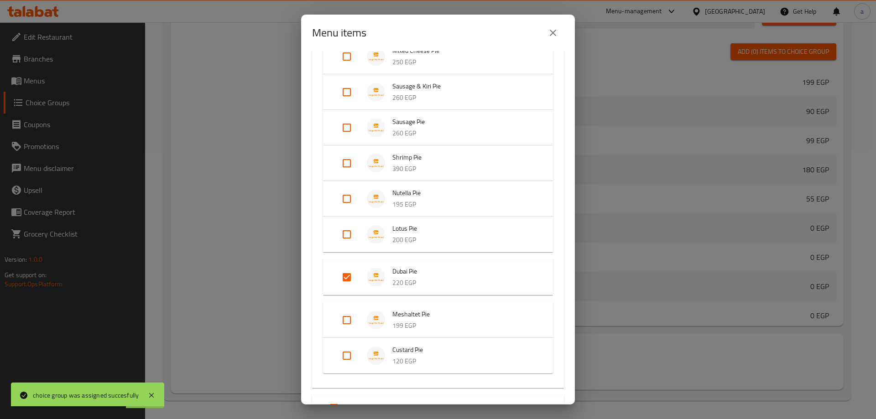
scroll to position [365, 0]
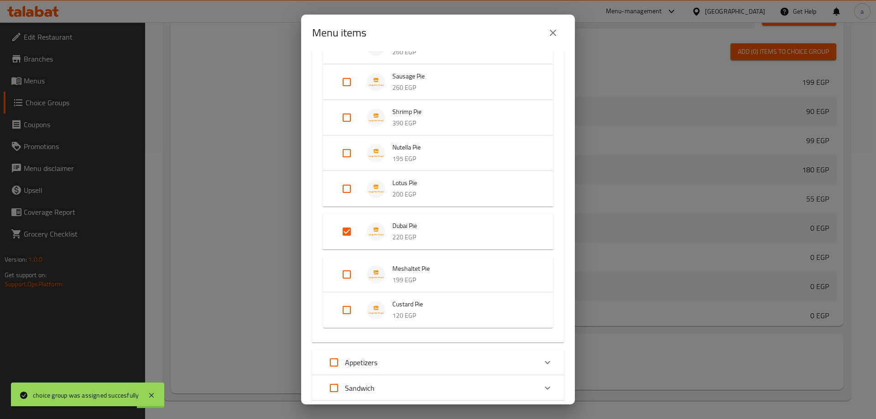
click at [349, 267] on input "Expand" at bounding box center [347, 275] width 22 height 22
checkbox input "true"
click at [352, 238] on input "Expand" at bounding box center [347, 232] width 22 height 22
checkbox input "false"
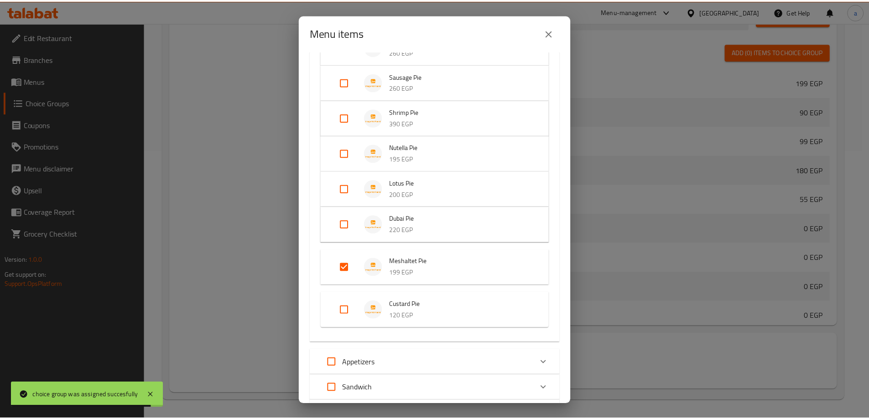
scroll to position [476, 0]
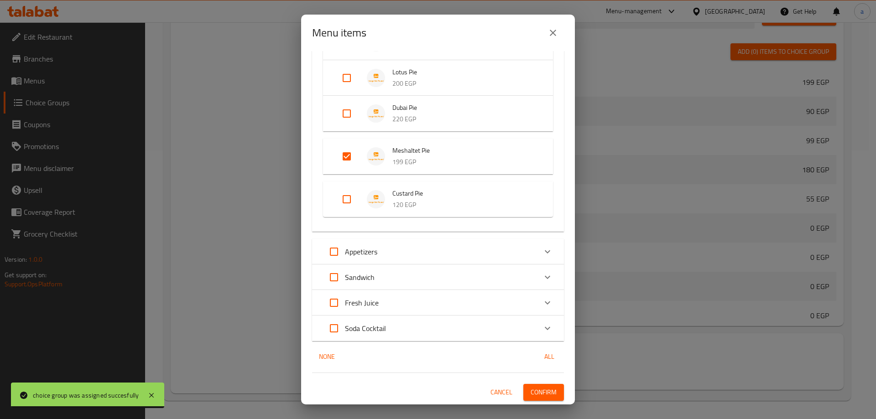
click at [534, 389] on span "Confirm" at bounding box center [544, 392] width 26 height 11
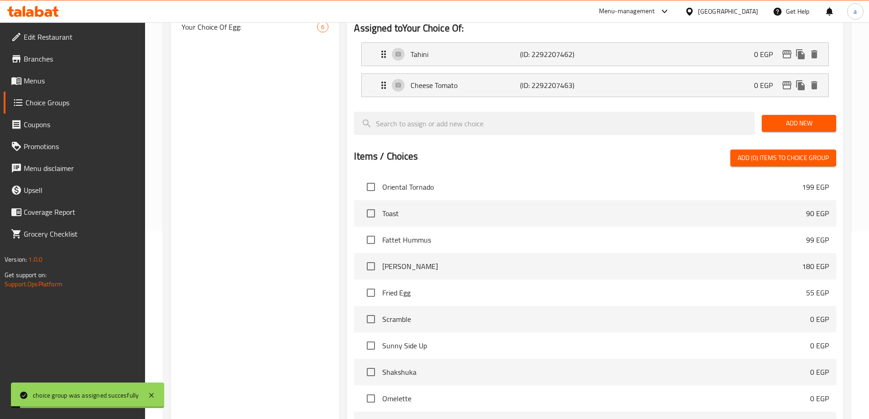
scroll to position [0, 0]
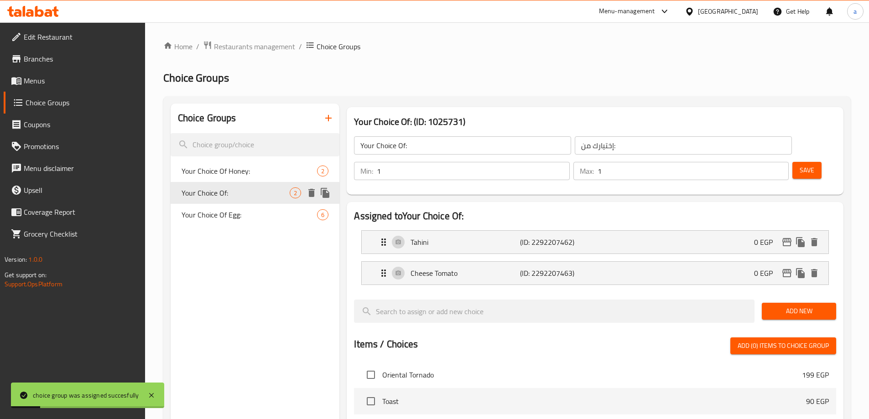
click at [266, 180] on div "Your Choice Of Honey: 2" at bounding box center [255, 171] width 169 height 22
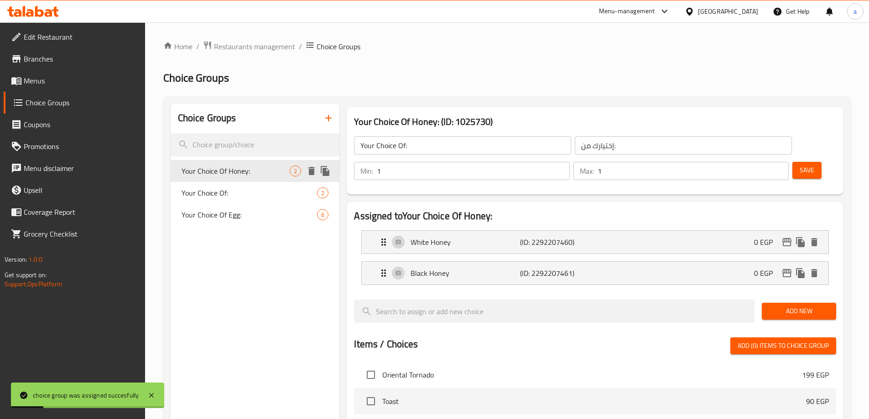
type input "Your Choice Of Honey:"
type input "إختيارك من العسل:"
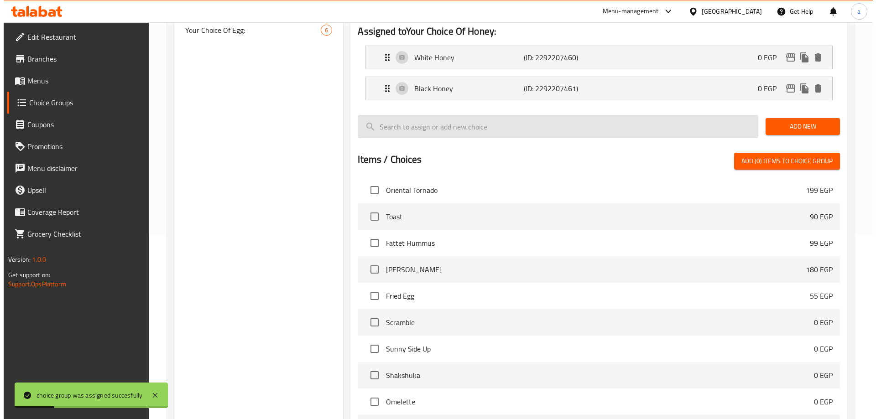
scroll to position [269, 0]
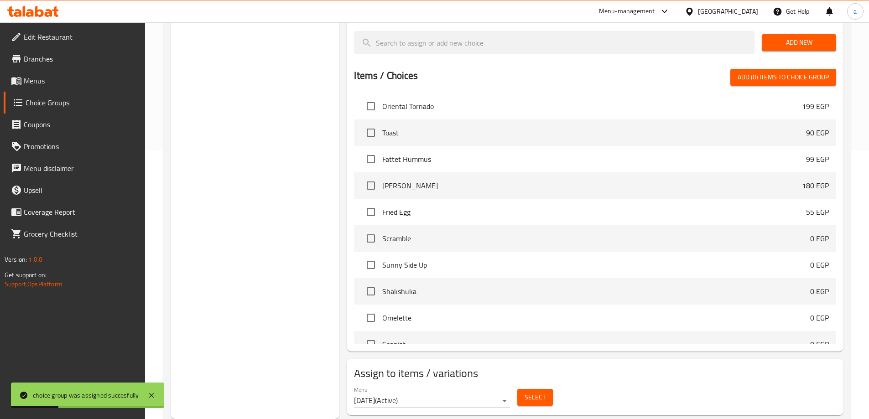
click at [528, 389] on button "Select" at bounding box center [535, 397] width 36 height 17
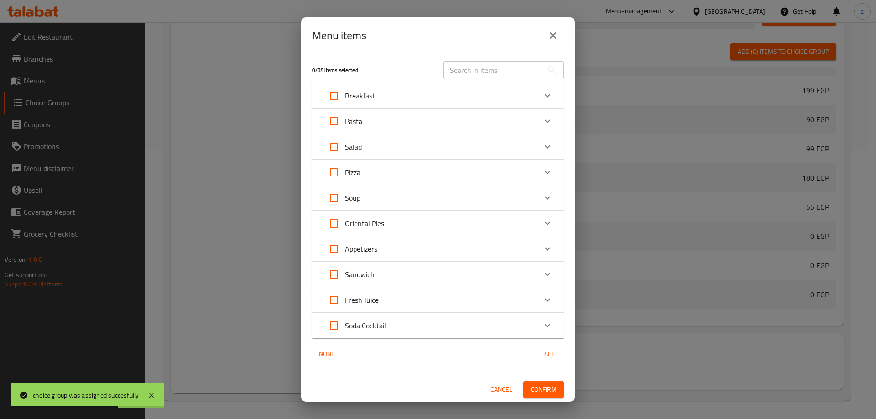
scroll to position [91, 0]
click at [395, 225] on div "Oriental Pies" at bounding box center [430, 224] width 214 height 22
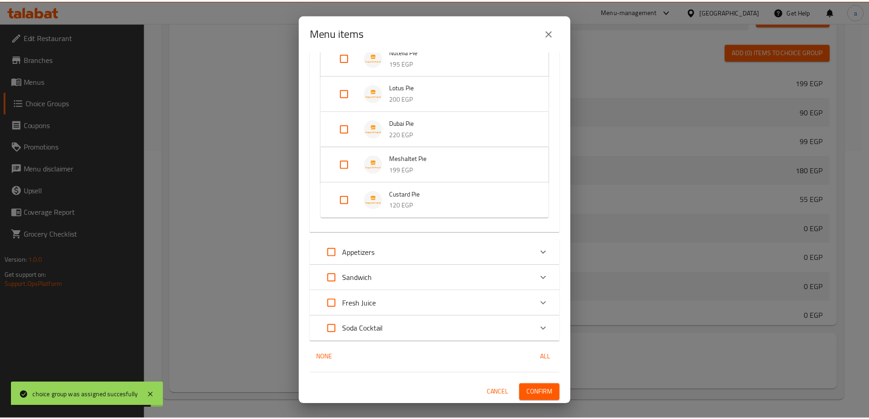
scroll to position [461, 0]
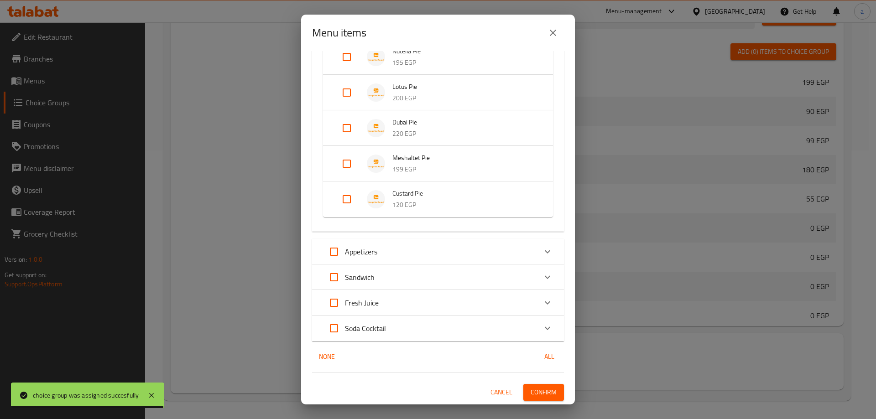
click at [349, 167] on input "Expand" at bounding box center [347, 164] width 22 height 22
checkbox input "true"
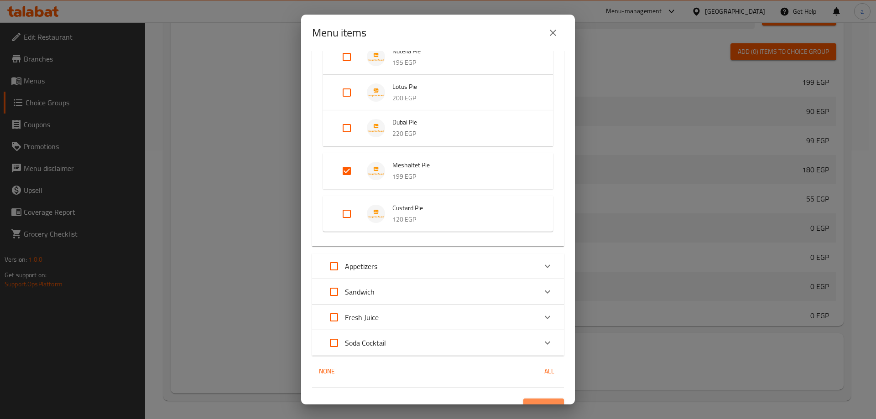
click at [537, 402] on span "Confirm" at bounding box center [544, 406] width 26 height 11
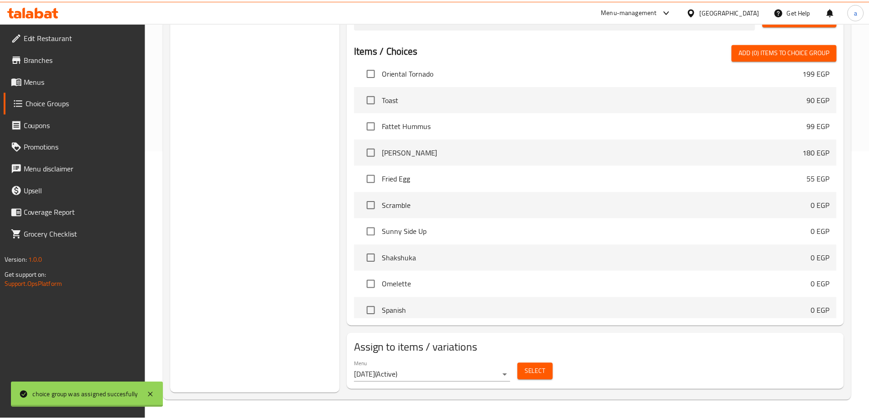
scroll to position [83, 0]
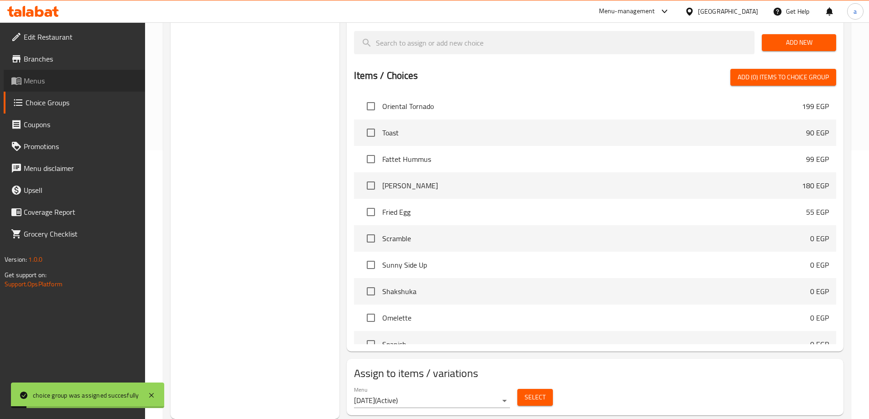
click at [104, 80] on span "Menus" at bounding box center [81, 80] width 114 height 11
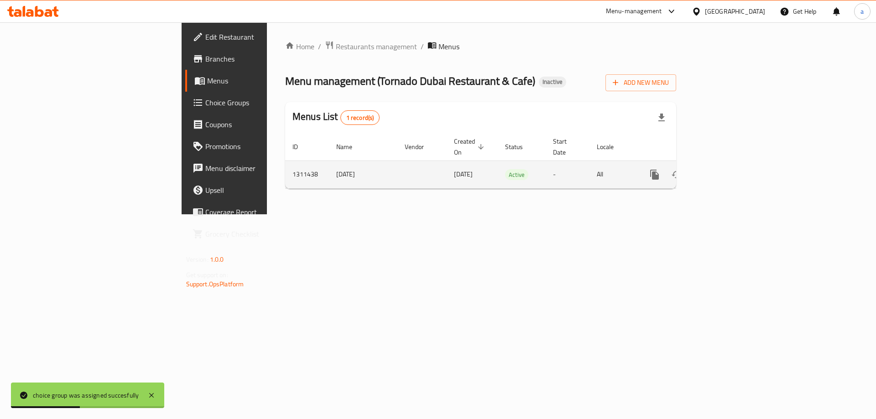
click at [726, 169] on icon "enhanced table" at bounding box center [720, 174] width 11 height 11
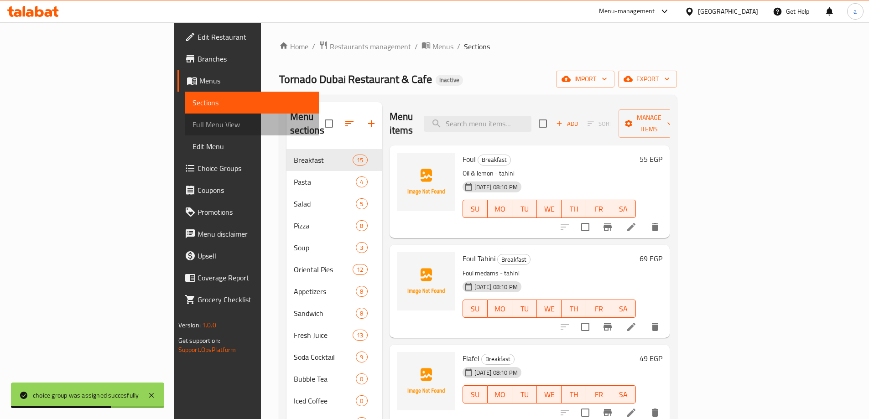
click at [193, 120] on span "Full Menu View" at bounding box center [252, 124] width 119 height 11
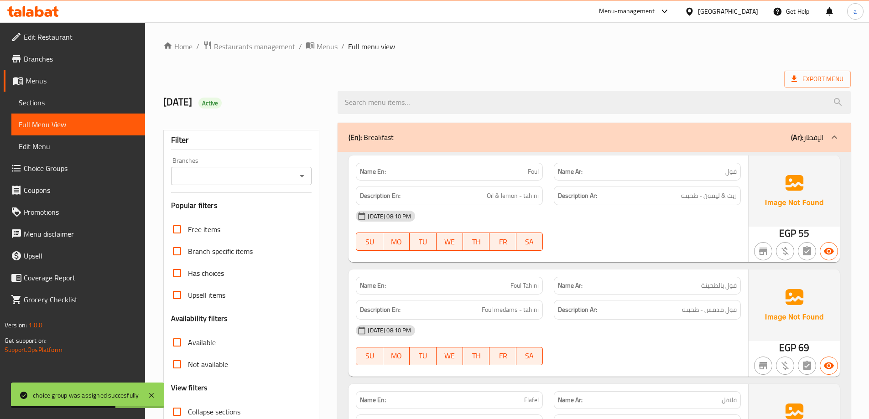
scroll to position [274, 0]
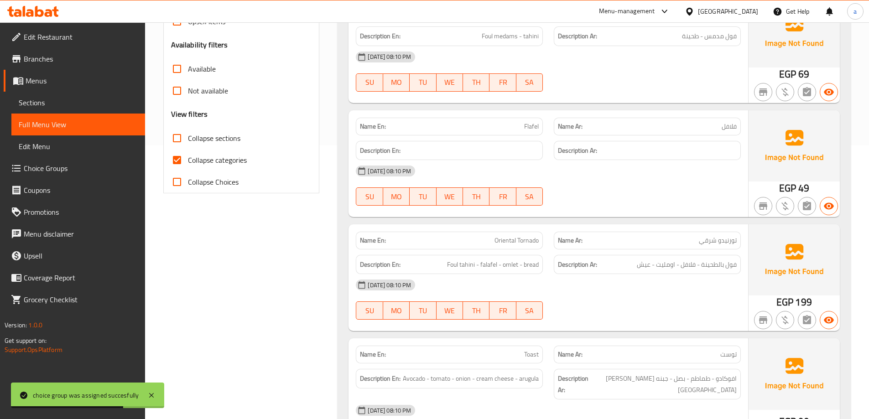
click at [222, 163] on span "Collapse categories" at bounding box center [217, 160] width 59 height 11
click at [188, 163] on input "Collapse categories" at bounding box center [177, 160] width 22 height 22
checkbox input "false"
click at [225, 141] on span "Collapse sections" at bounding box center [214, 138] width 52 height 11
click at [188, 141] on input "Collapse sections" at bounding box center [177, 138] width 22 height 22
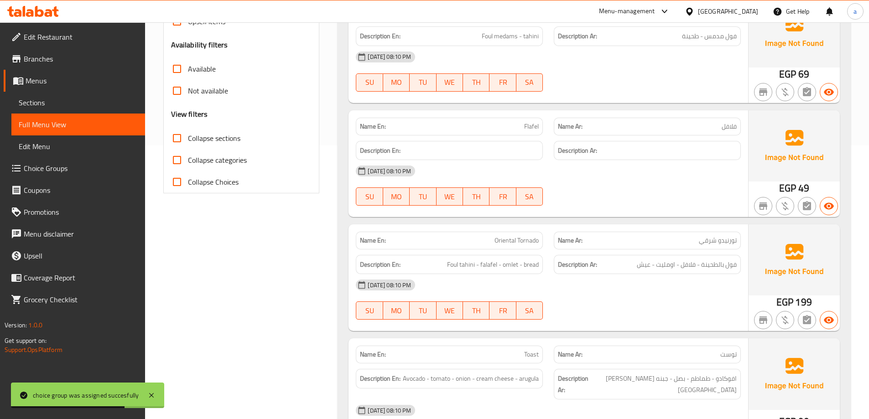
checkbox input "true"
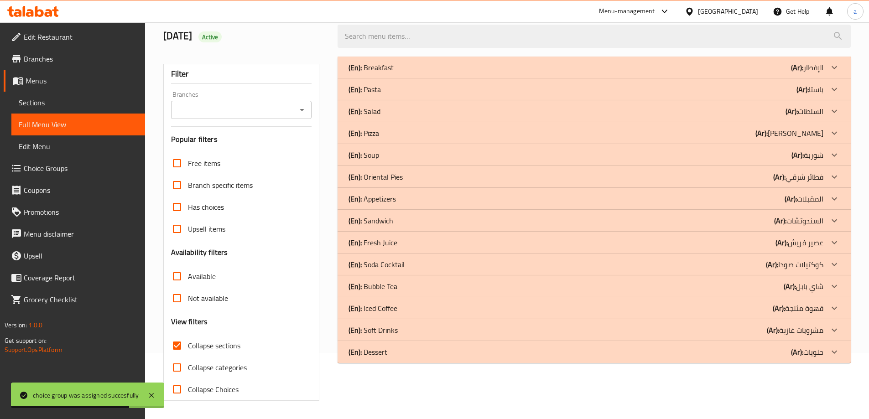
scroll to position [66, 0]
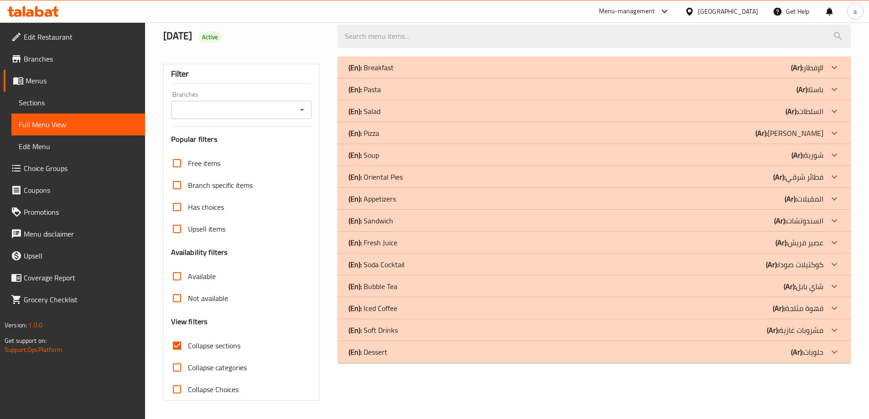
click at [423, 181] on div "(En): Oriental Pies (Ar): فطائر شرقي" at bounding box center [586, 177] width 475 height 11
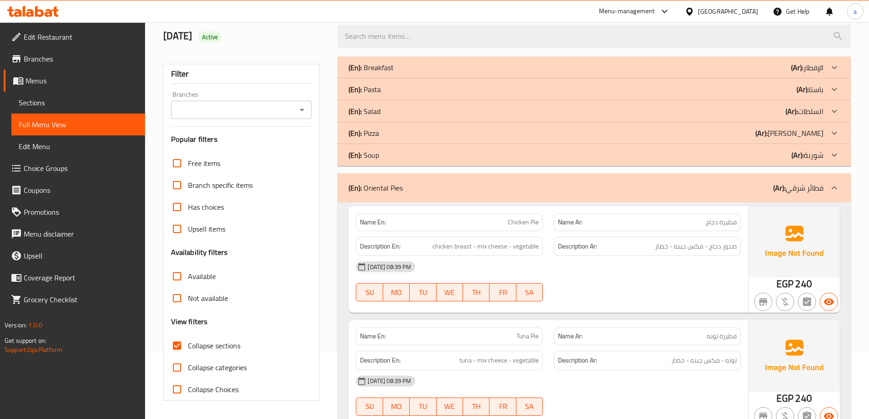
click at [407, 130] on div "(En): Pizza (Ar): بيتزا" at bounding box center [586, 133] width 475 height 11
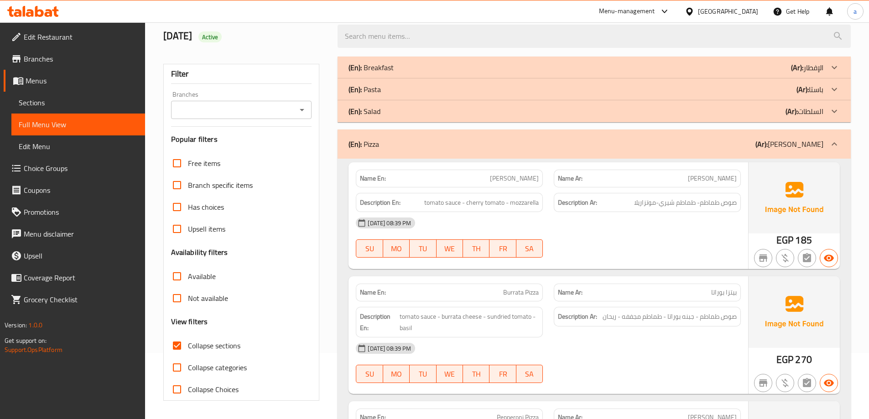
click at [405, 84] on div "(En): Pasta (Ar): باستا" at bounding box center [586, 89] width 475 height 11
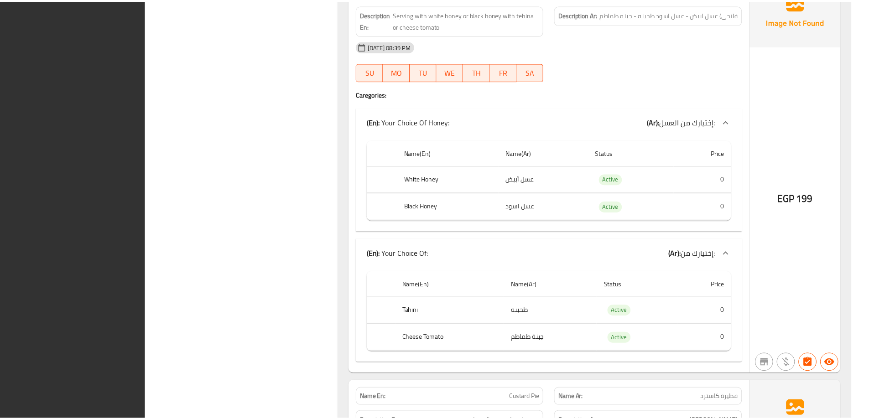
scroll to position [3236, 0]
